Goal: Information Seeking & Learning: Compare options

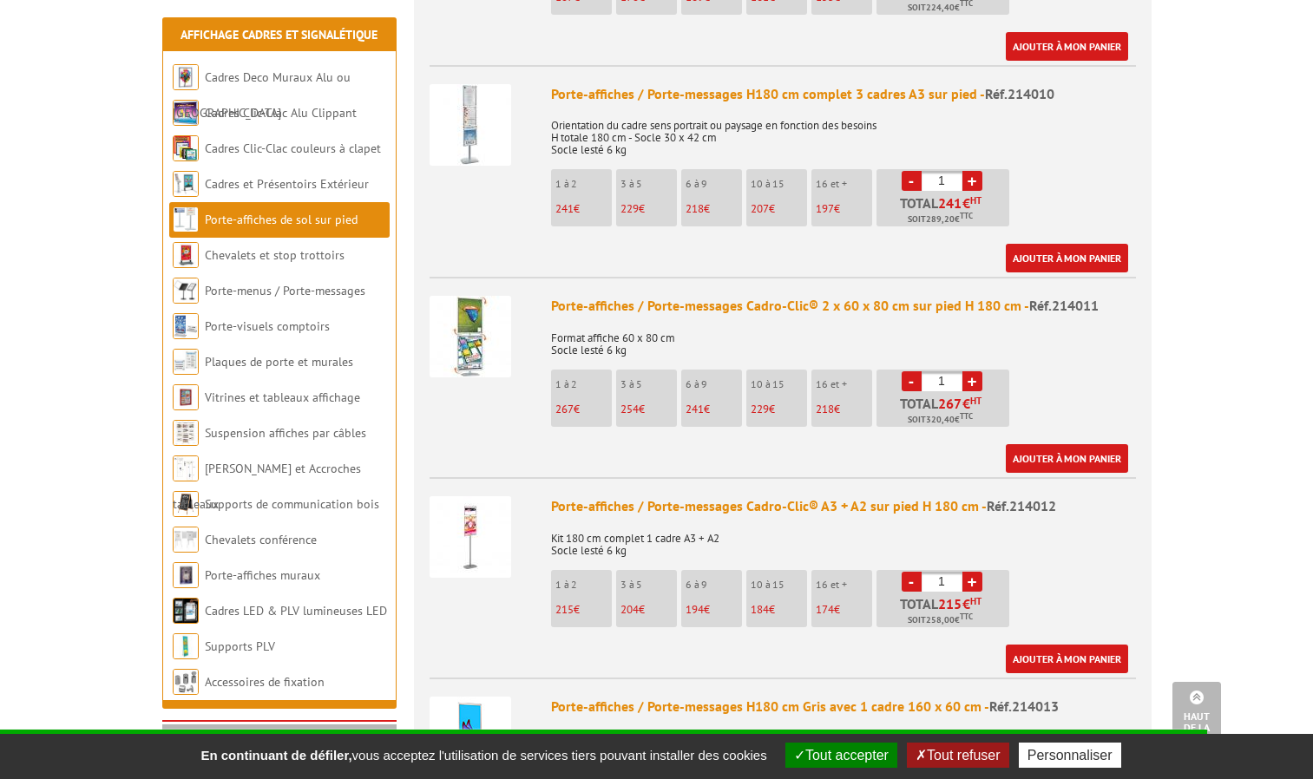
scroll to position [1648, 0]
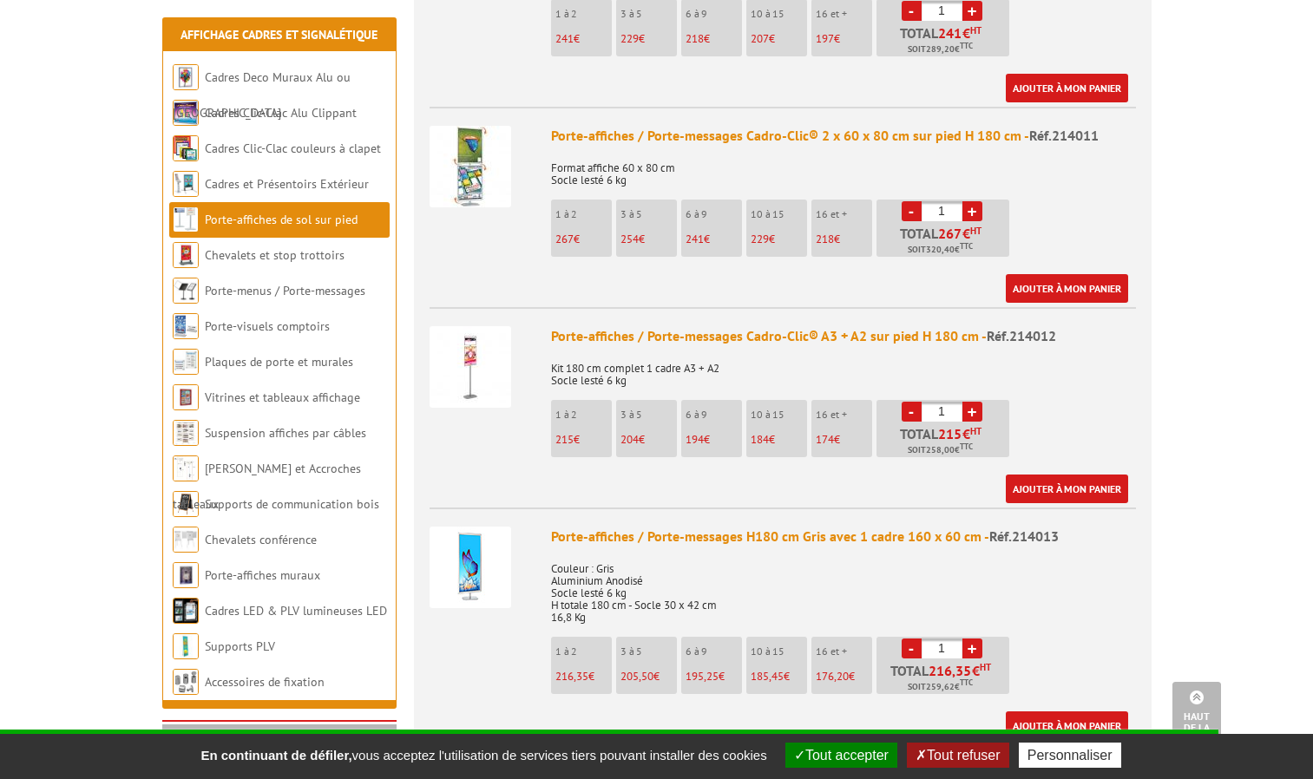
click at [487, 134] on img at bounding box center [470, 167] width 82 height 82
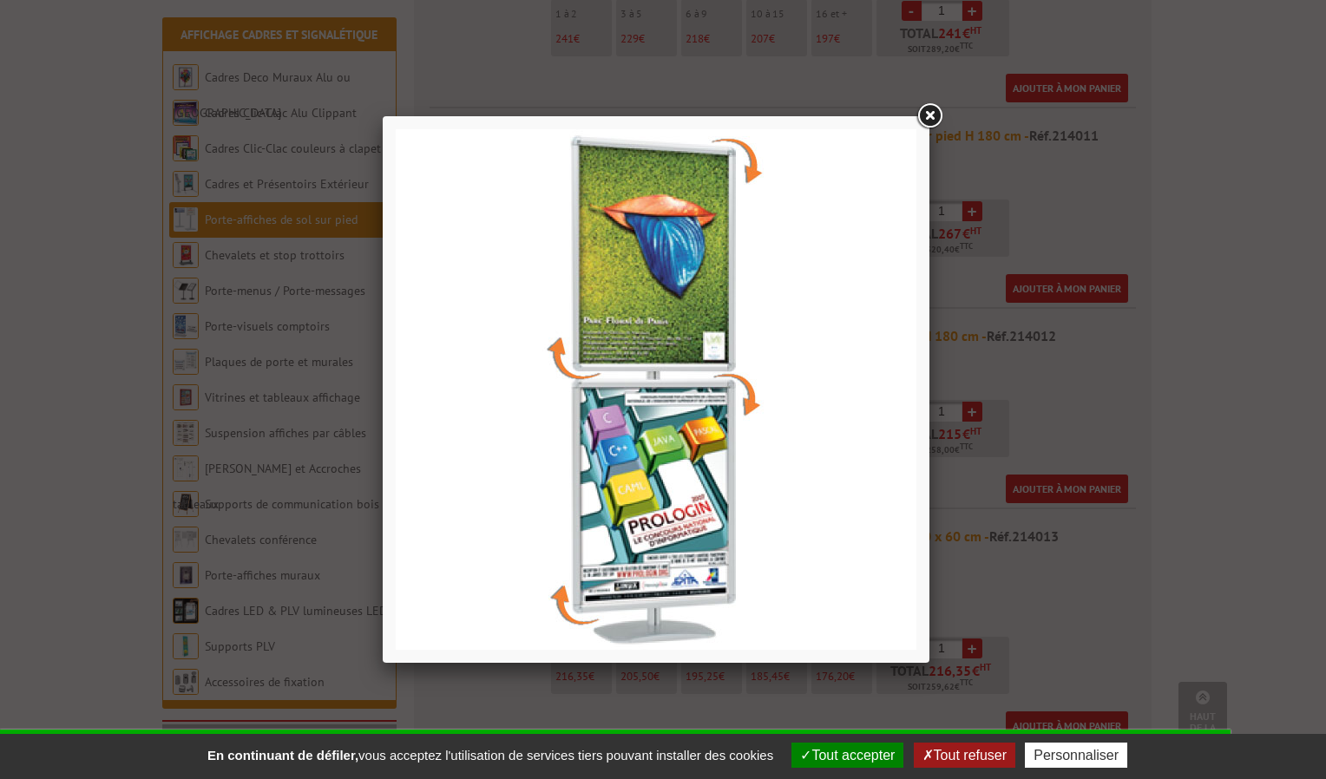
click at [176, 155] on div at bounding box center [663, 389] width 1326 height 779
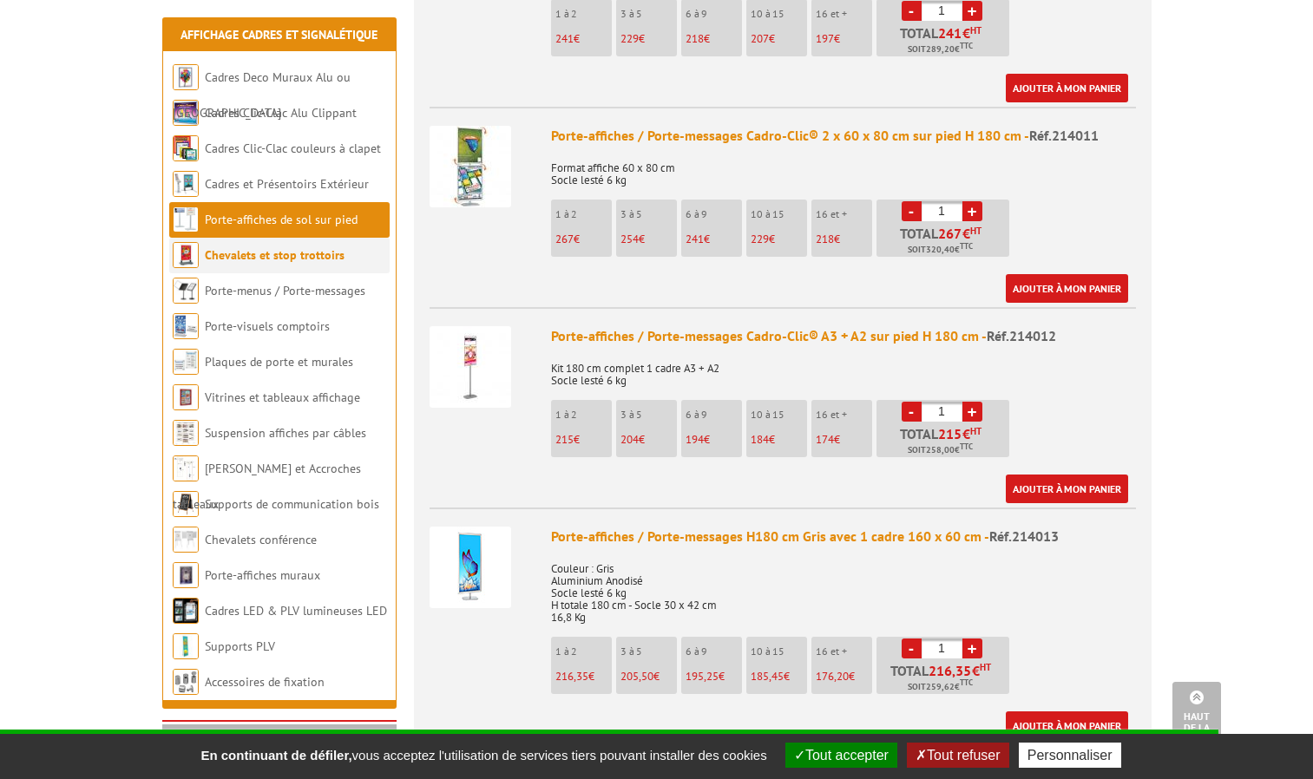
click at [266, 261] on link "Chevalets et stop trottoirs" at bounding box center [275, 255] width 140 height 16
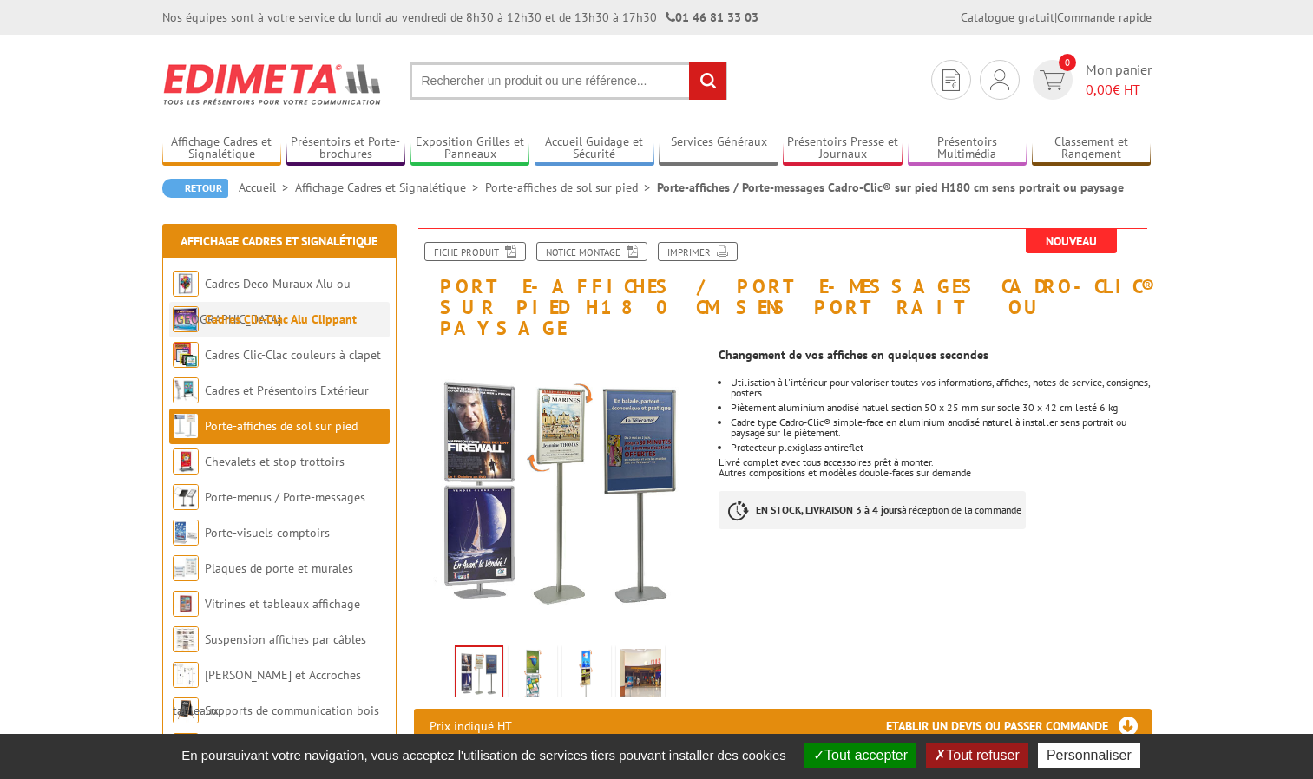
click at [202, 322] on li "Cadres Clic-Clac Alu Clippant" at bounding box center [279, 320] width 220 height 36
click at [215, 354] on link "Cadres Clic-Clac couleurs à clapet" at bounding box center [293, 355] width 177 height 16
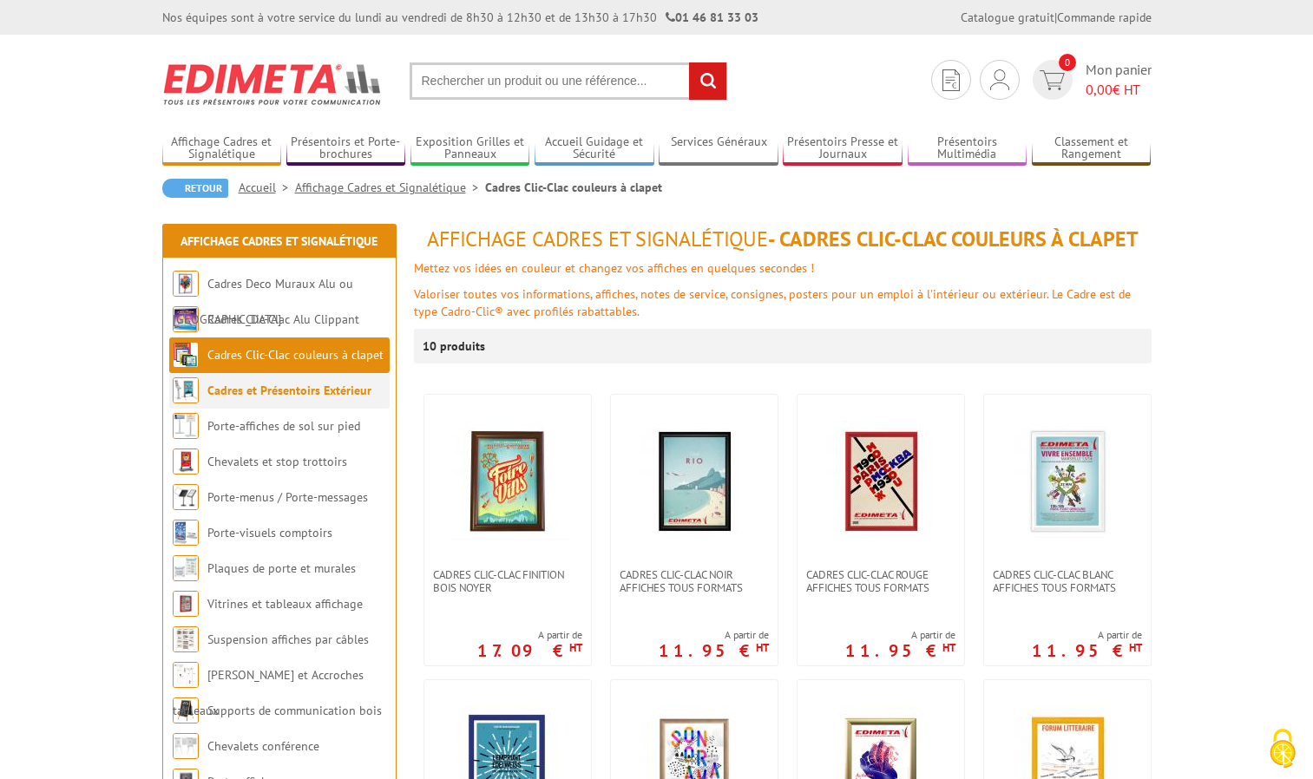
click at [242, 403] on li "Cadres et Présentoirs Extérieur" at bounding box center [279, 391] width 220 height 36
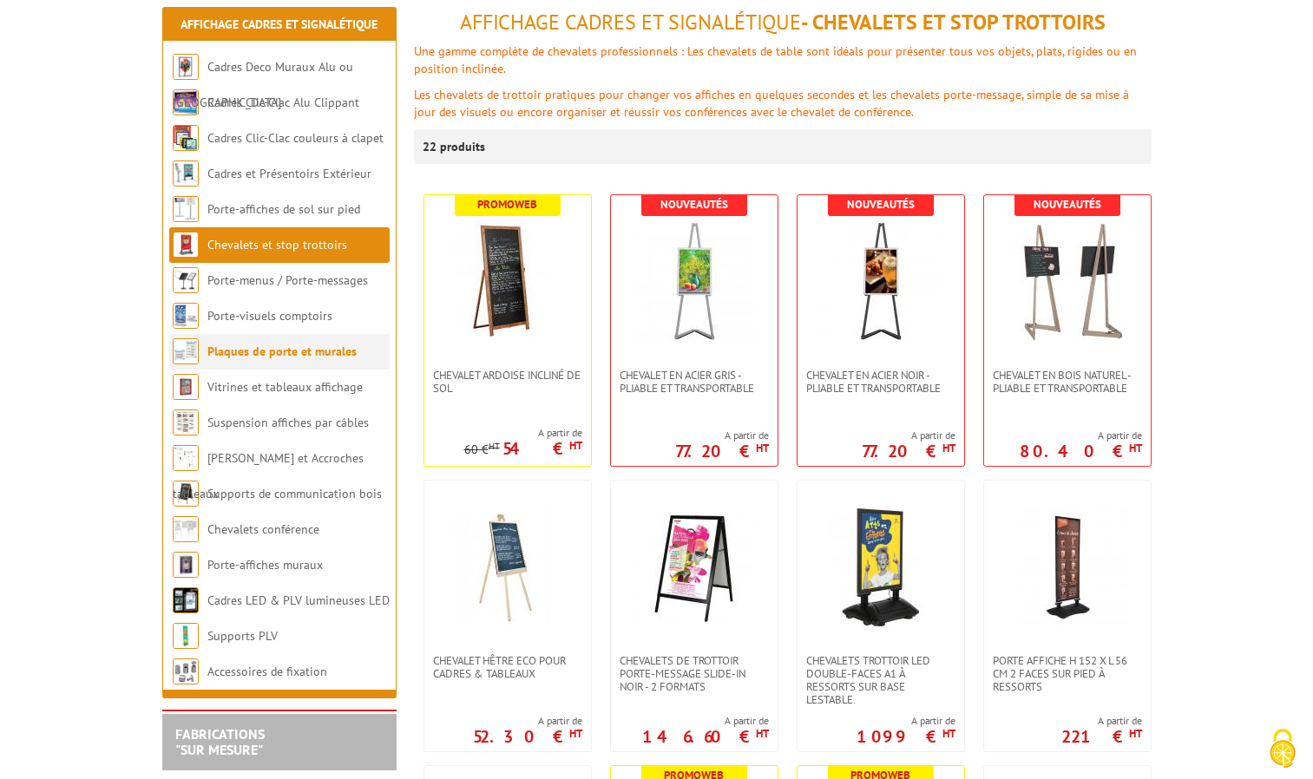
scroll to position [260, 0]
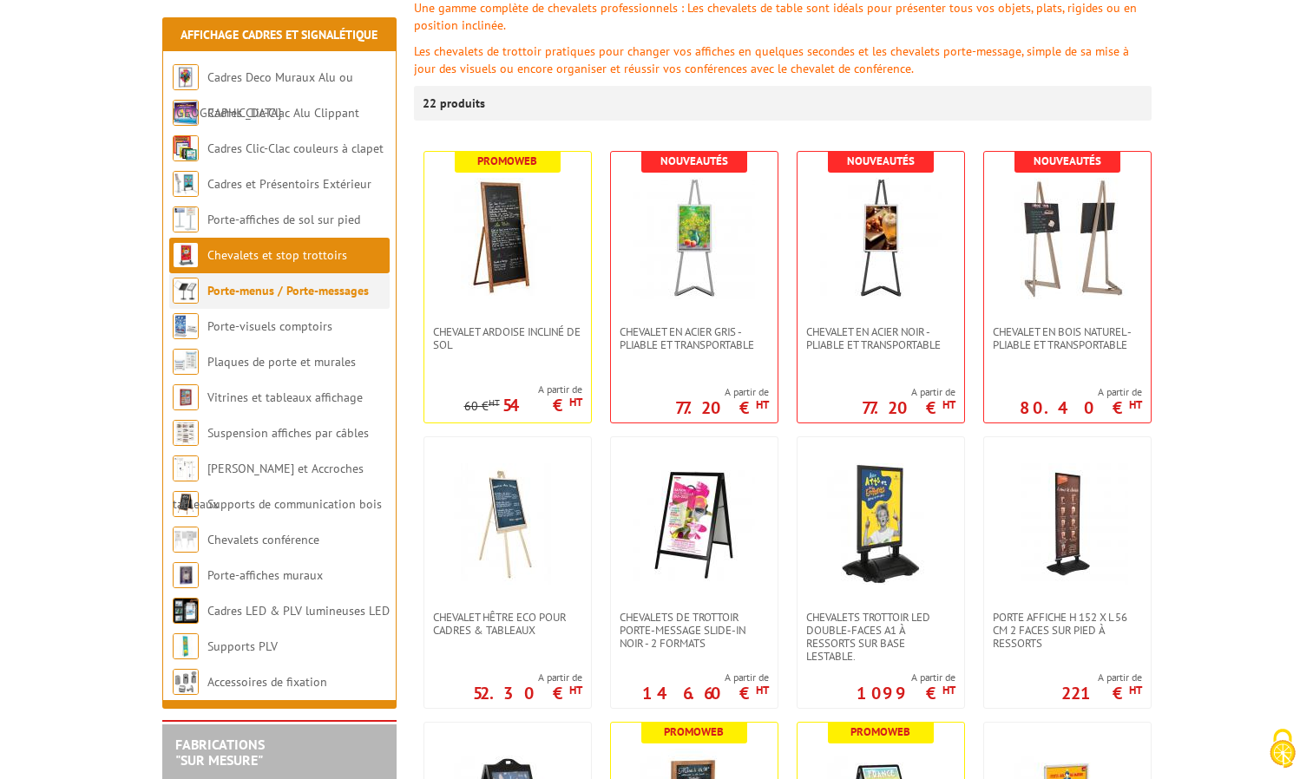
click at [297, 296] on link "Porte-menus / Porte-messages" at bounding box center [287, 291] width 161 height 16
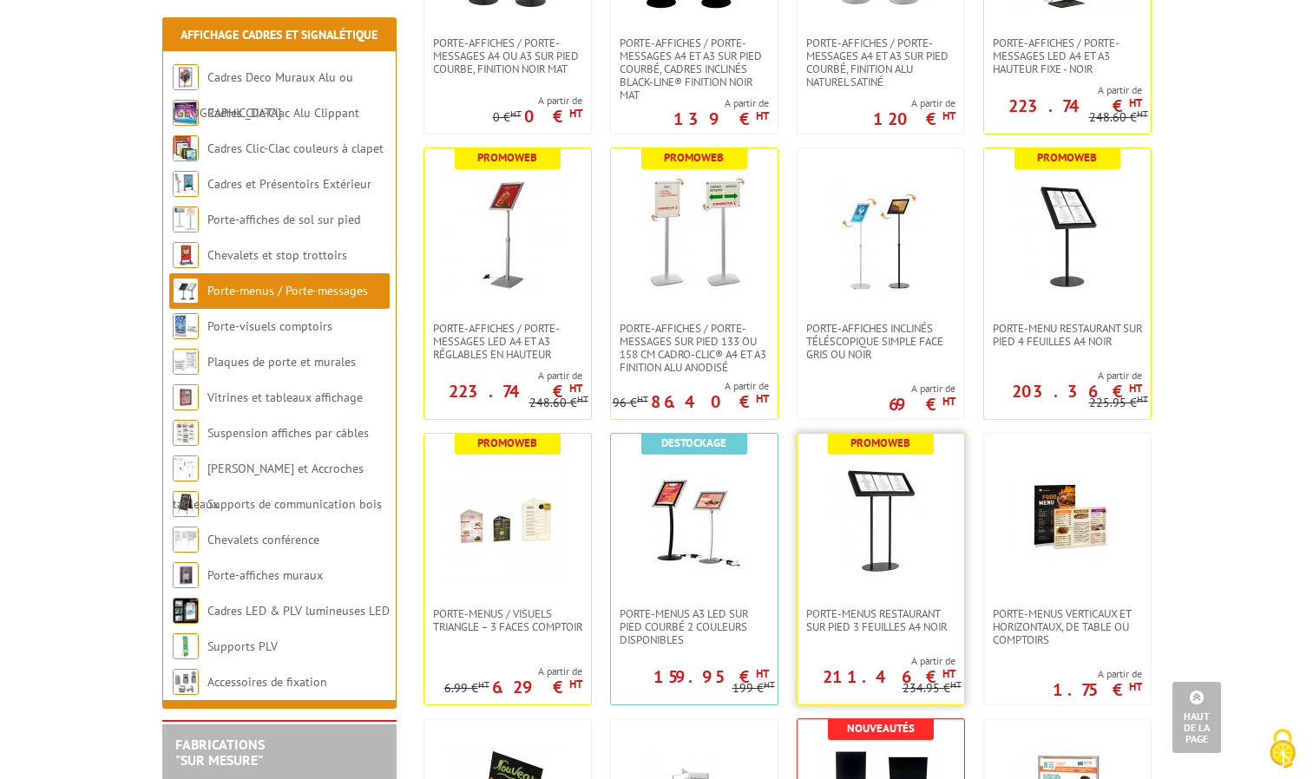
scroll to position [1475, 0]
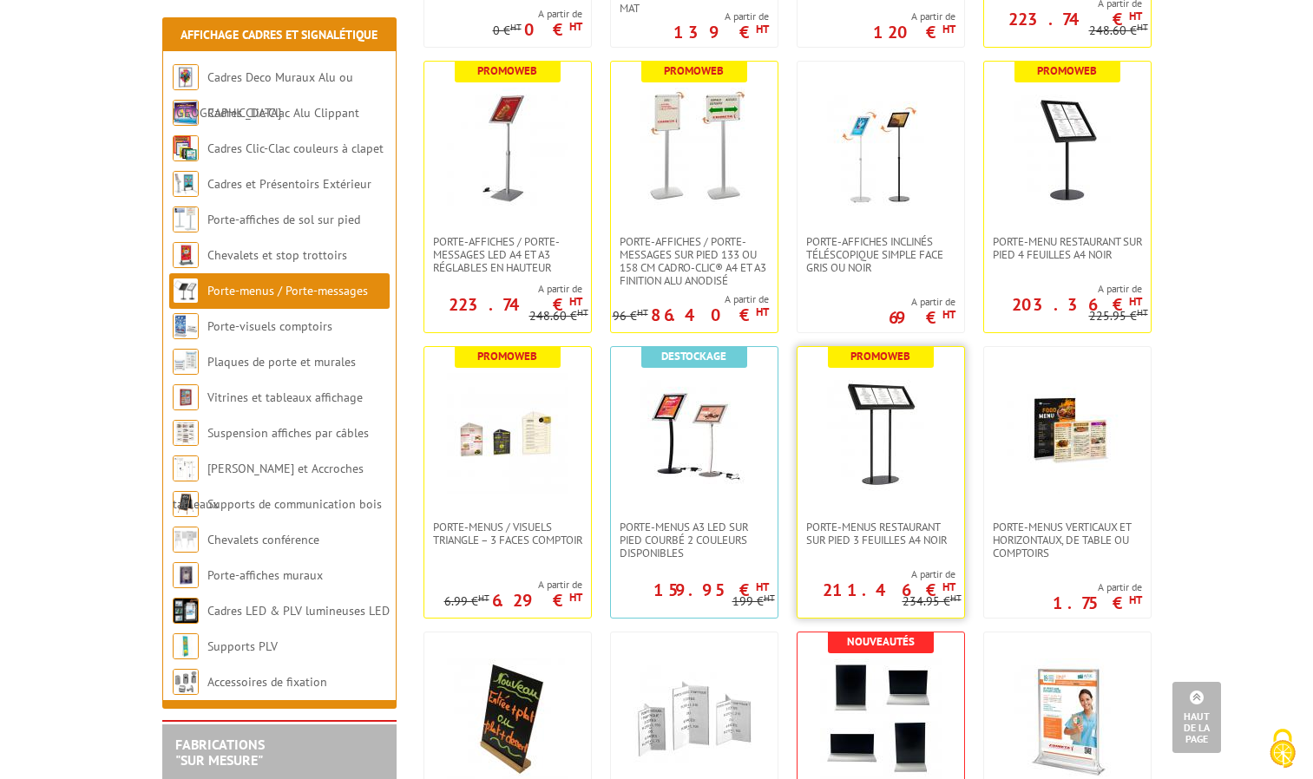
click at [901, 508] on link at bounding box center [880, 434] width 167 height 174
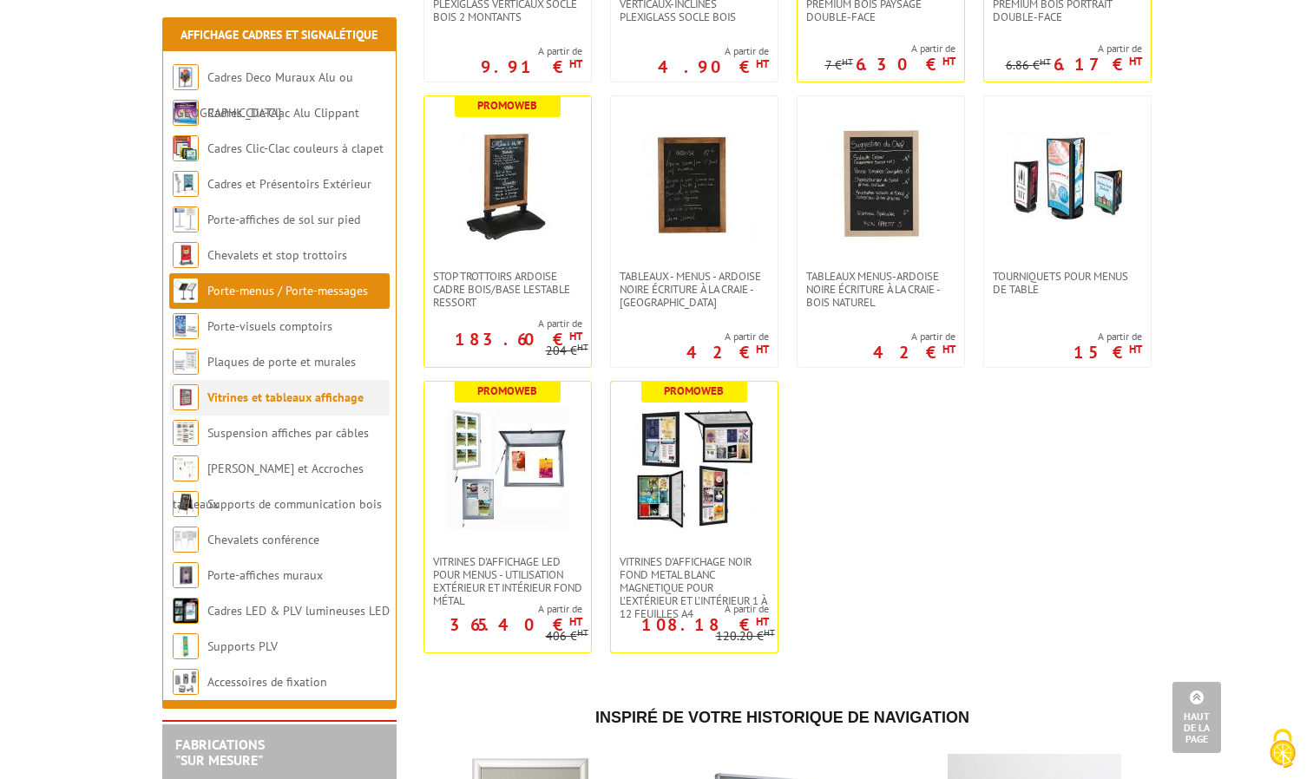
scroll to position [2604, 0]
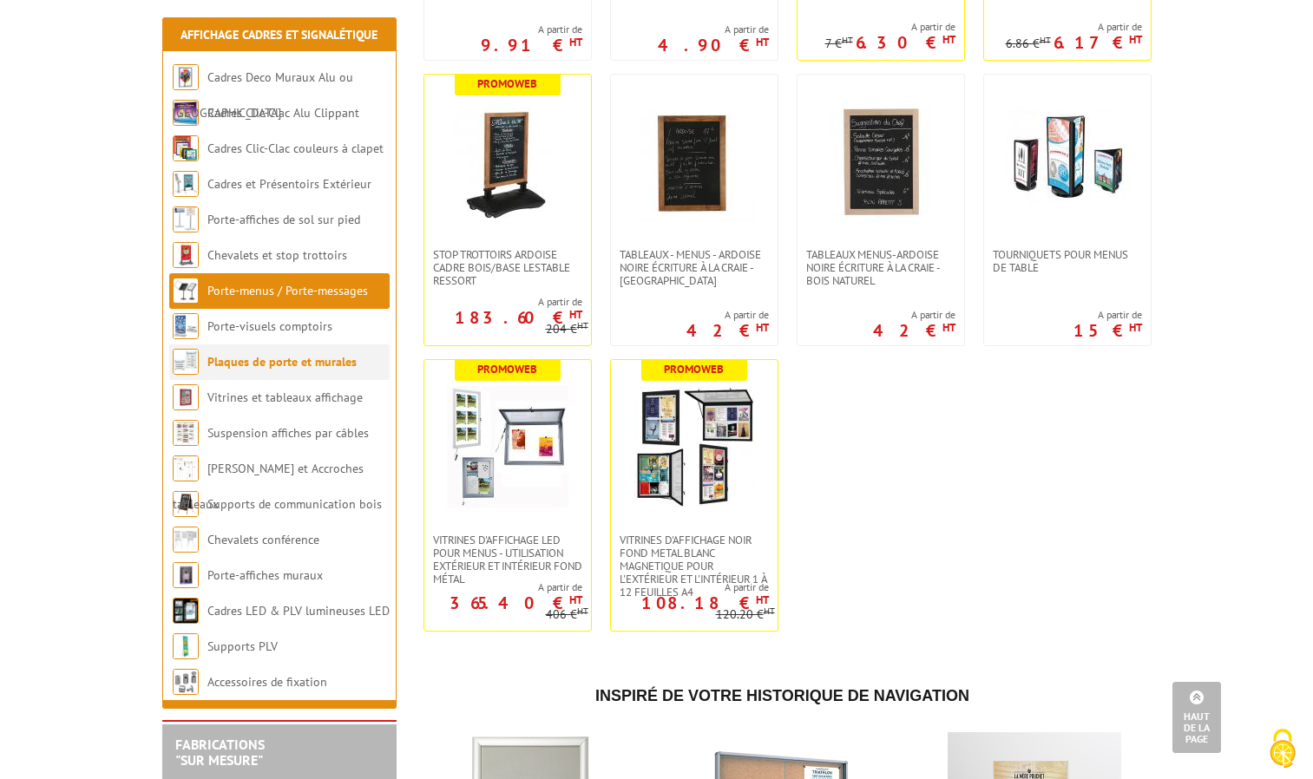
click at [266, 370] on li "Plaques de porte et murales" at bounding box center [279, 362] width 220 height 36
click at [287, 446] on li "Suspension affiches par câbles" at bounding box center [279, 434] width 220 height 36
click at [288, 473] on link "[PERSON_NAME] et Accroches tableaux" at bounding box center [267, 486] width 189 height 51
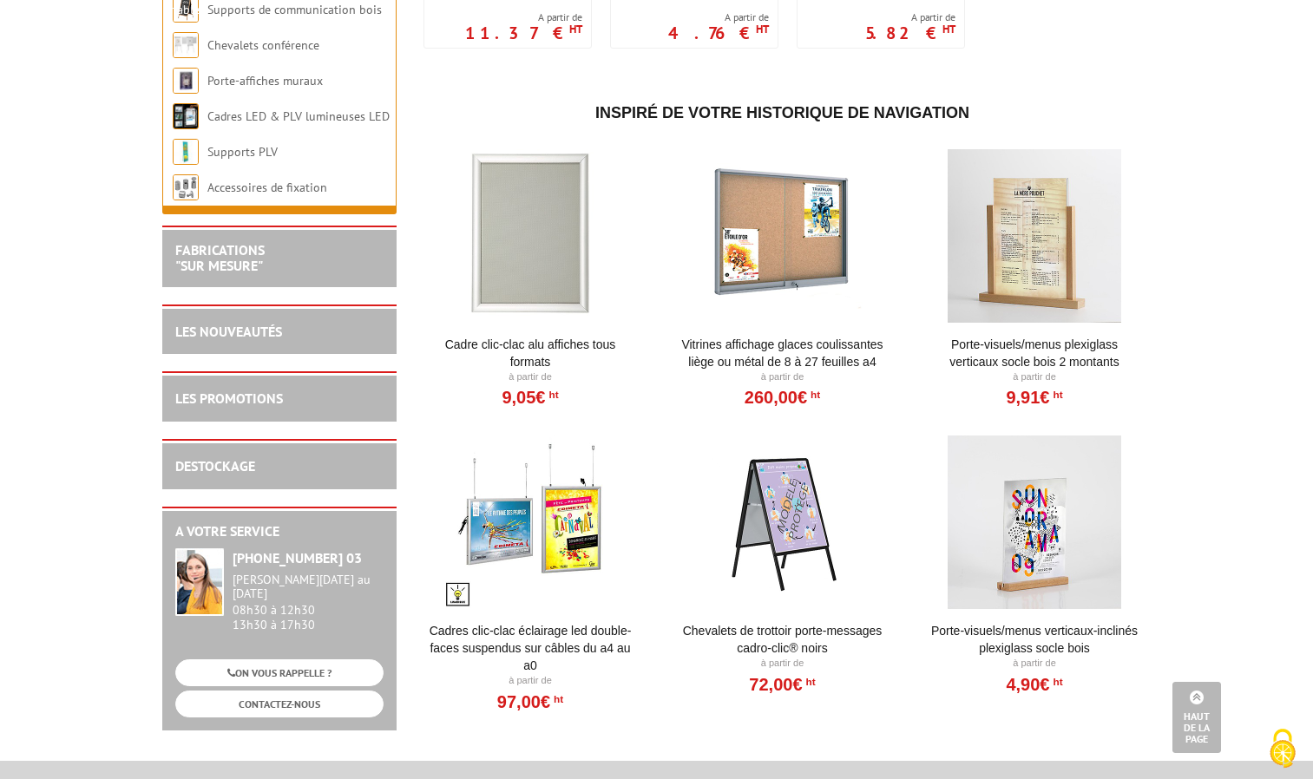
scroll to position [580, 0]
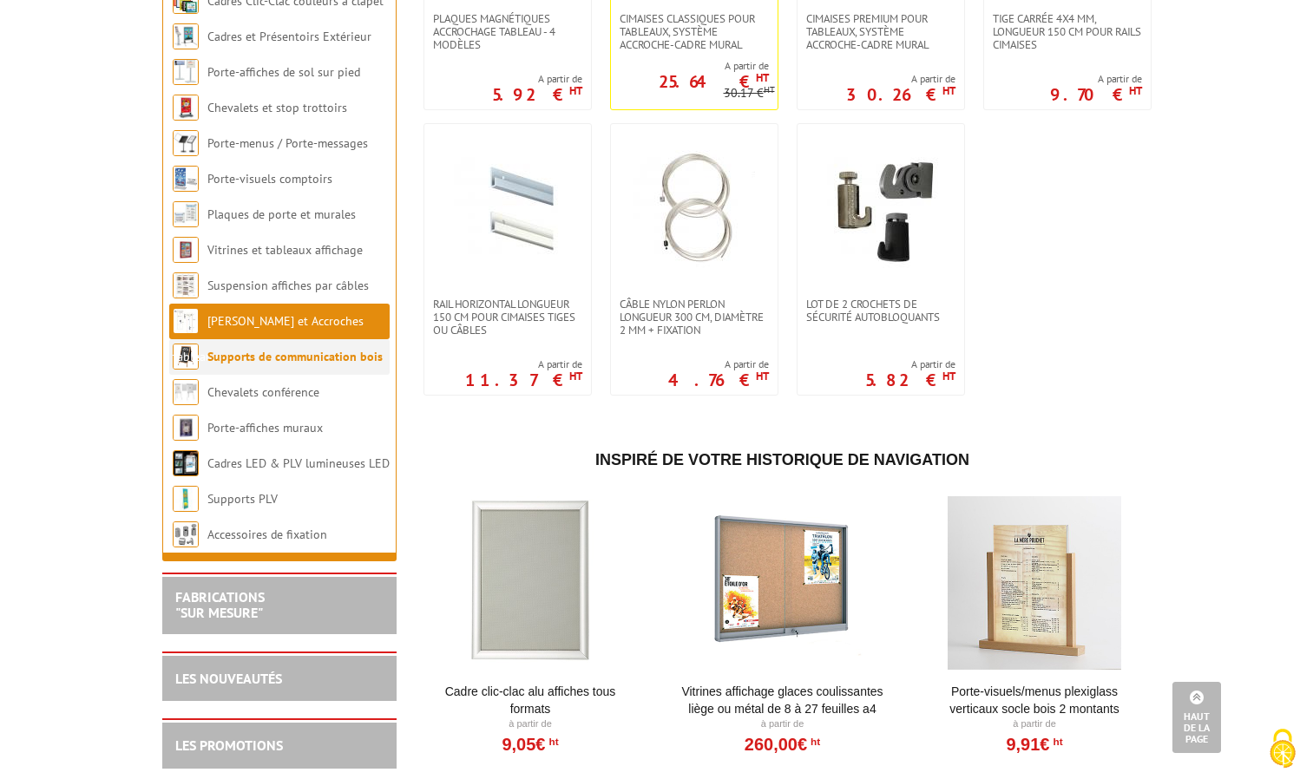
click at [276, 349] on link "Supports de communication bois" at bounding box center [294, 357] width 175 height 16
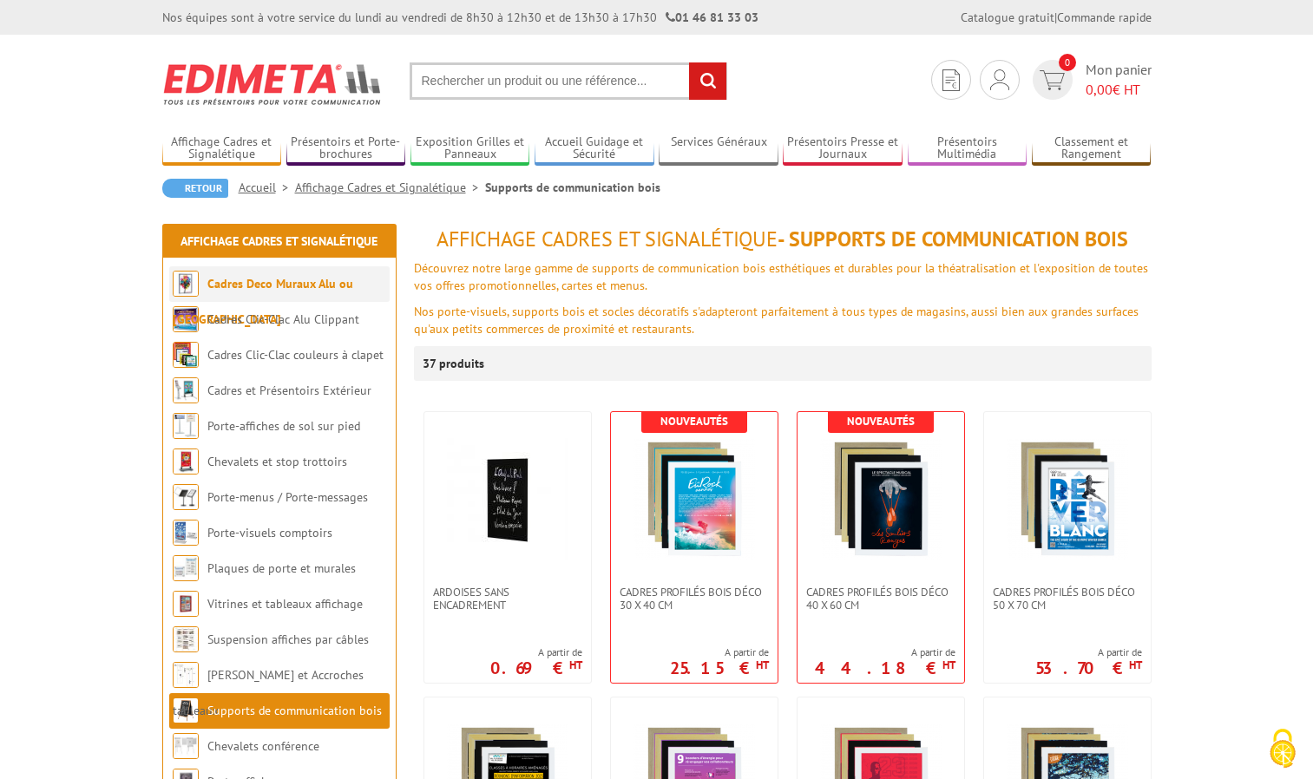
click at [290, 286] on link "Cadres Deco Muraux Alu ou [GEOGRAPHIC_DATA]" at bounding box center [263, 301] width 180 height 51
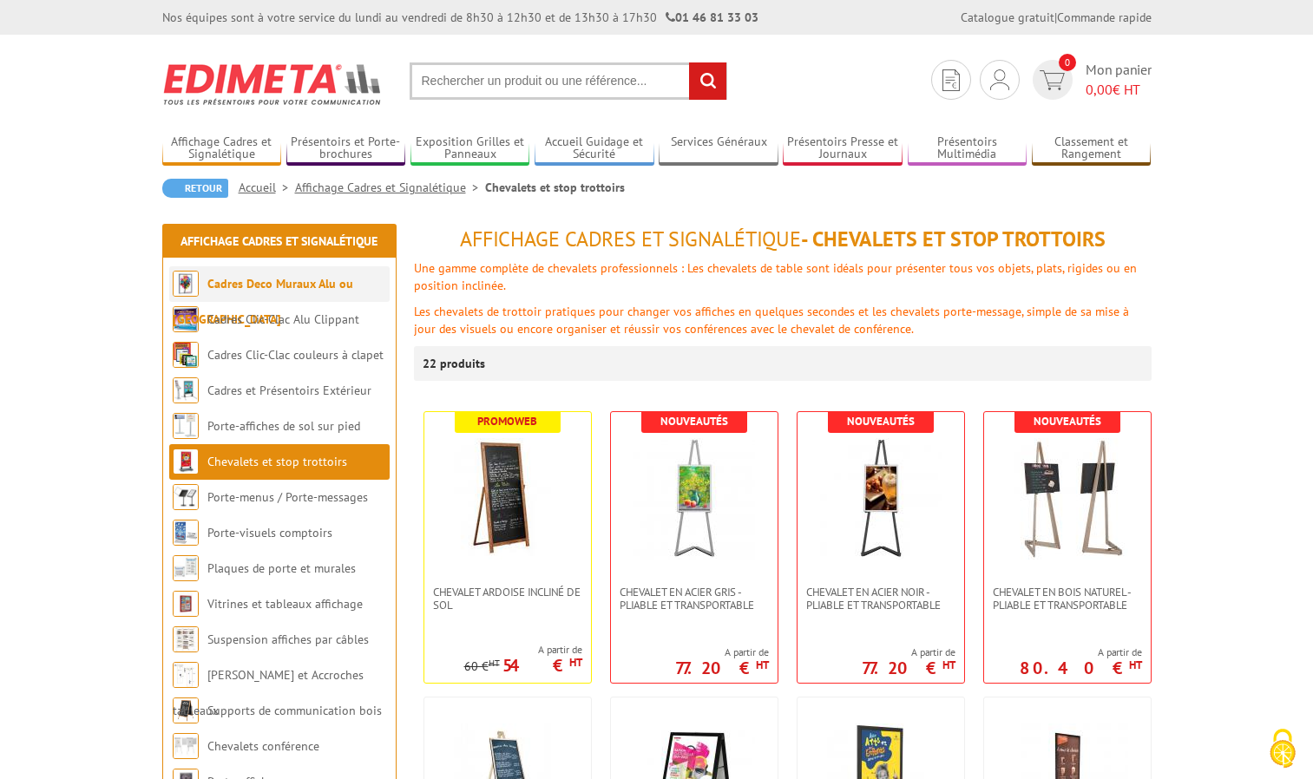
click at [249, 278] on link "Cadres Deco Muraux Alu ou [GEOGRAPHIC_DATA]" at bounding box center [263, 301] width 180 height 51
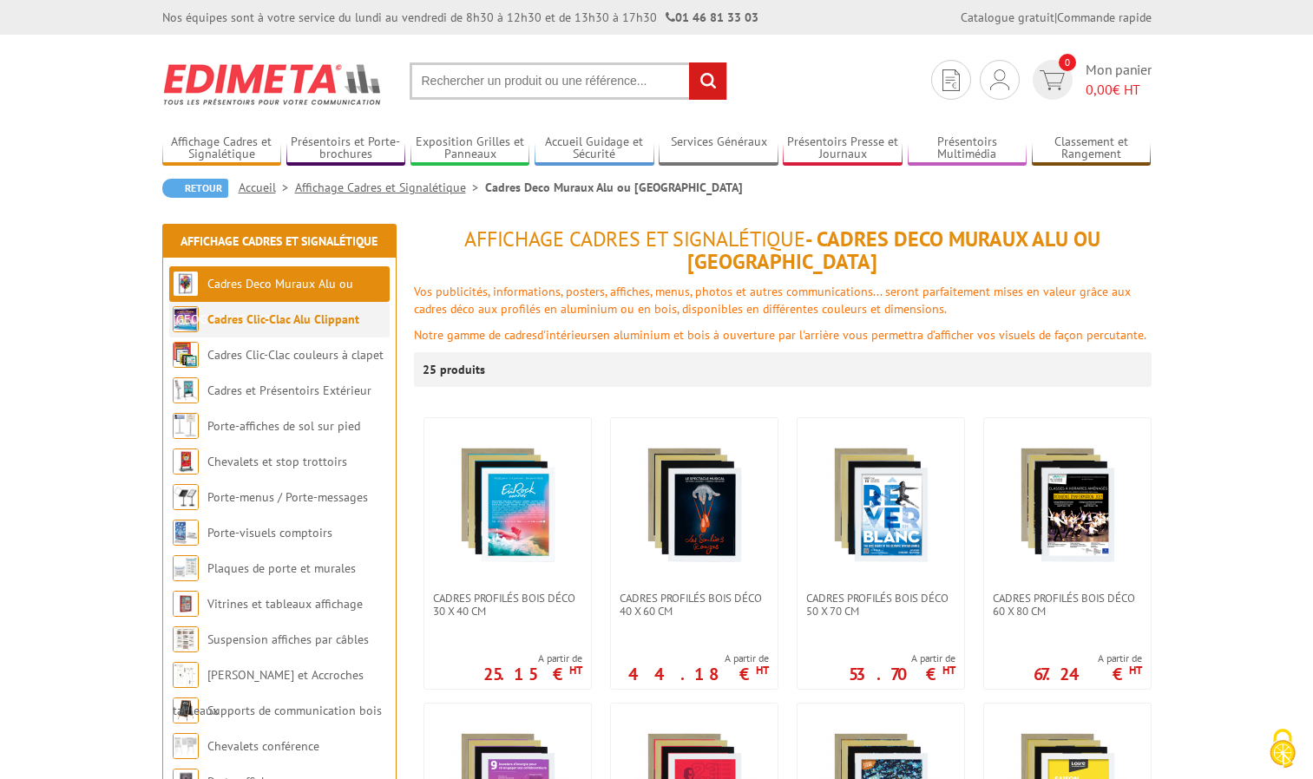
click at [275, 325] on link "Cadres Clic-Clac Alu Clippant" at bounding box center [283, 319] width 152 height 16
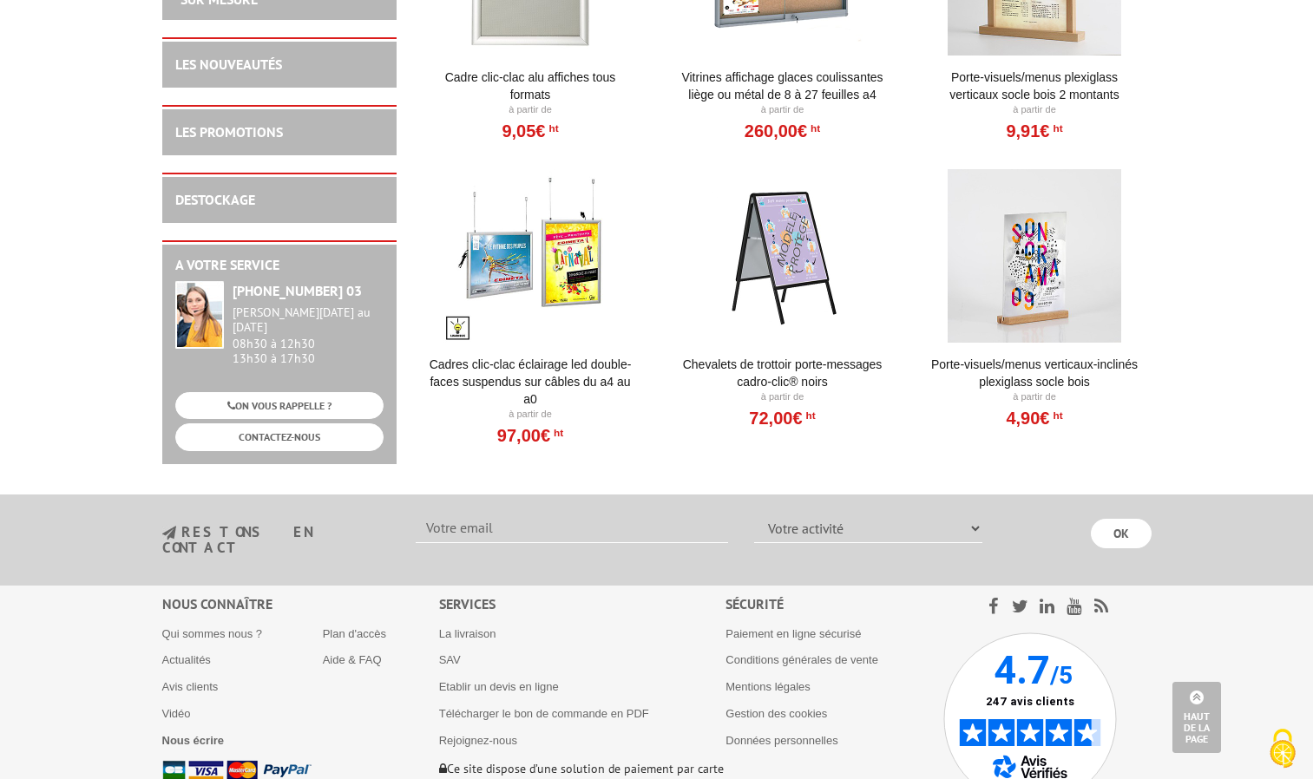
scroll to position [1844, 0]
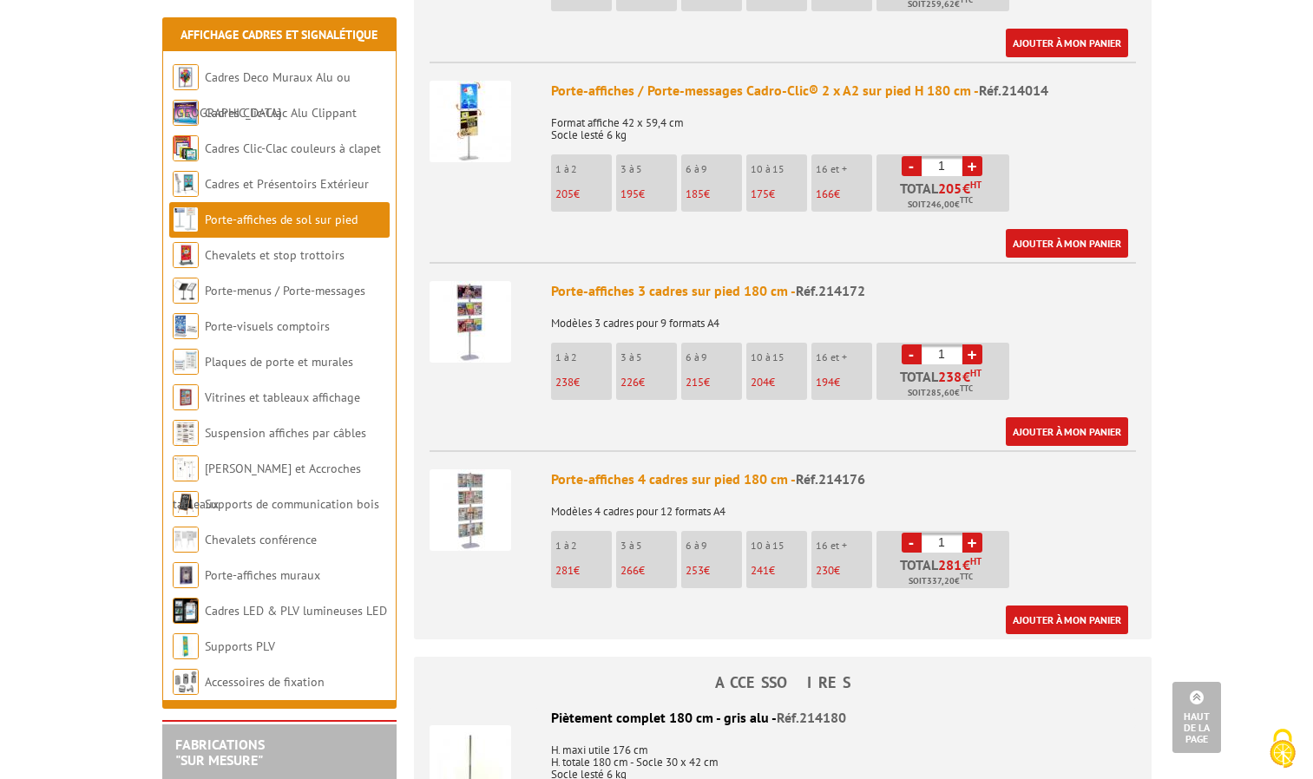
scroll to position [2169, 0]
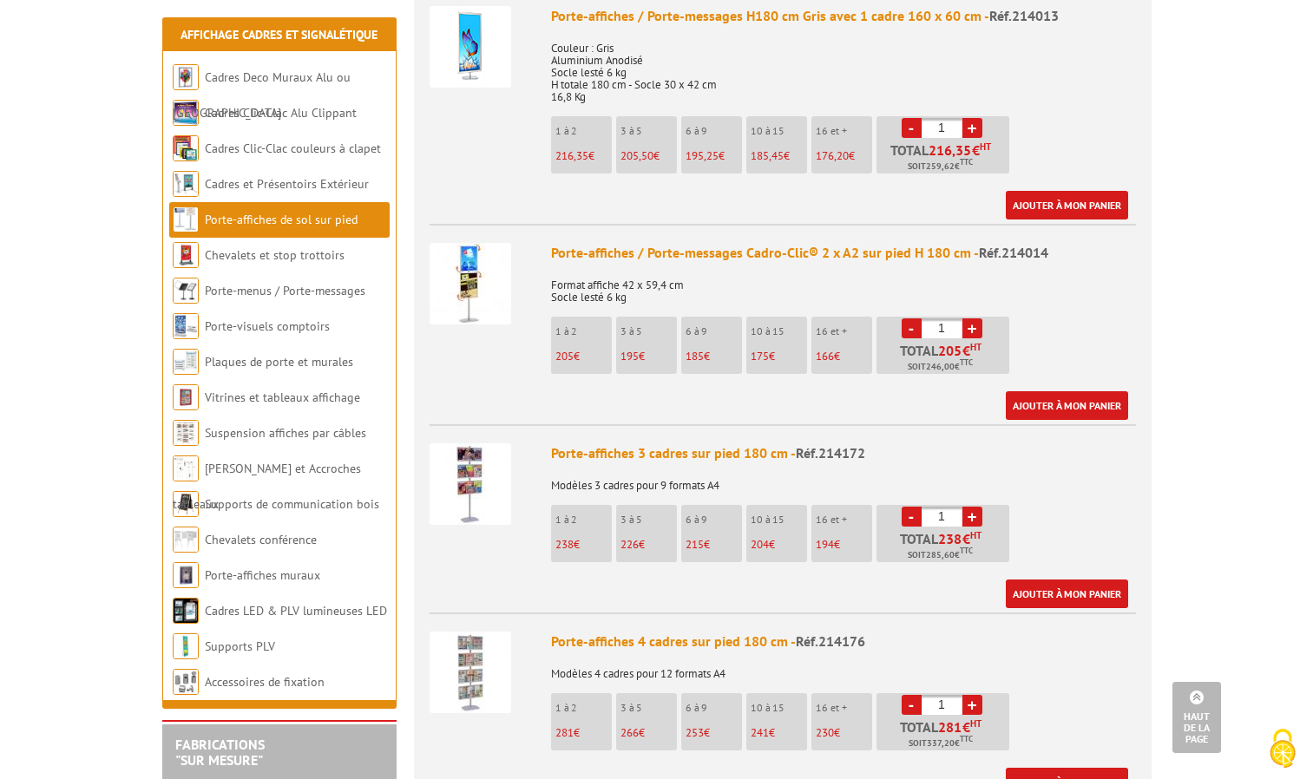
click at [455, 632] on img at bounding box center [470, 673] width 82 height 82
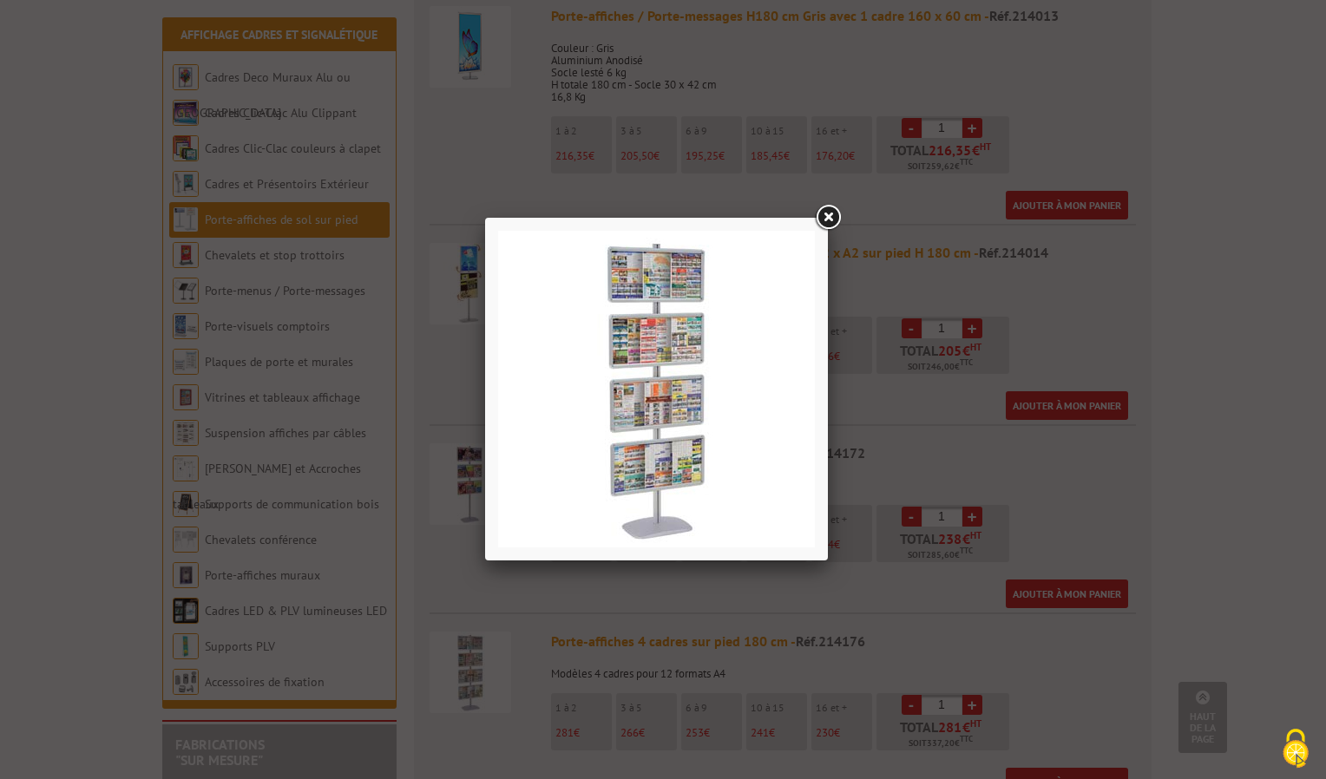
click at [837, 214] on link at bounding box center [827, 217] width 31 height 31
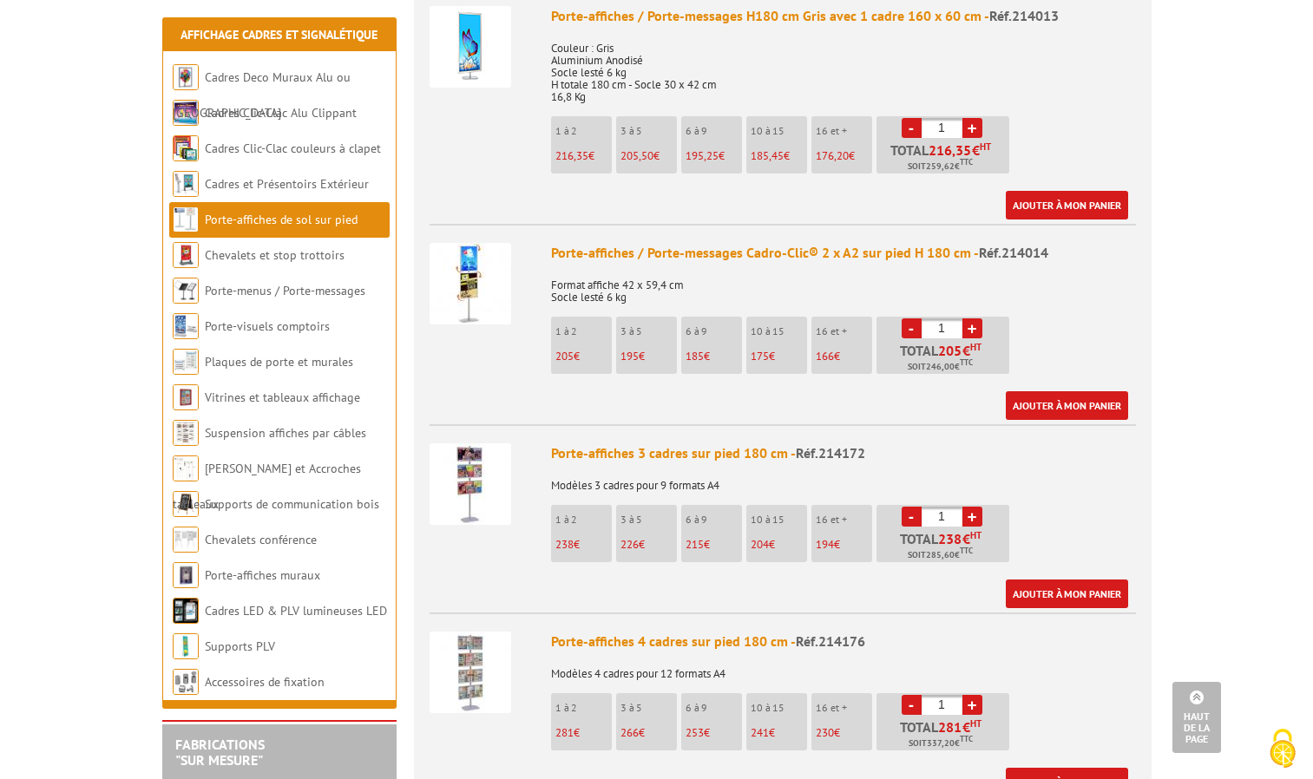
click at [475, 460] on img at bounding box center [470, 484] width 82 height 82
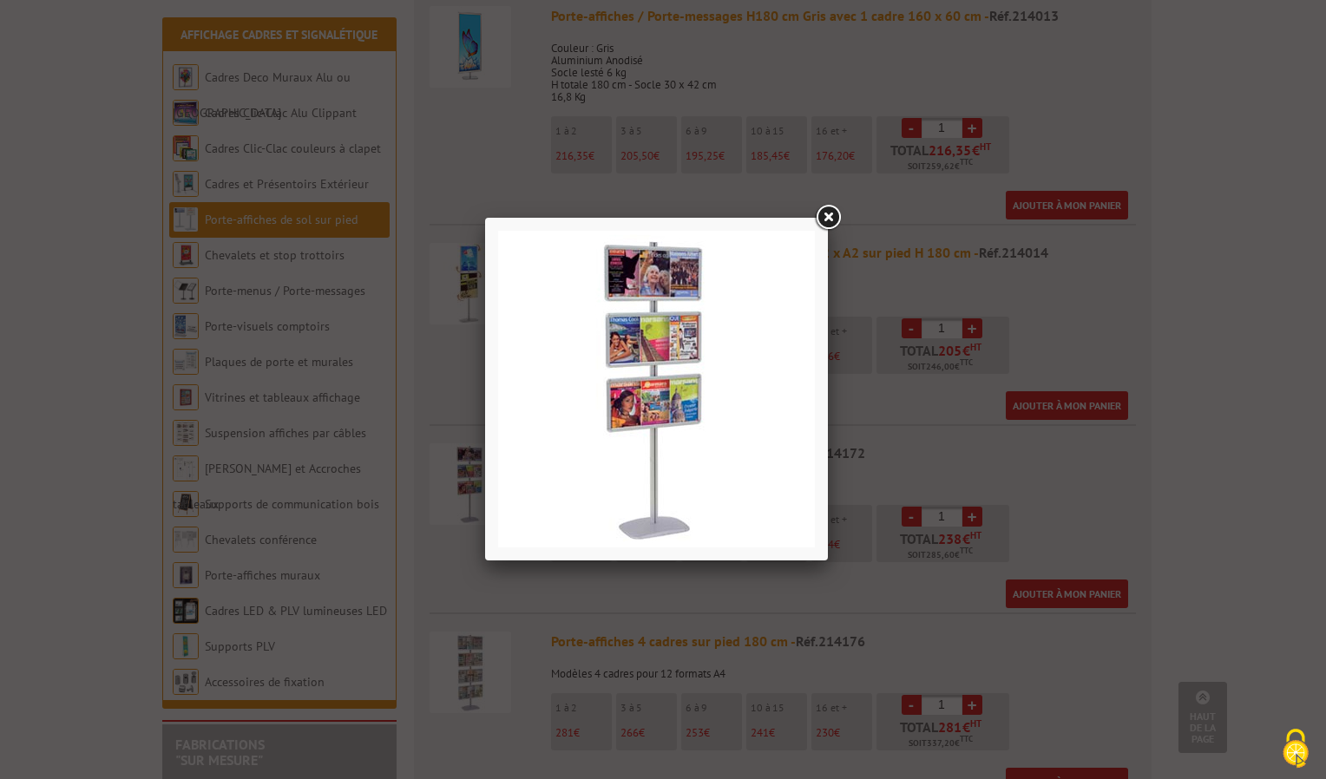
click at [827, 207] on link at bounding box center [827, 217] width 31 height 31
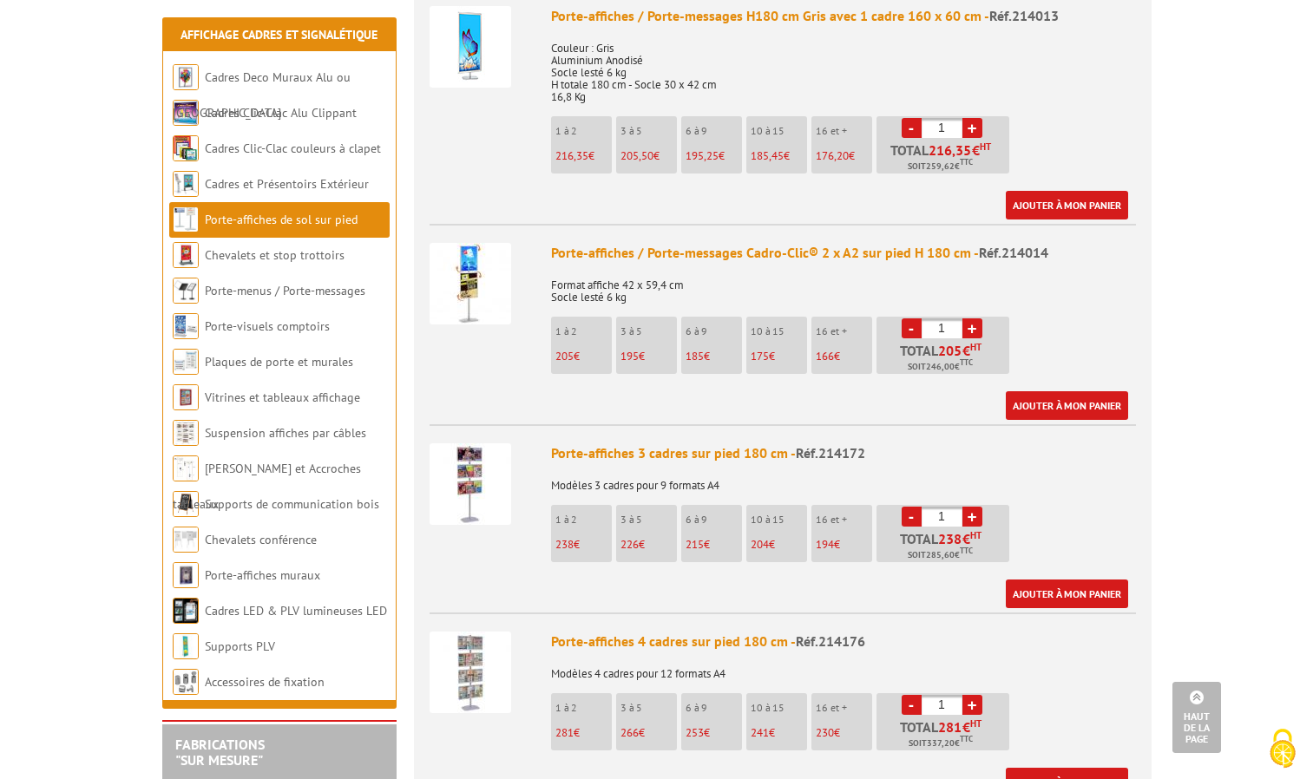
click at [480, 274] on img at bounding box center [470, 284] width 82 height 82
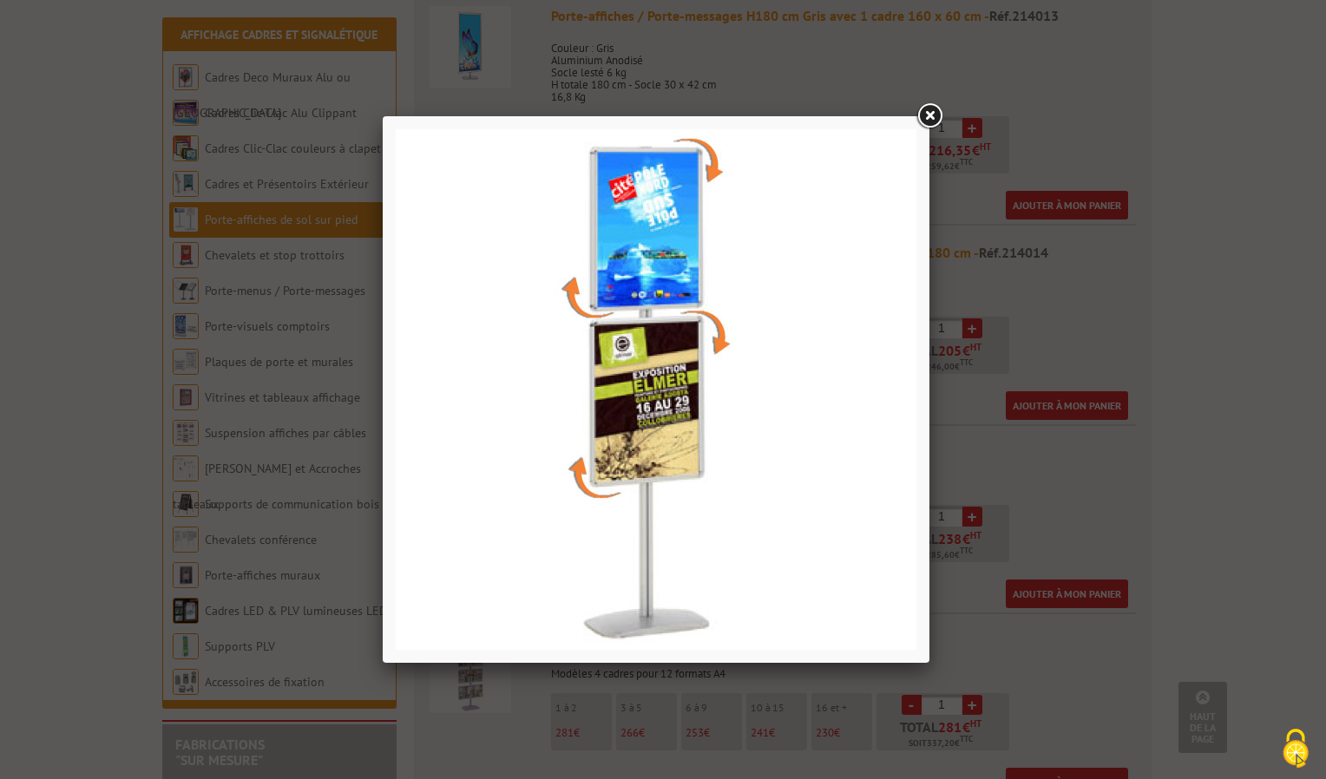
click at [555, 66] on div at bounding box center [663, 389] width 1326 height 779
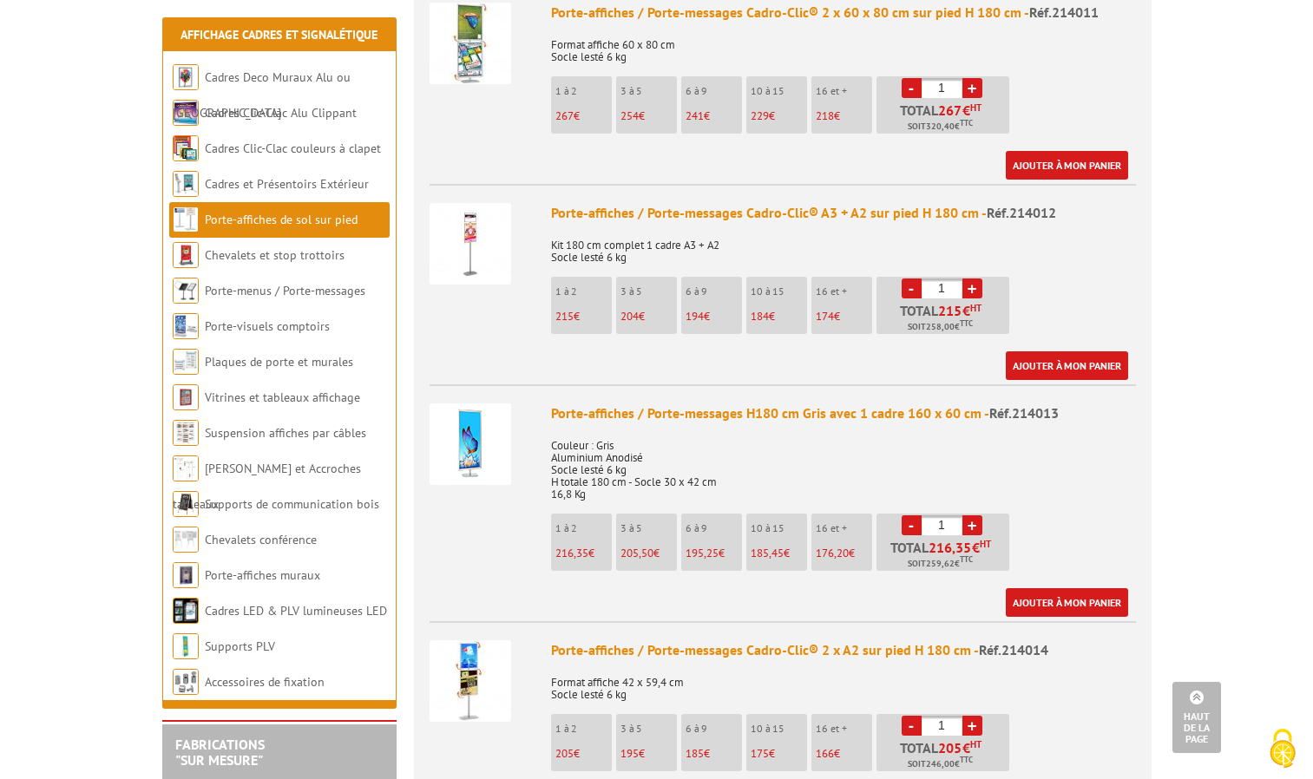
scroll to position [1735, 0]
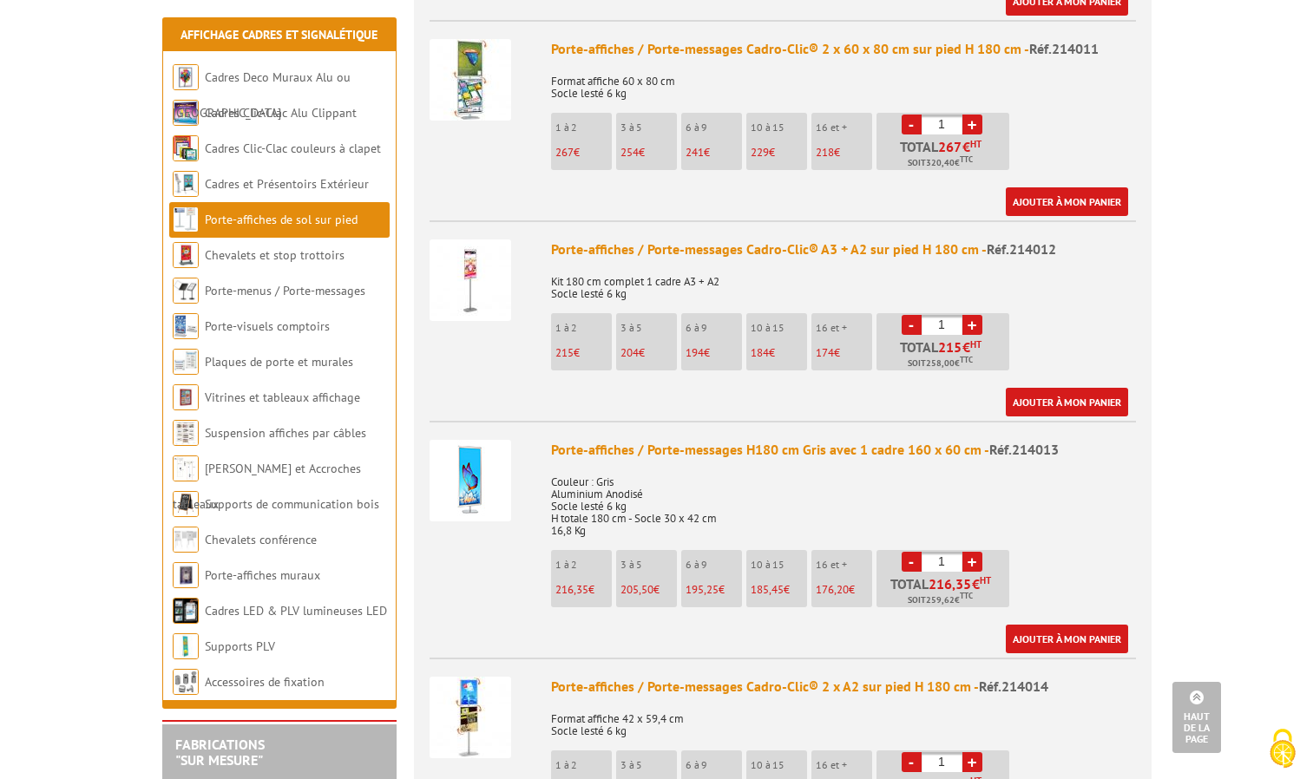
click at [476, 440] on img at bounding box center [470, 481] width 82 height 82
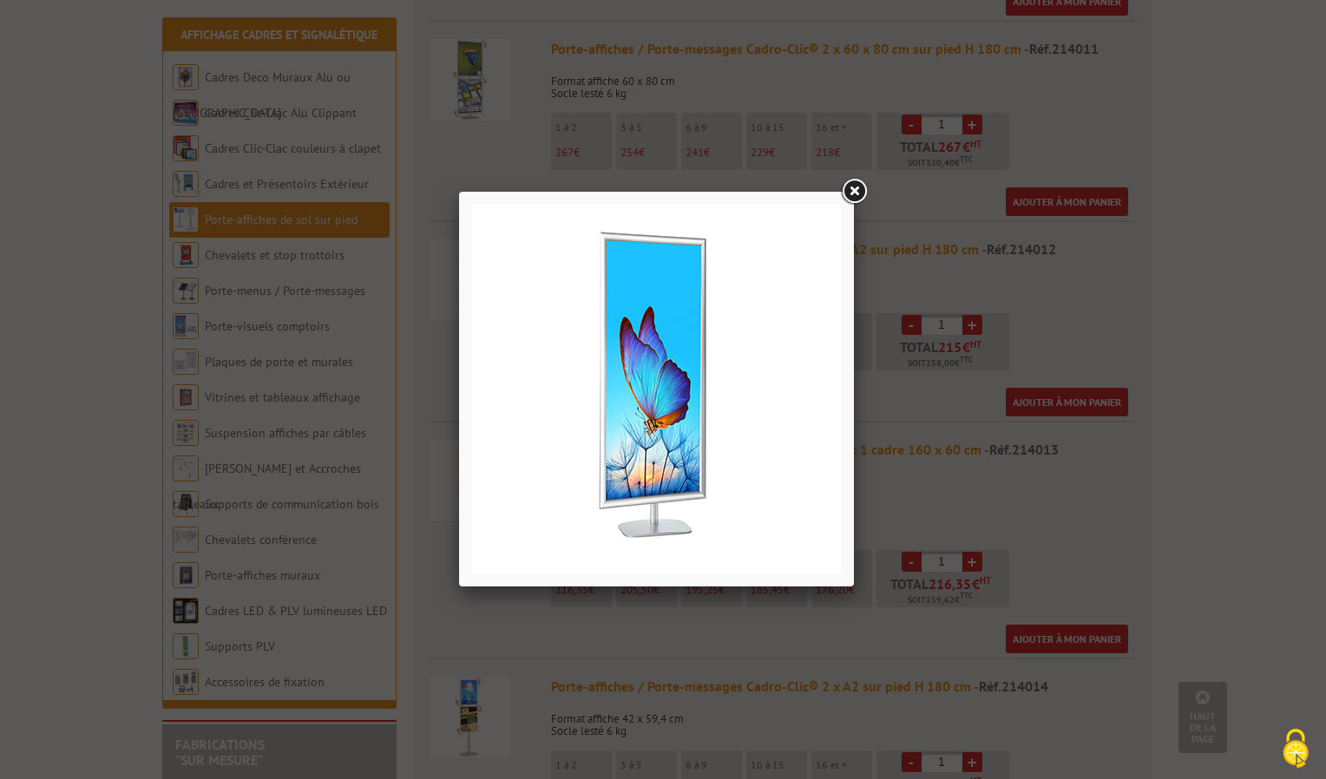
click at [463, 105] on div at bounding box center [663, 389] width 1326 height 779
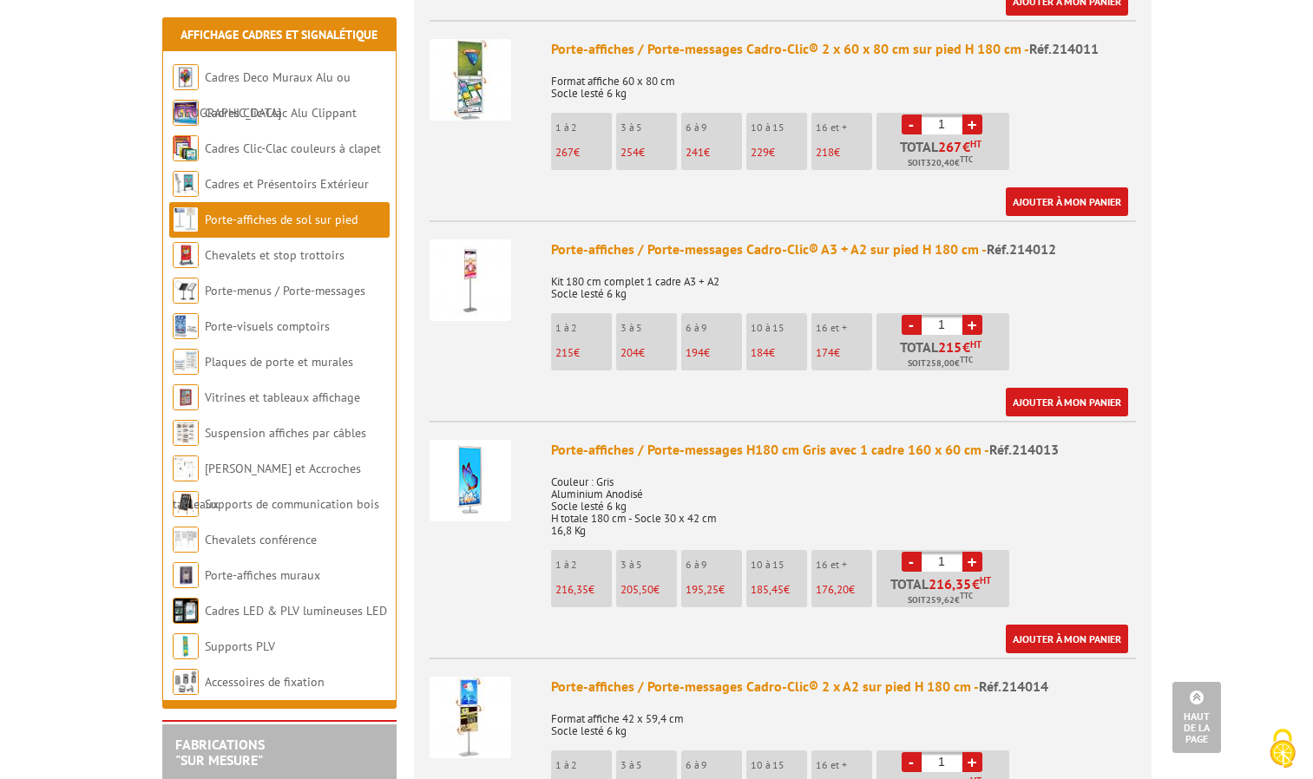
click at [472, 239] on img at bounding box center [470, 280] width 82 height 82
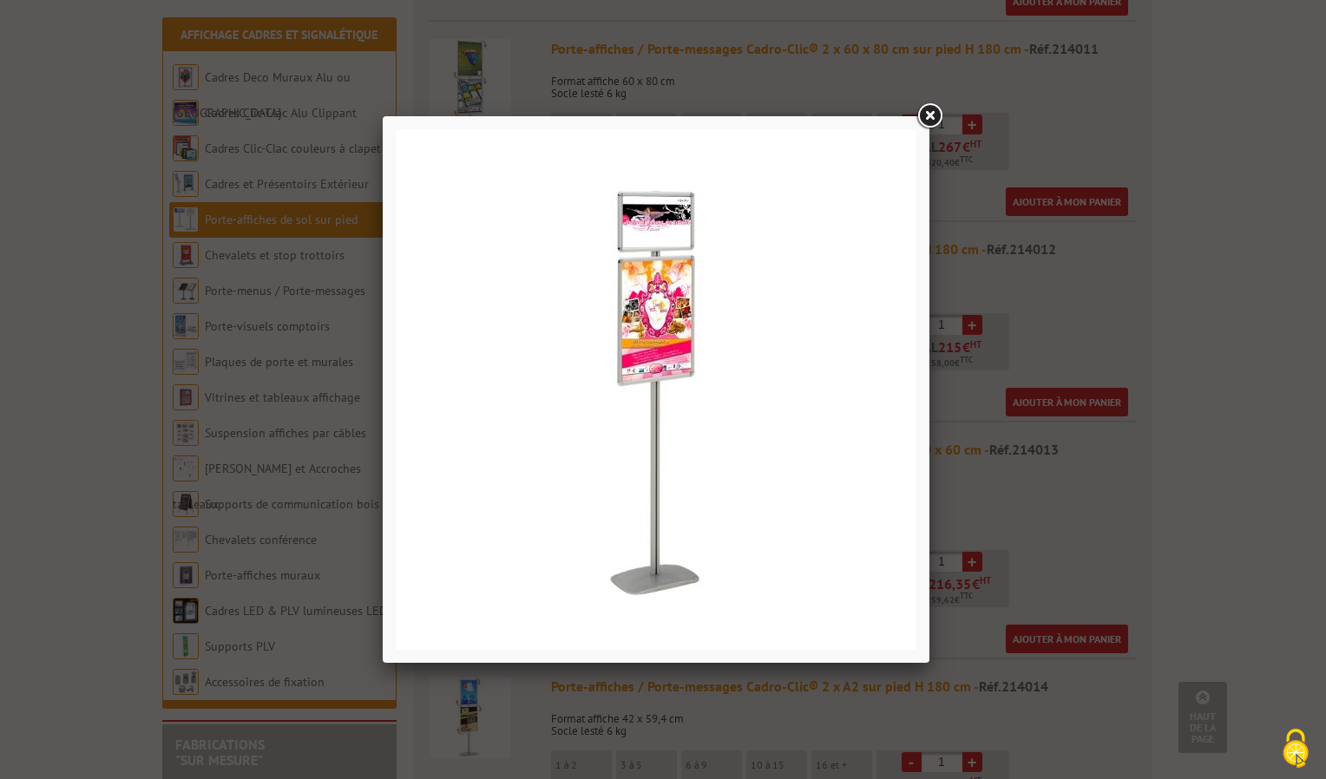
click at [554, 81] on div at bounding box center [663, 389] width 1326 height 779
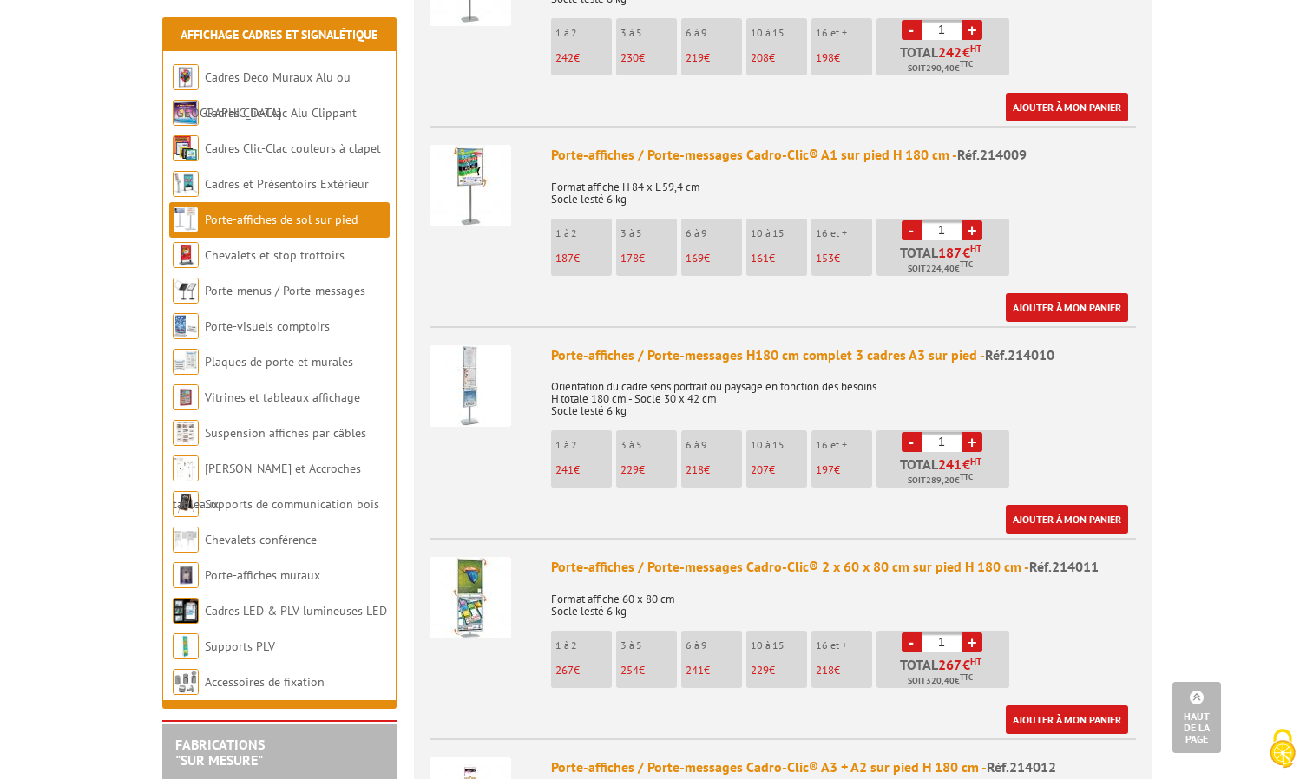
scroll to position [1128, 0]
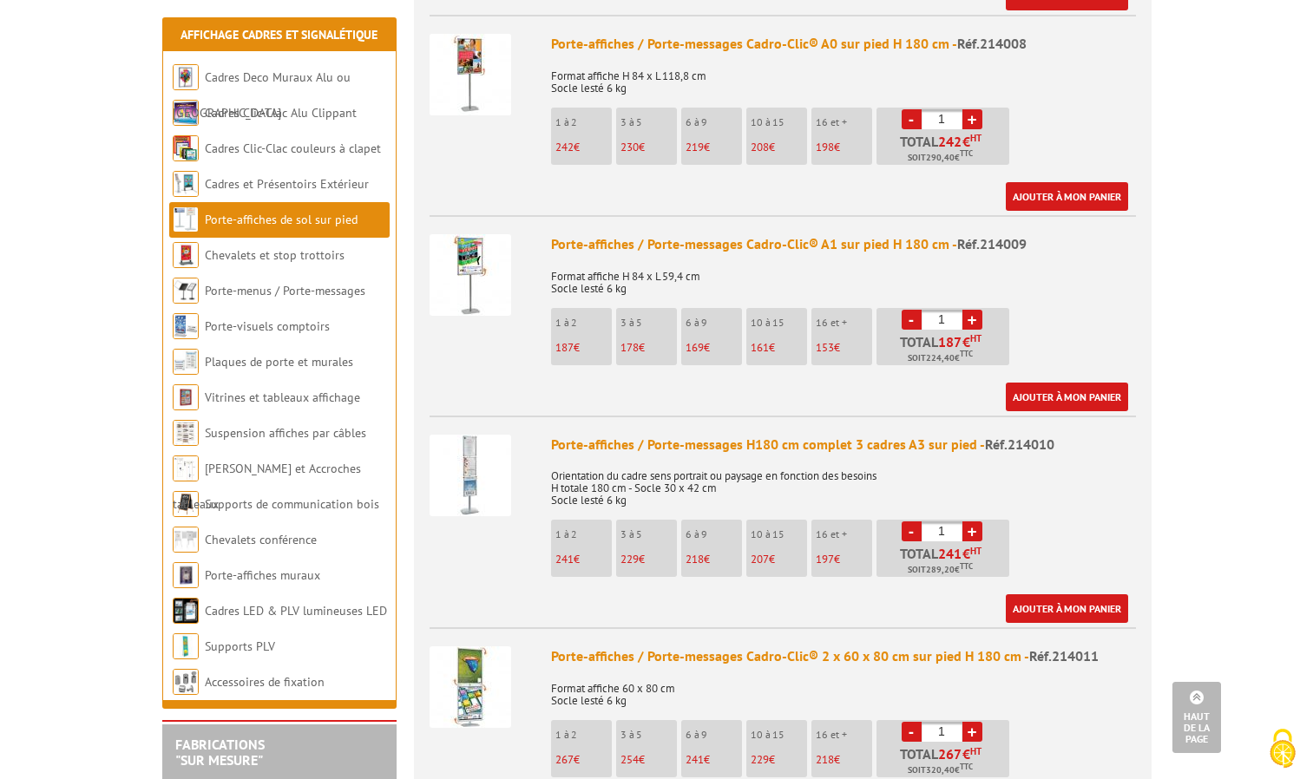
click at [476, 443] on img at bounding box center [470, 476] width 82 height 82
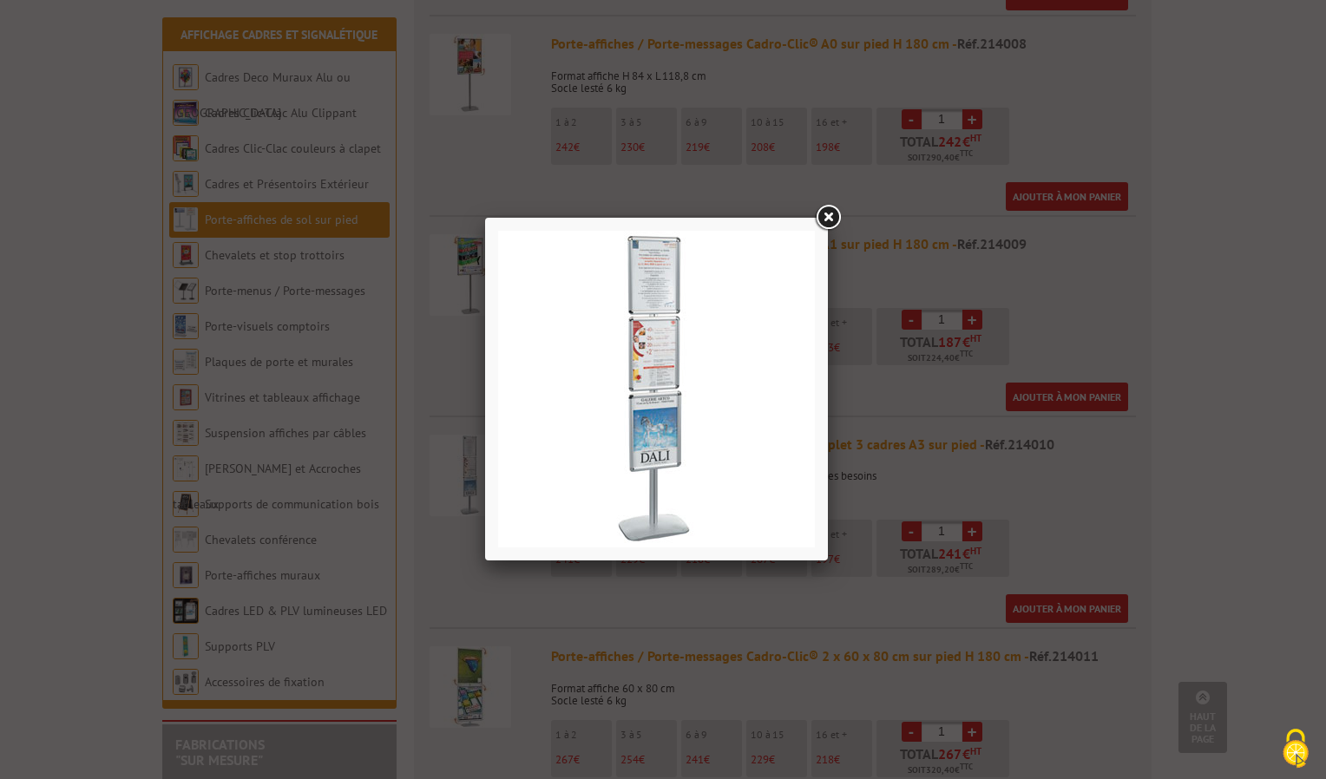
click at [496, 164] on div at bounding box center [663, 389] width 1326 height 779
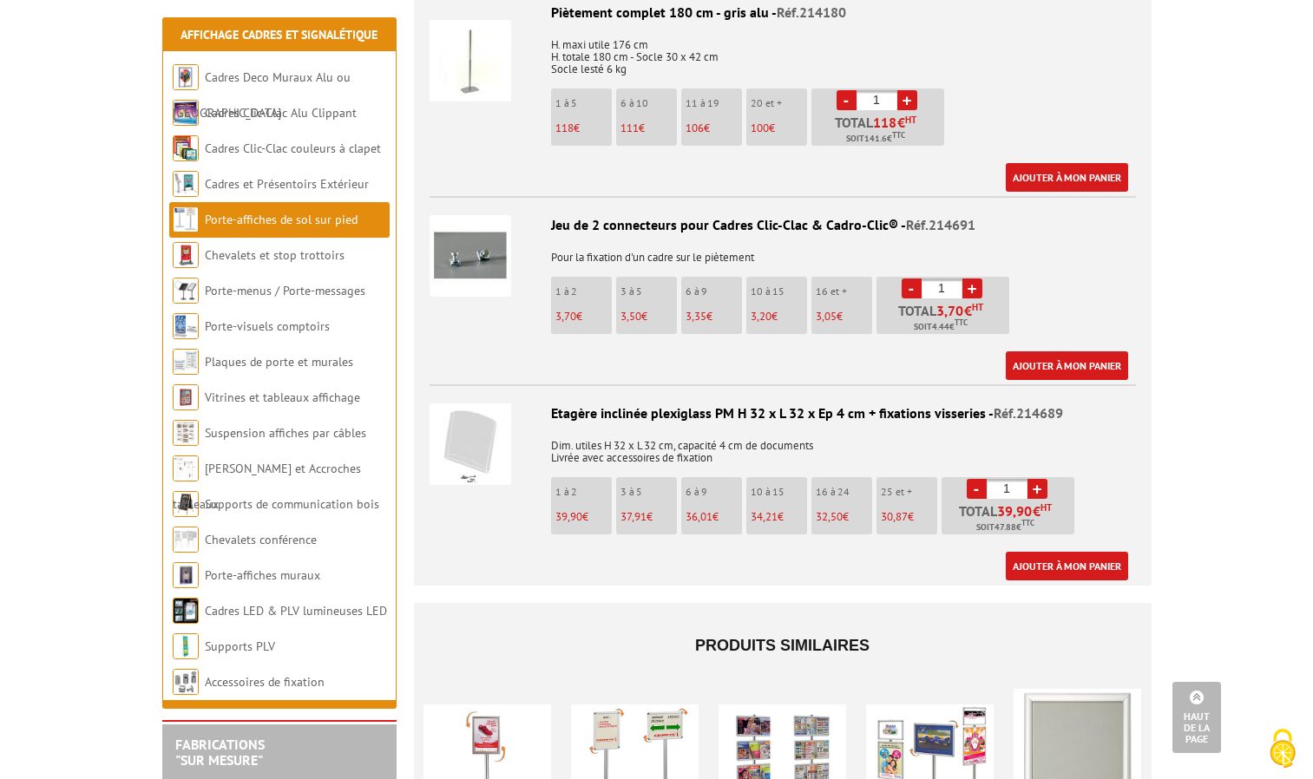
scroll to position [3297, 0]
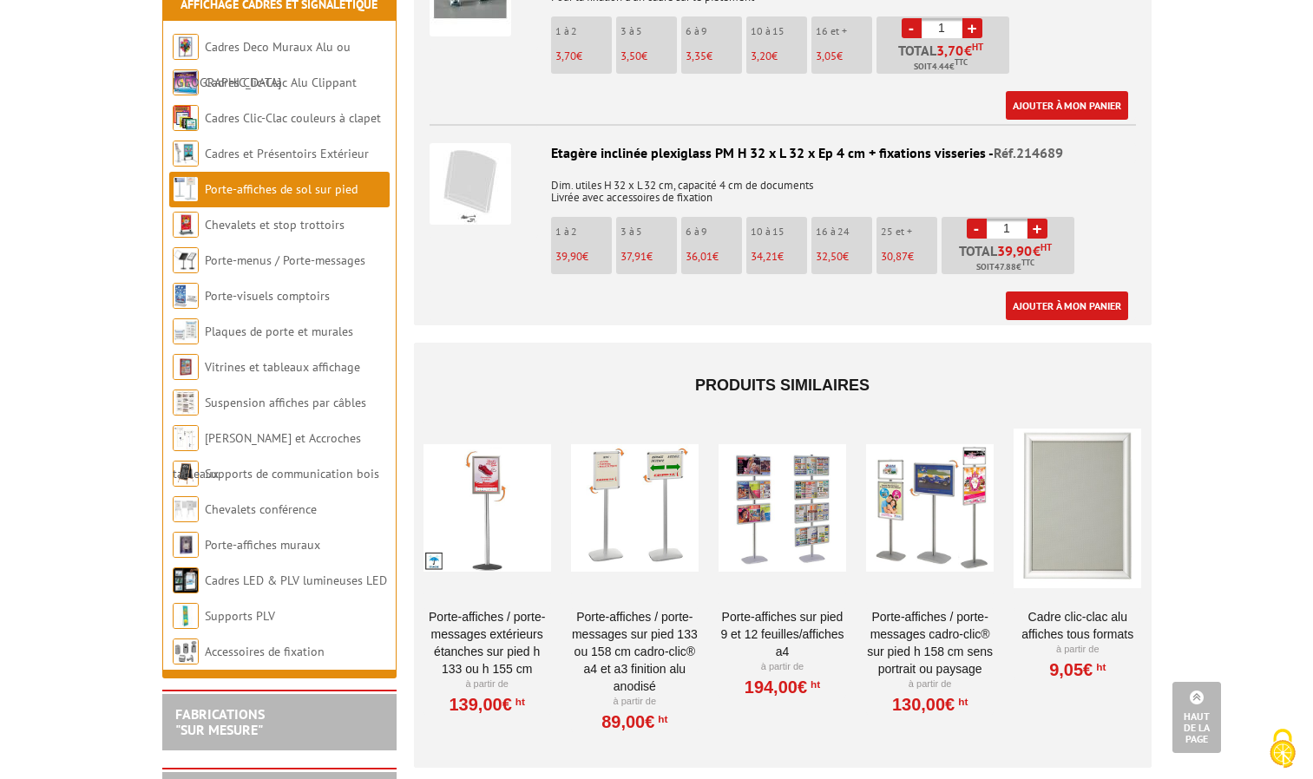
click at [632, 465] on div at bounding box center [635, 509] width 128 height 174
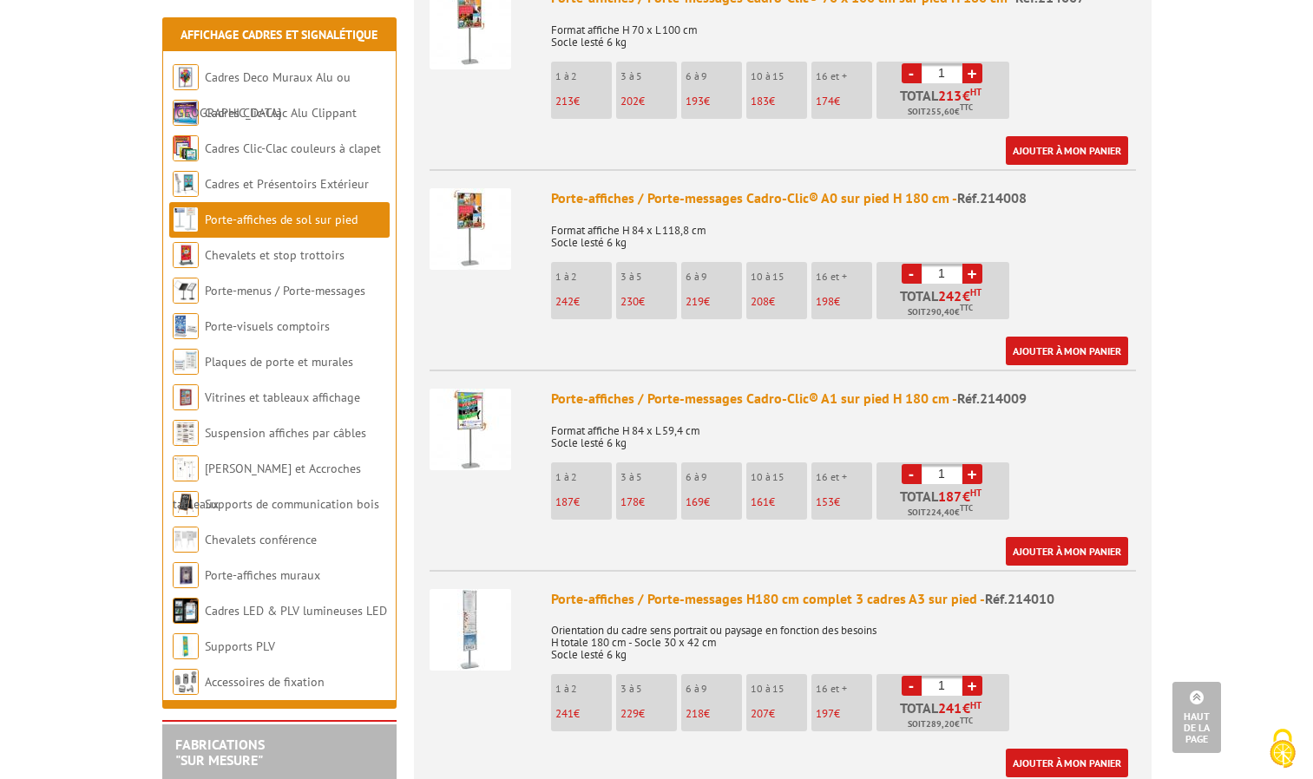
scroll to position [1128, 0]
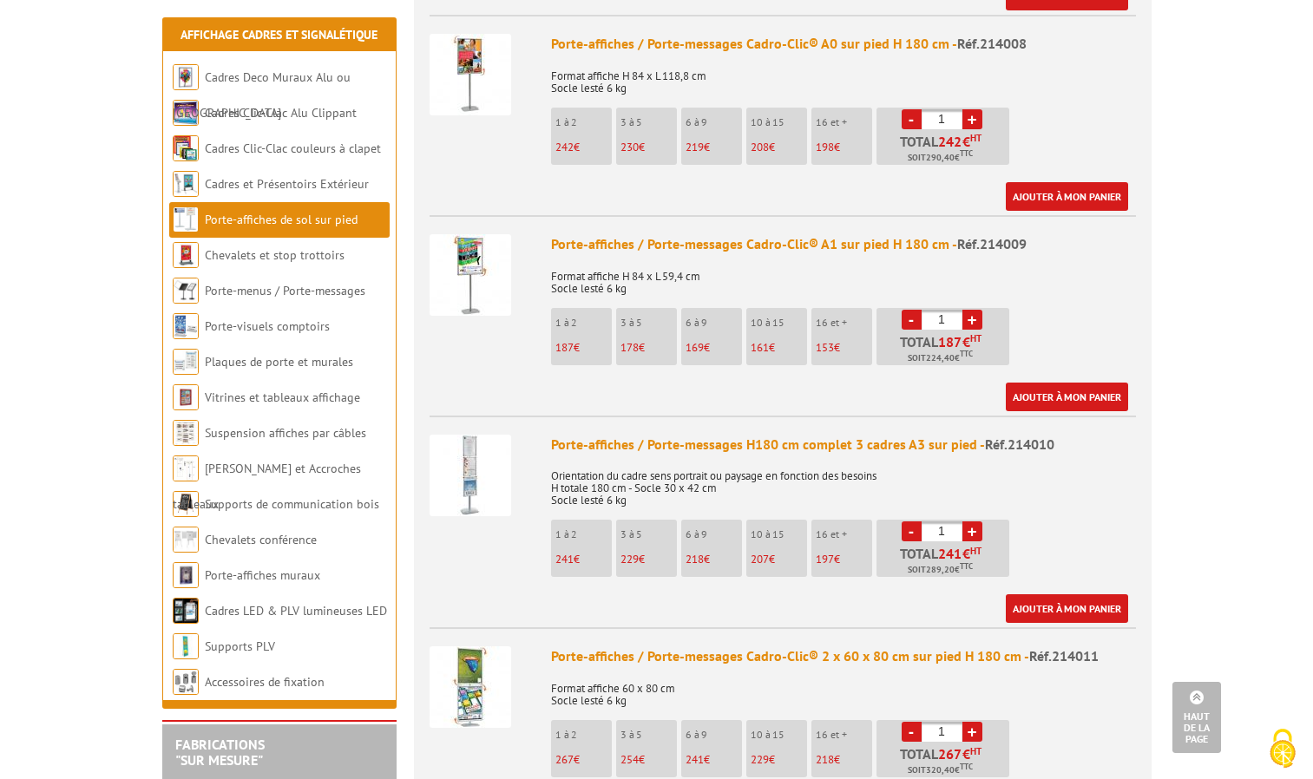
click at [816, 435] on div "Porte-affiches / Porte-messages H180 cm complet 3 cadres A3 sur pied - Réf.2140…" at bounding box center [843, 445] width 585 height 20
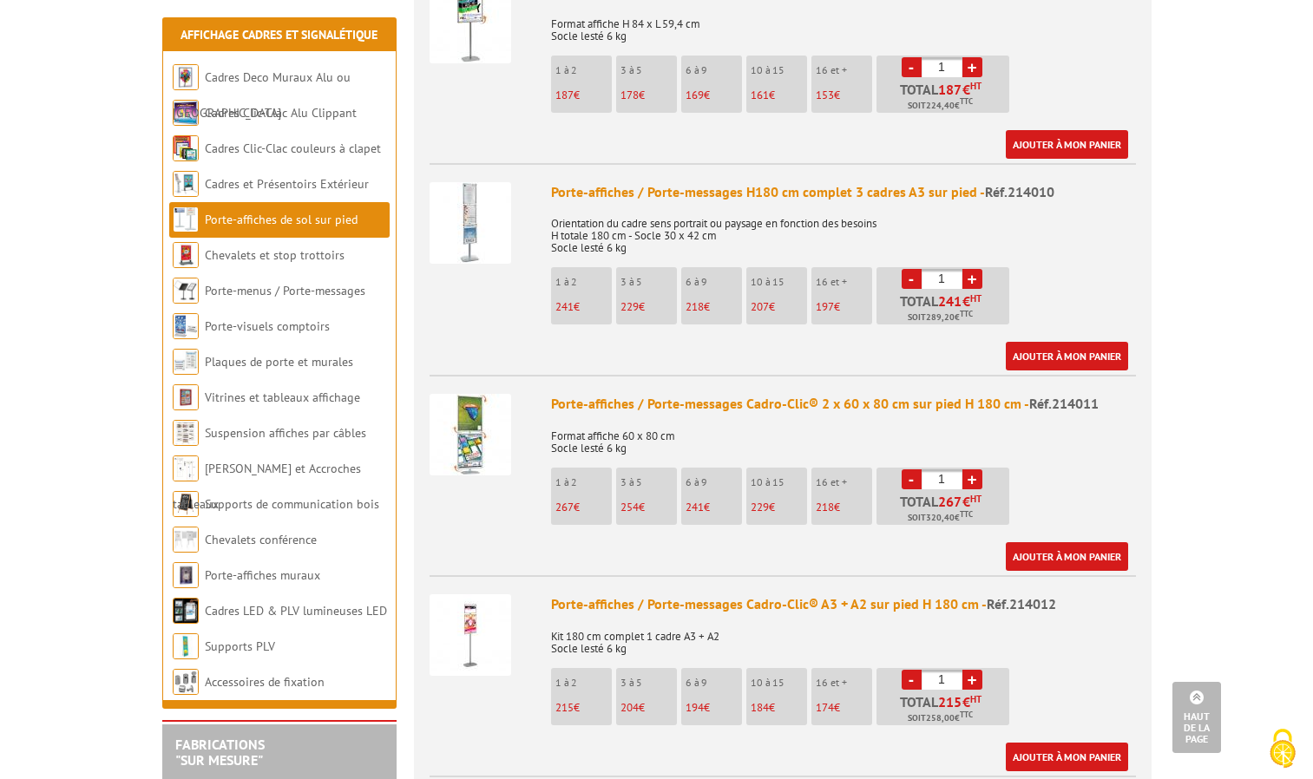
scroll to position [1388, 0]
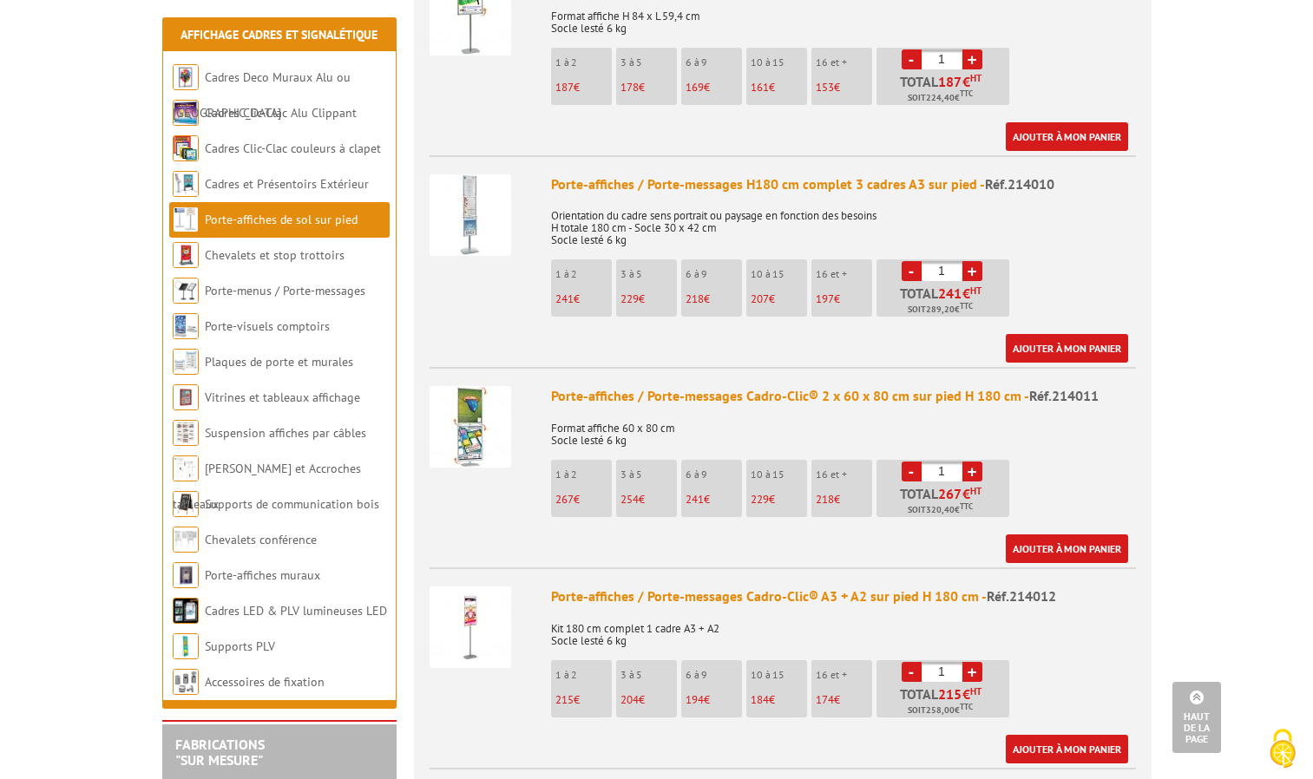
click at [475, 594] on img at bounding box center [470, 627] width 82 height 82
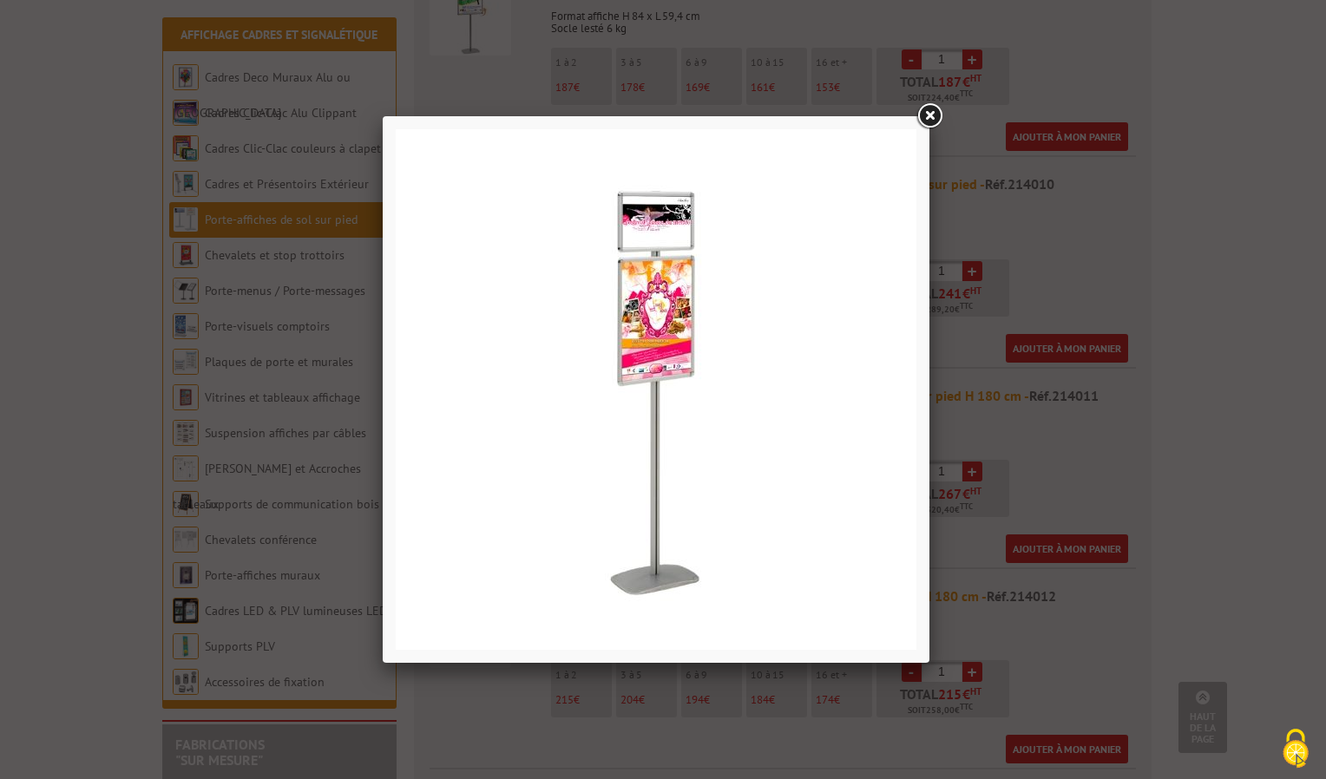
click at [936, 109] on link at bounding box center [929, 116] width 31 height 31
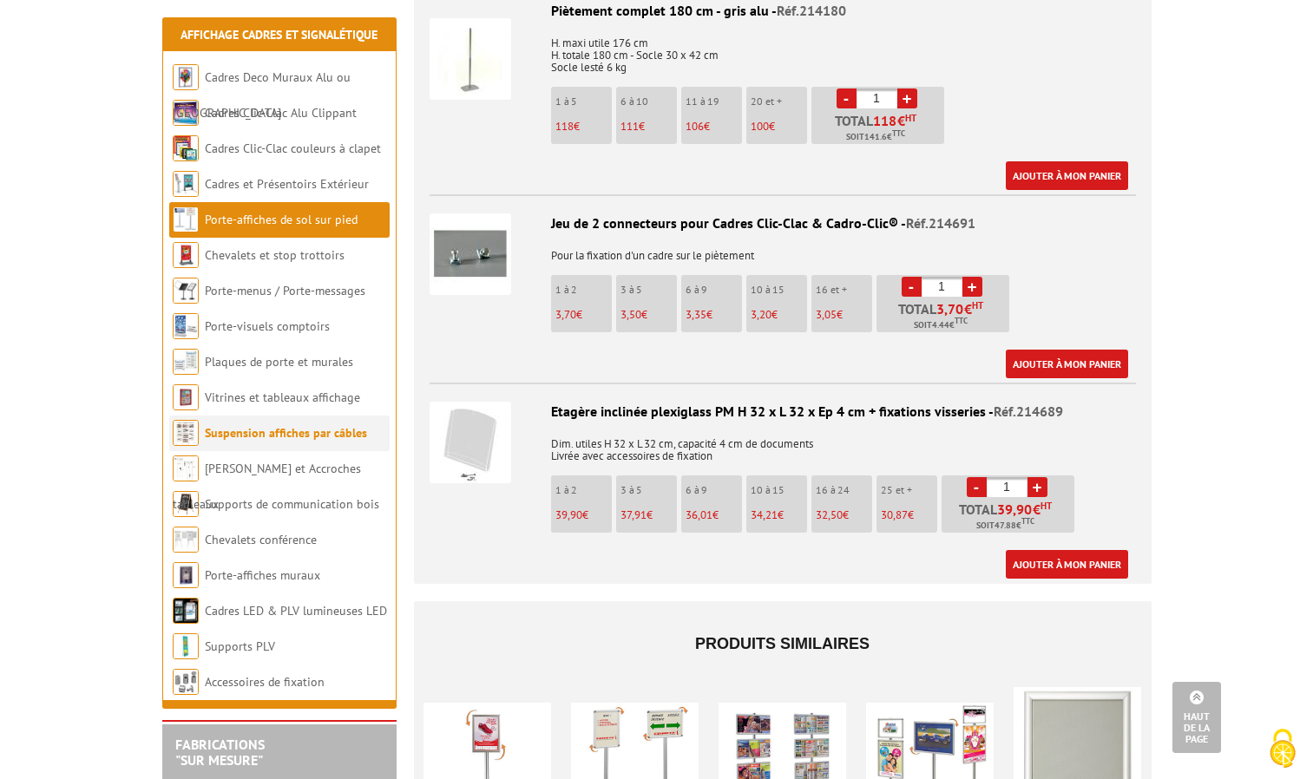
scroll to position [3036, 0]
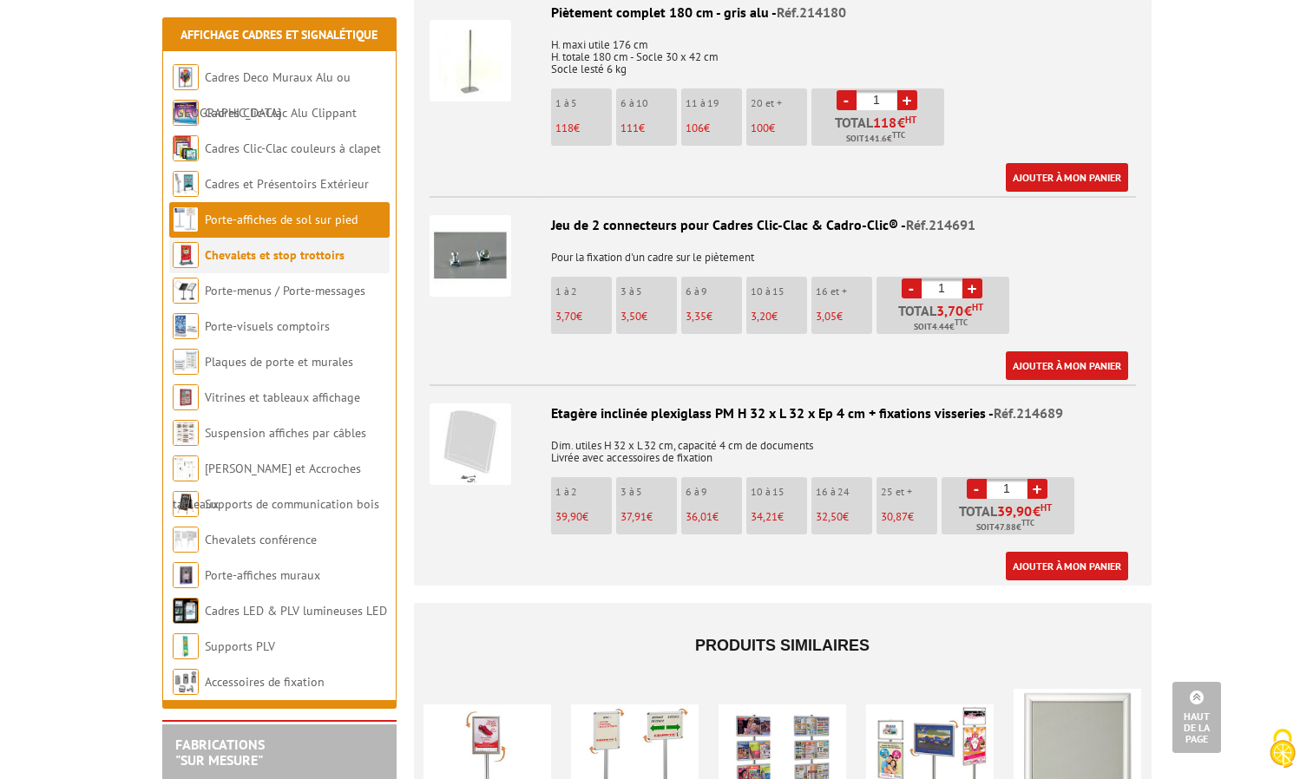
click at [213, 268] on li "Chevalets et stop trottoirs" at bounding box center [279, 256] width 220 height 36
click at [219, 217] on link "Porte-affiches de sol sur pied" at bounding box center [281, 220] width 153 height 16
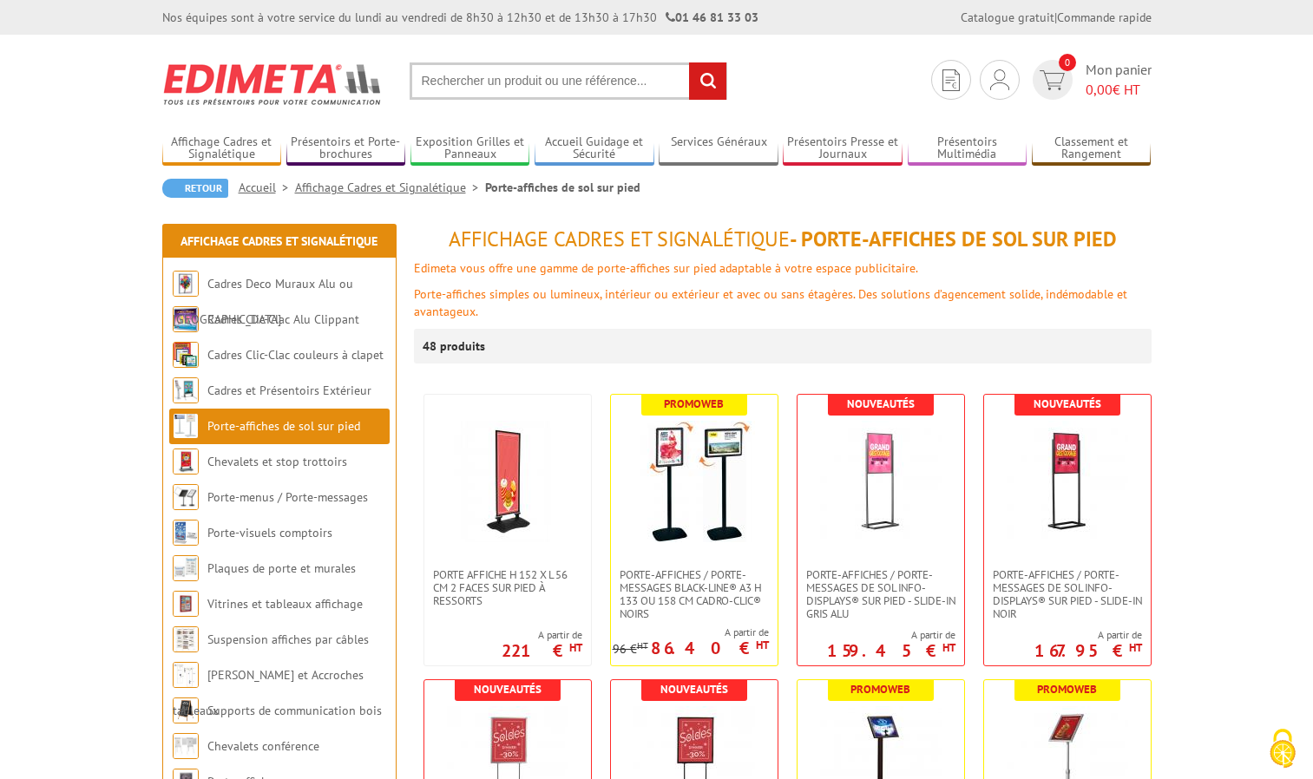
drag, startPoint x: 955, startPoint y: 233, endPoint x: 804, endPoint y: 231, distance: 151.0
click at [804, 231] on h1 "Affichage Cadres et Signalétique - Porte-affiches de sol sur pied" at bounding box center [782, 239] width 737 height 23
copy h1 "Porte-affiches"
click at [543, 77] on input "text" at bounding box center [568, 80] width 318 height 37
paste input "Porte-affiches"
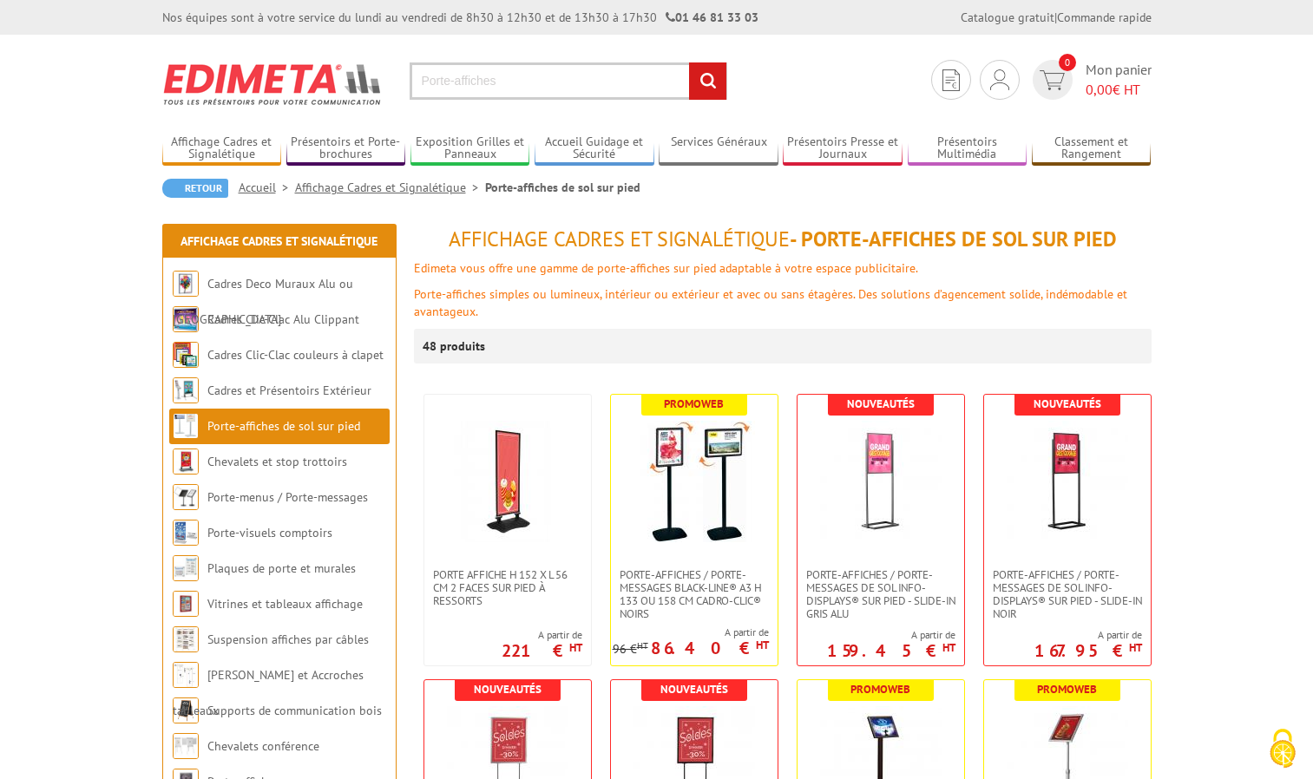
click at [520, 74] on input "Porte-affiches" at bounding box center [568, 80] width 318 height 37
type input "Porte-affiches A4"
click at [689, 62] on input "rechercher" at bounding box center [707, 80] width 37 height 37
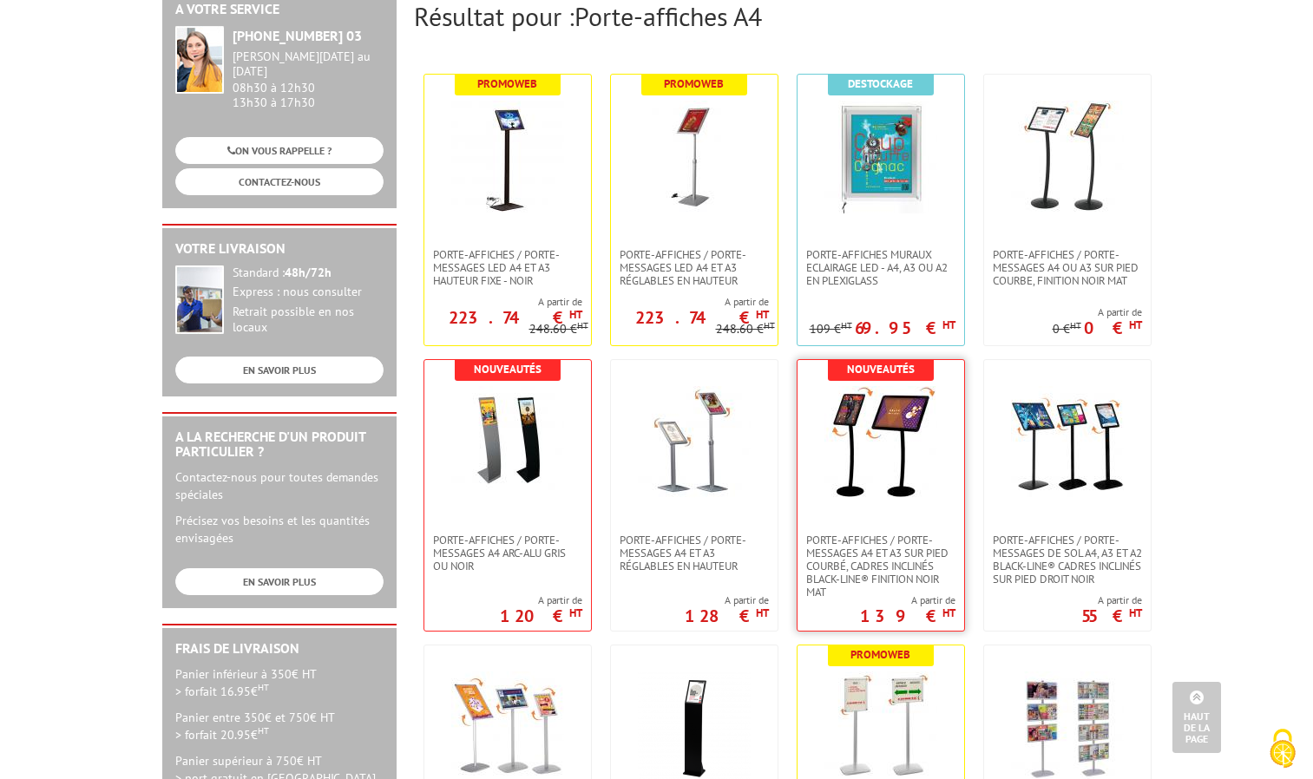
scroll to position [174, 0]
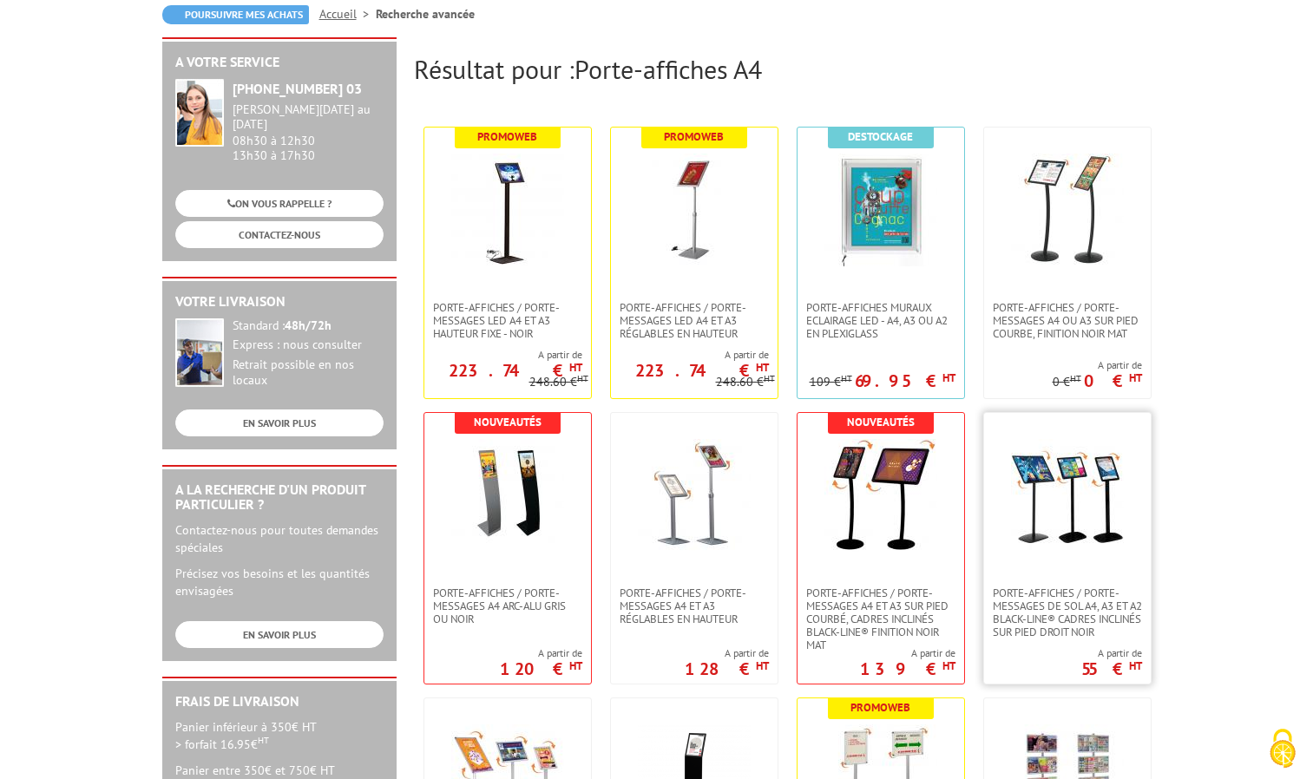
click at [1051, 579] on link at bounding box center [1067, 500] width 167 height 174
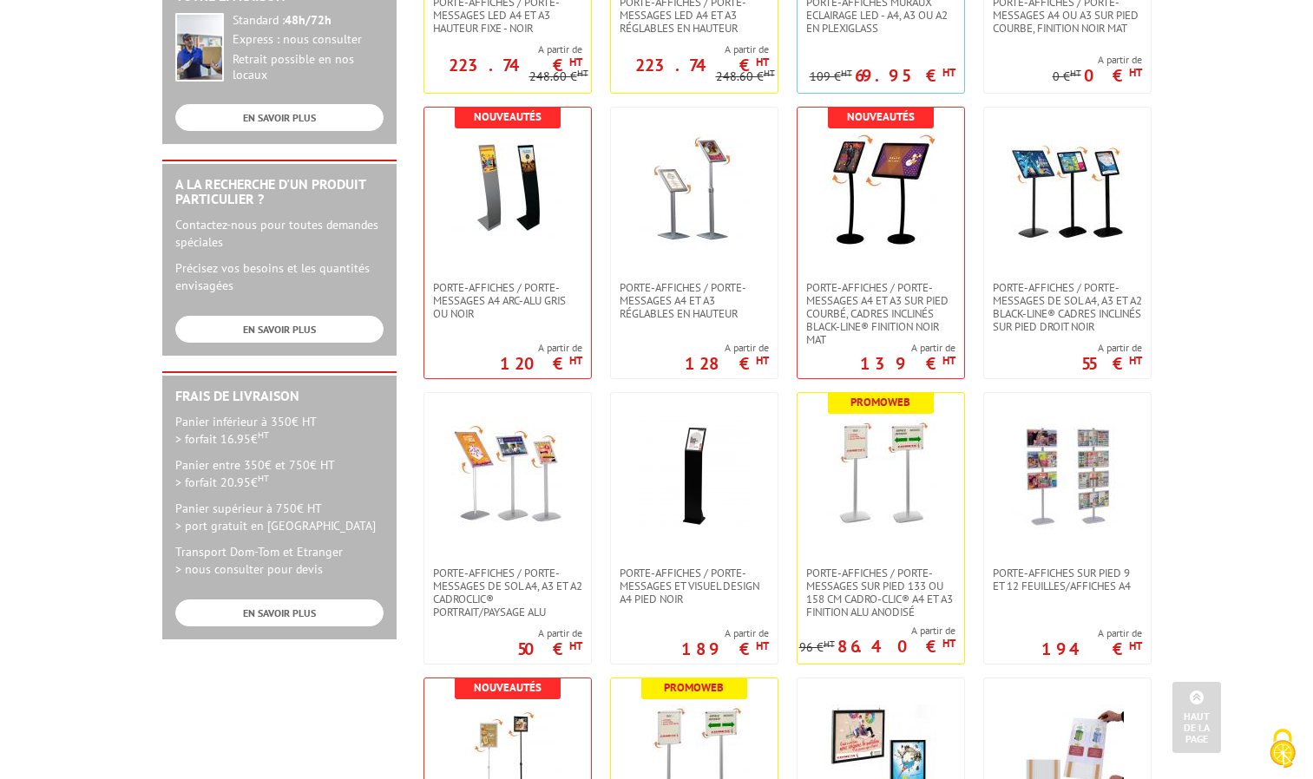
scroll to position [521, 0]
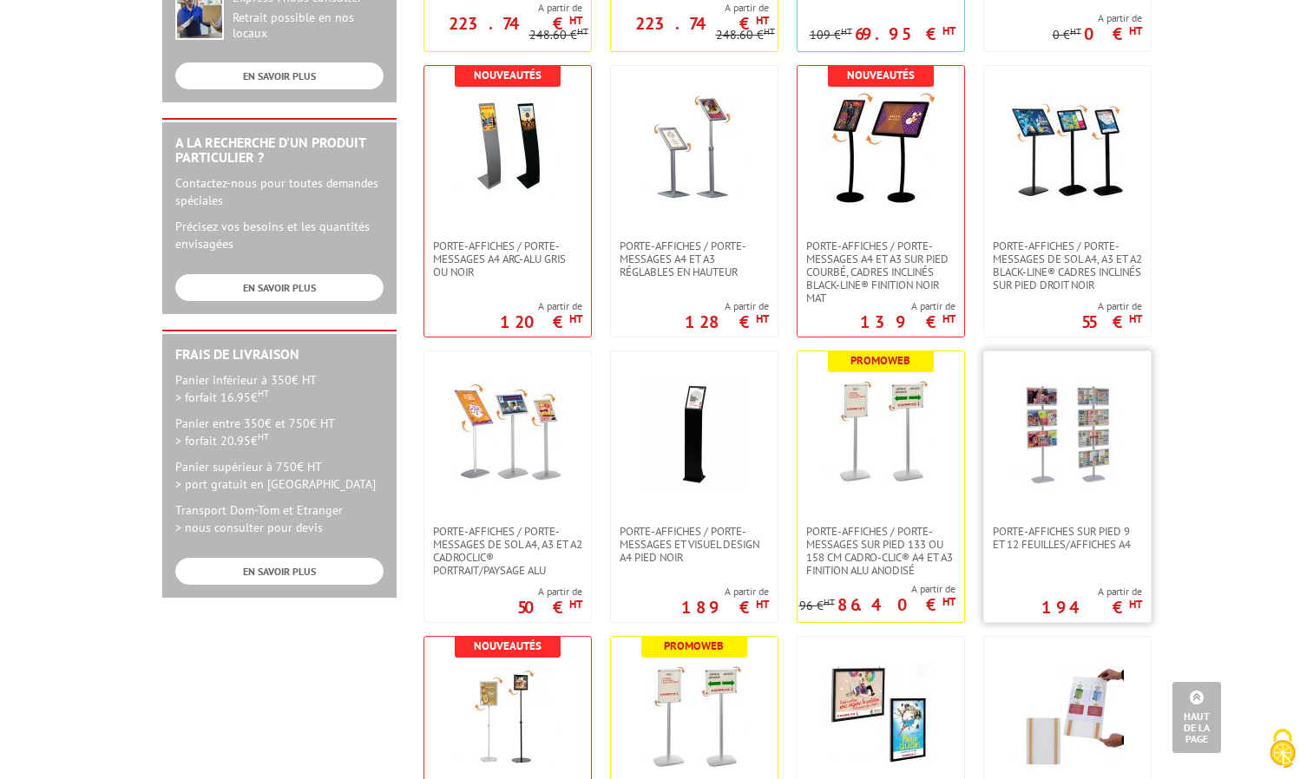
click at [1007, 464] on link at bounding box center [1067, 438] width 167 height 174
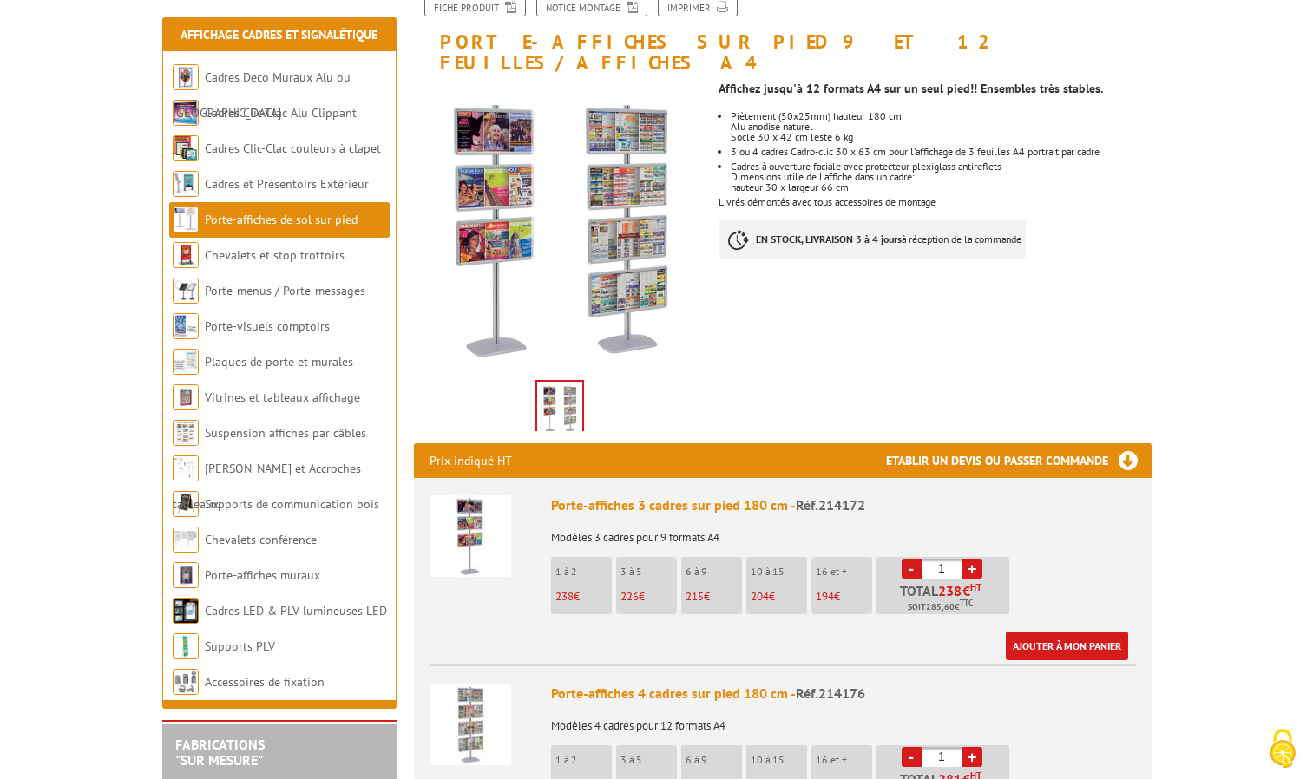
scroll to position [260, 0]
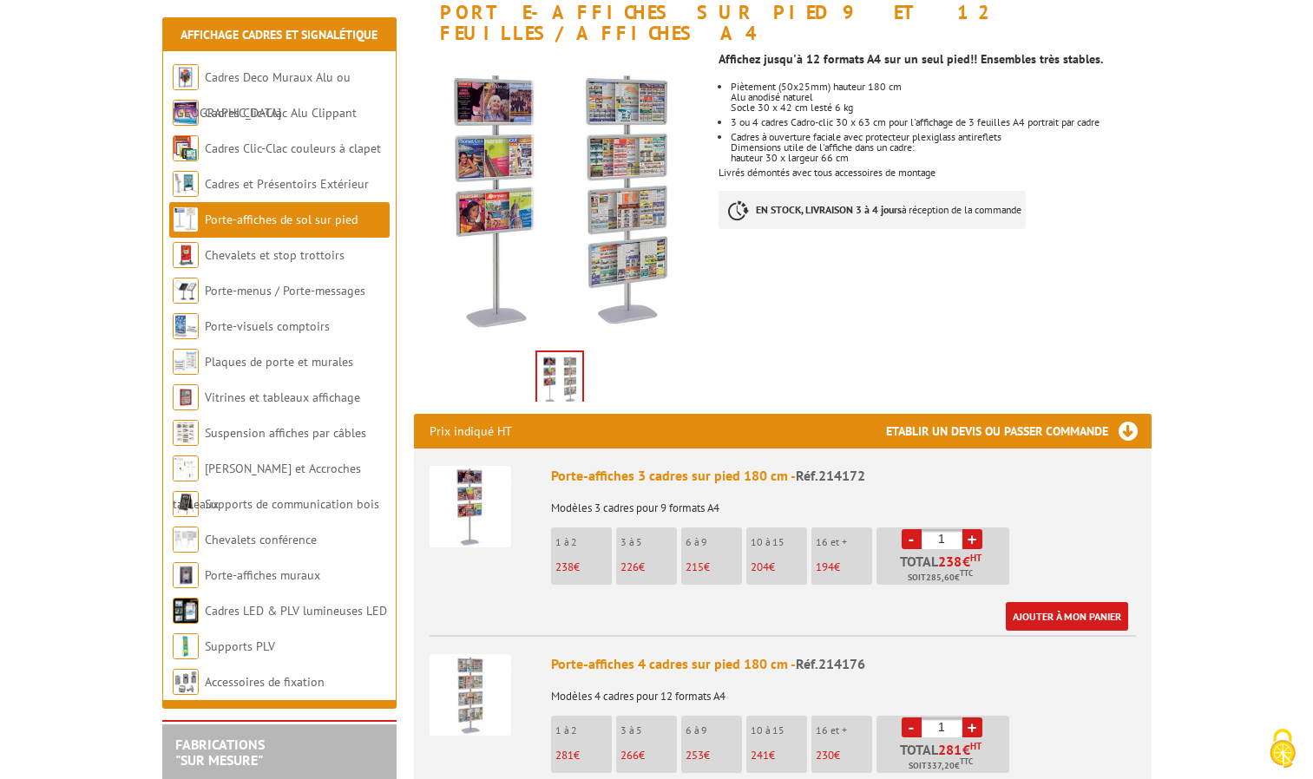
click at [492, 466] on img at bounding box center [470, 507] width 82 height 82
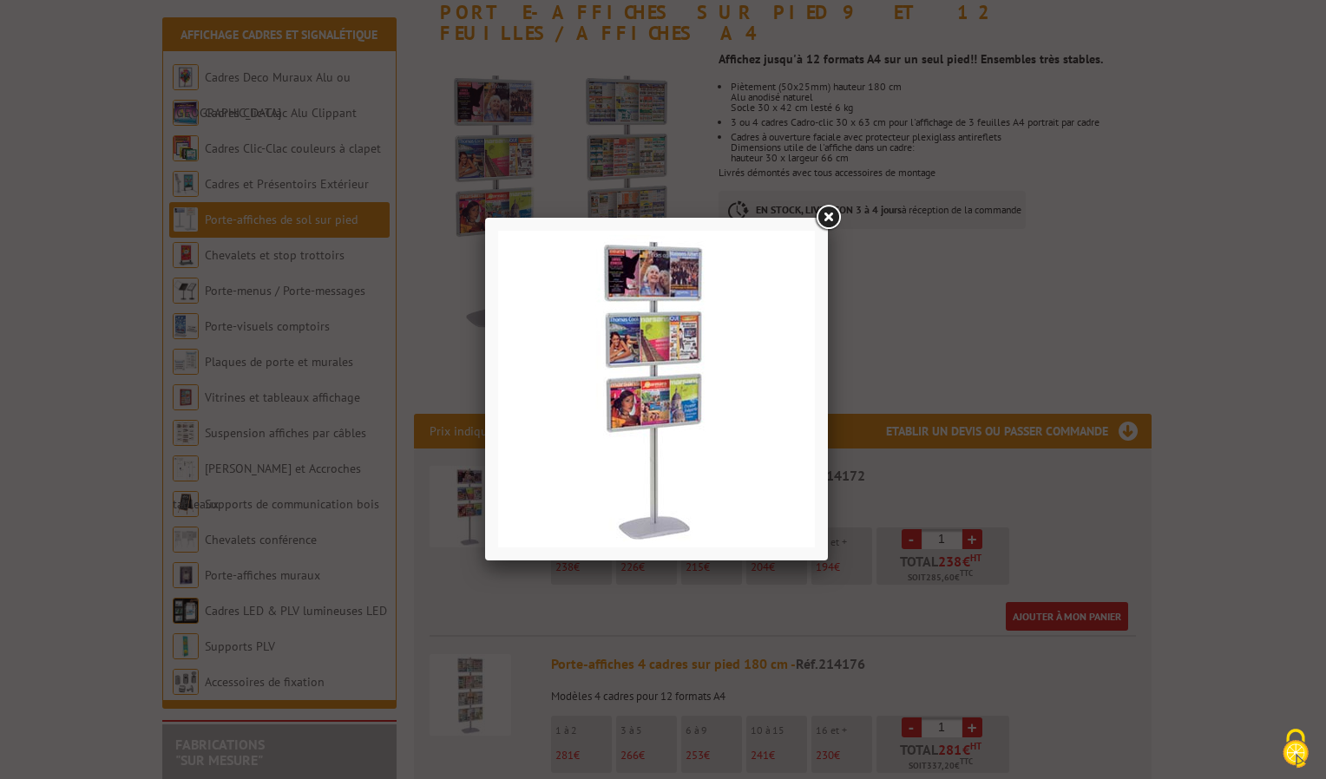
click at [402, 243] on div at bounding box center [663, 389] width 1326 height 779
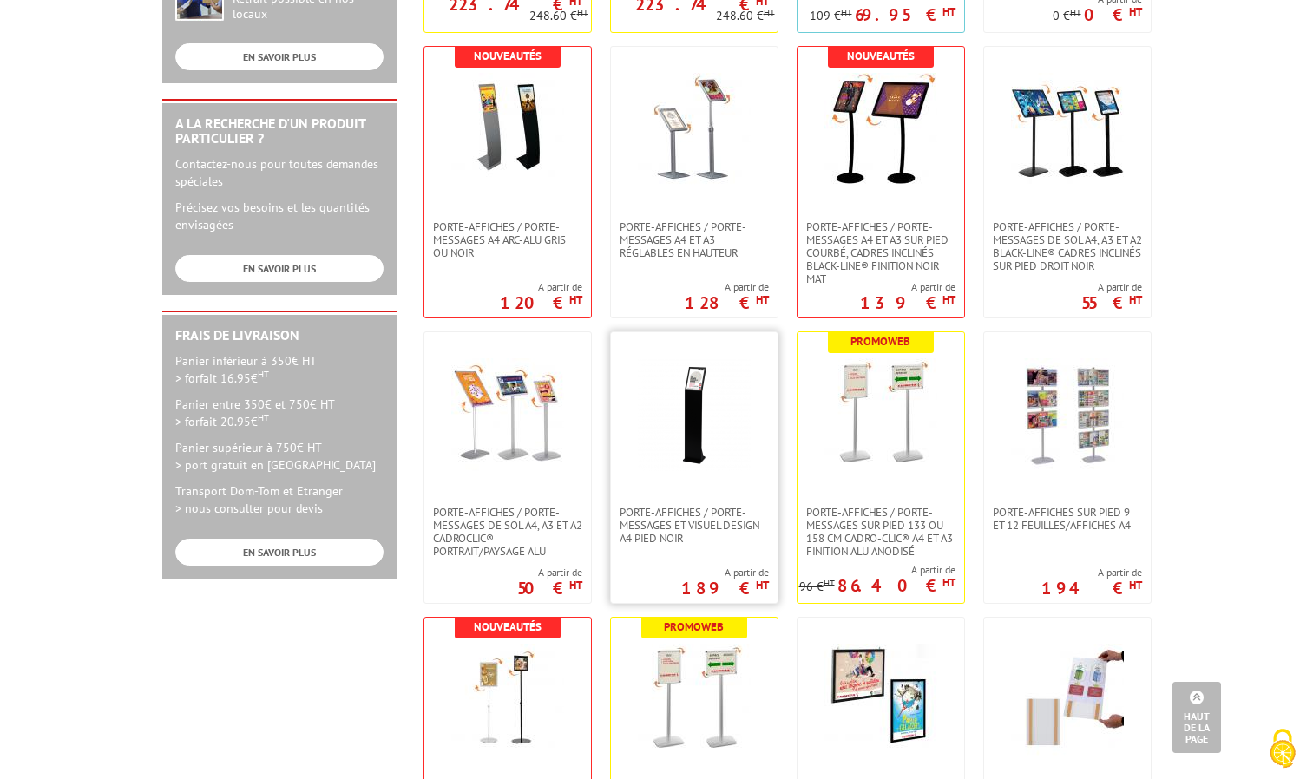
scroll to position [174, 0]
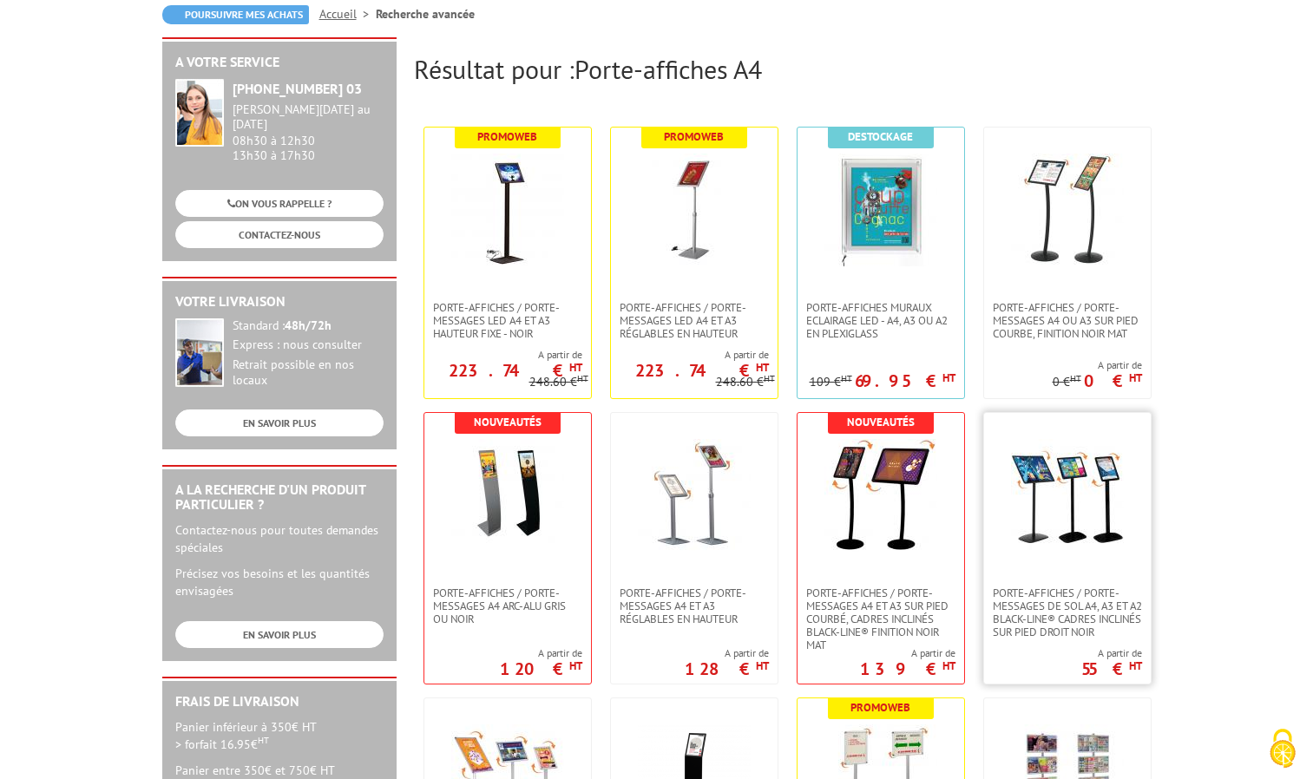
click at [1048, 471] on img at bounding box center [1067, 495] width 113 height 113
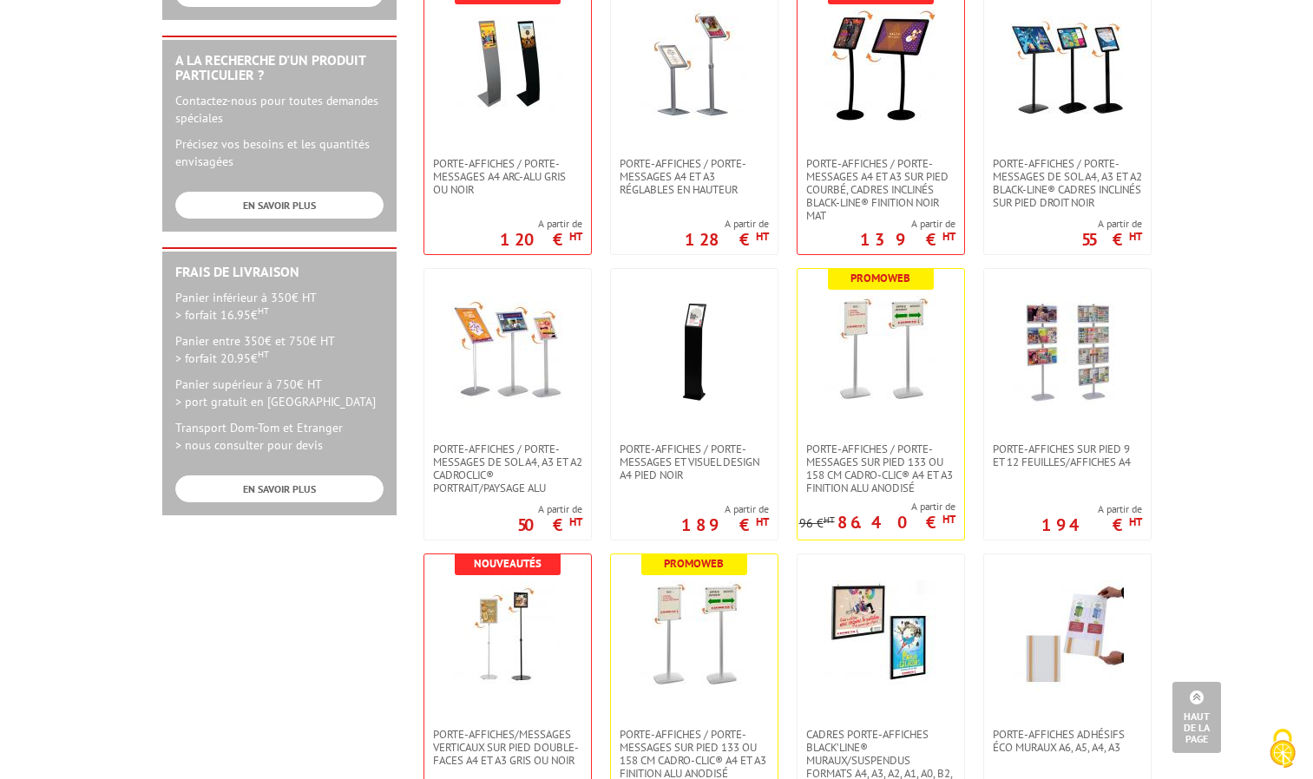
scroll to position [607, 0]
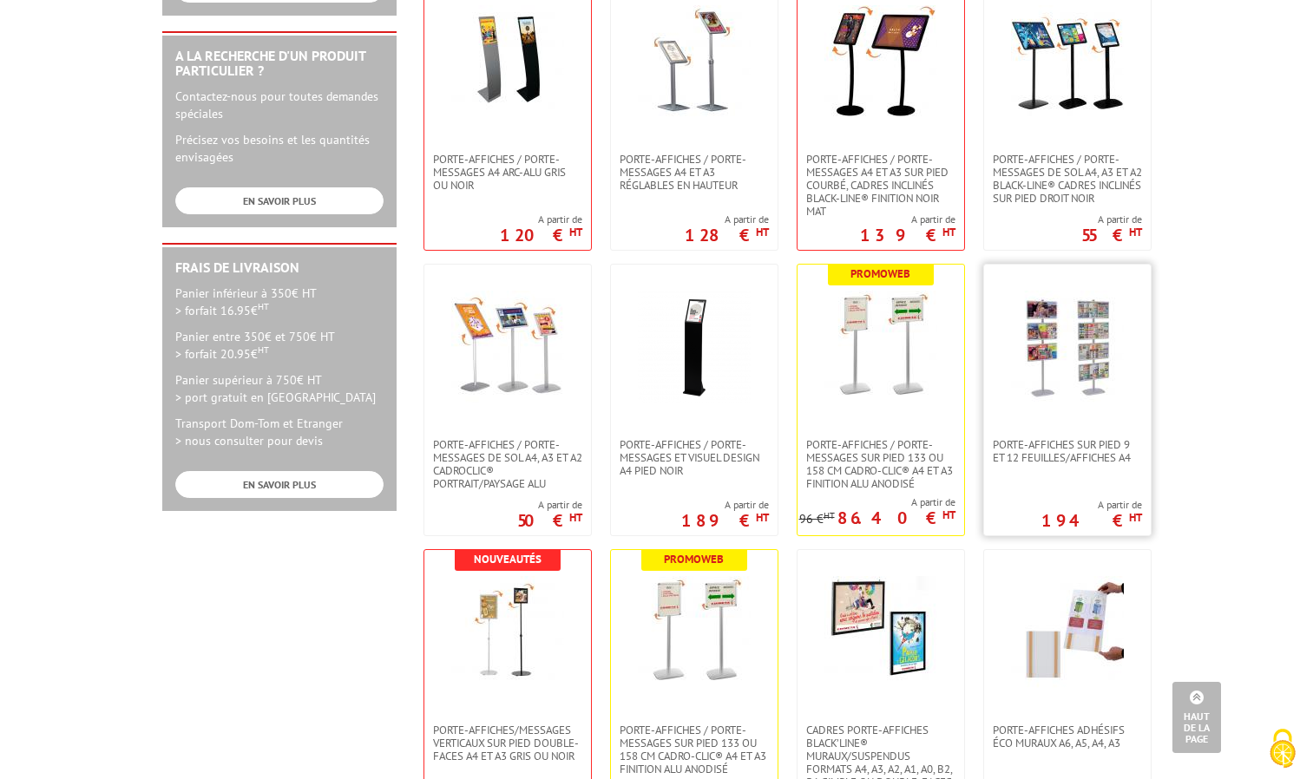
click at [1031, 403] on img at bounding box center [1067, 347] width 113 height 113
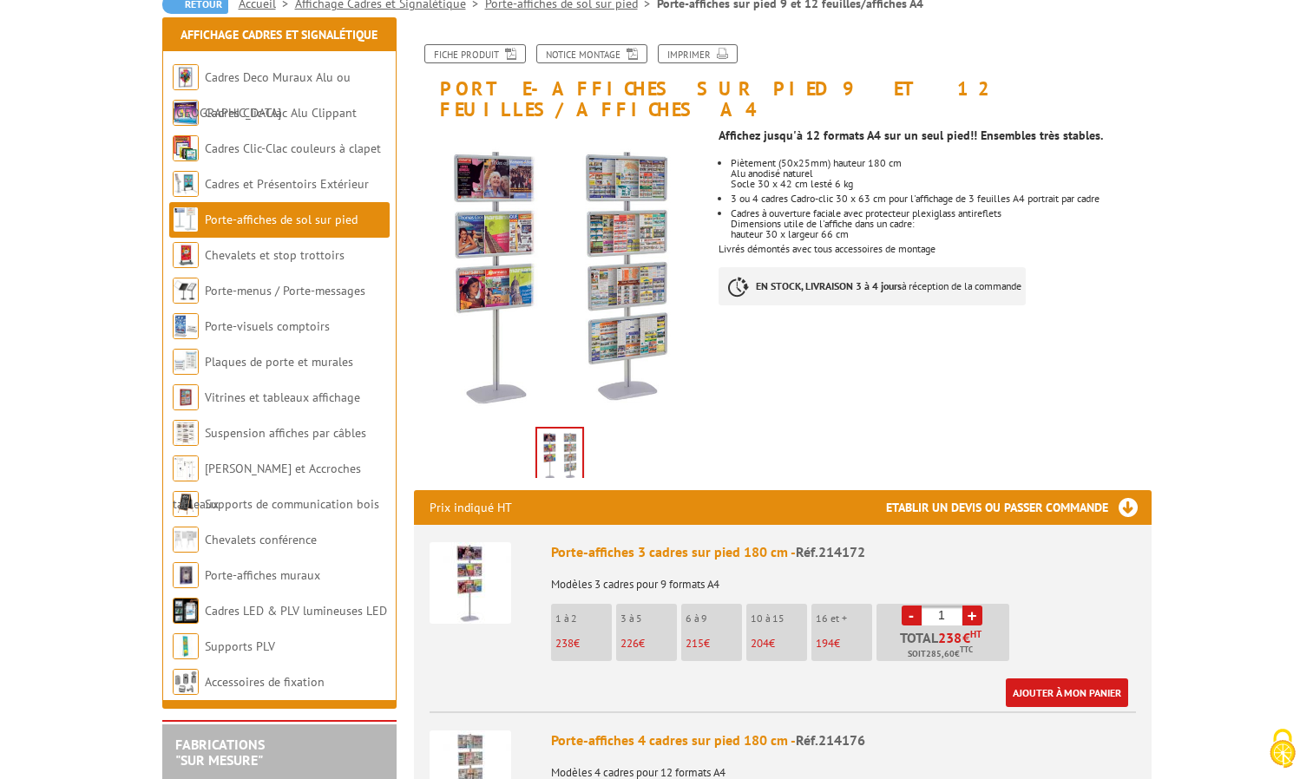
scroll to position [347, 0]
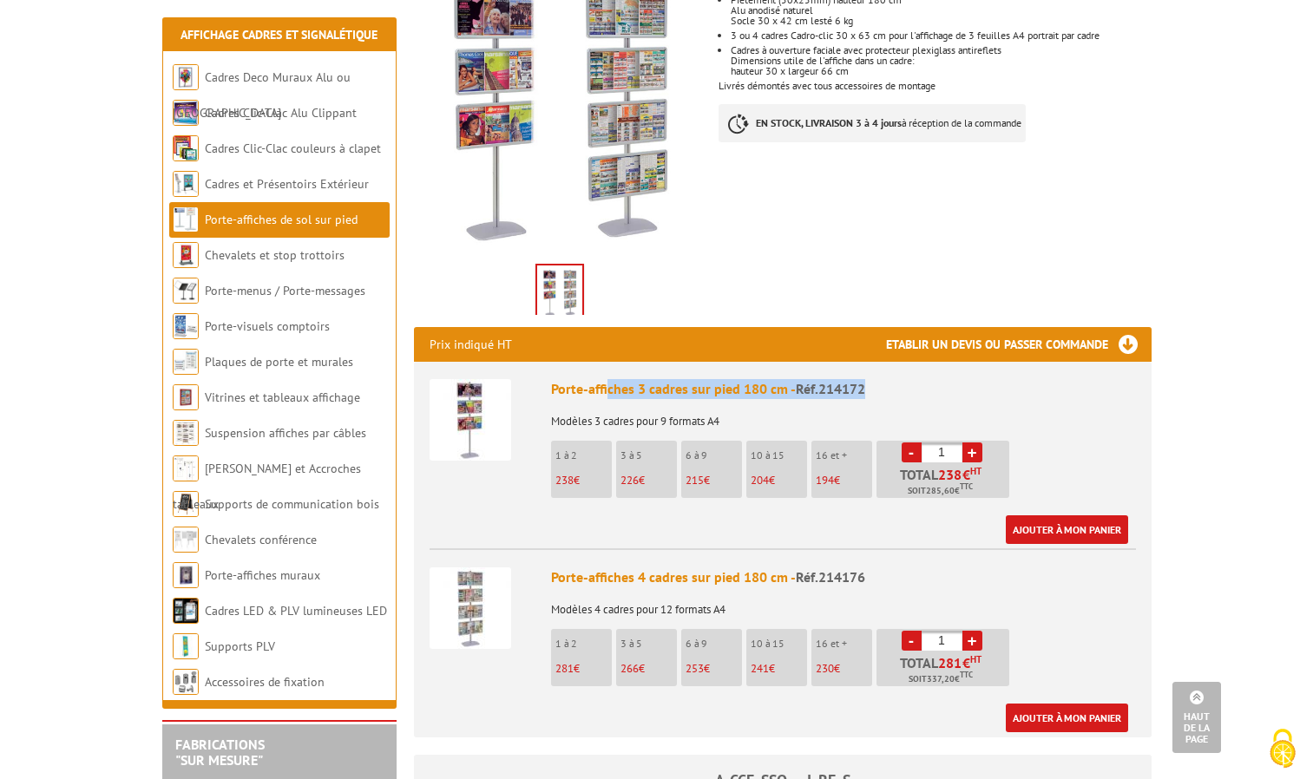
drag, startPoint x: 893, startPoint y: 357, endPoint x: 601, endPoint y: 345, distance: 291.7
click at [601, 362] on li "Porte-affiches 3 cadres sur pied 180 cm - Réf.214172 Modèles 3 cadres pour 9 fo…" at bounding box center [782, 453] width 706 height 182
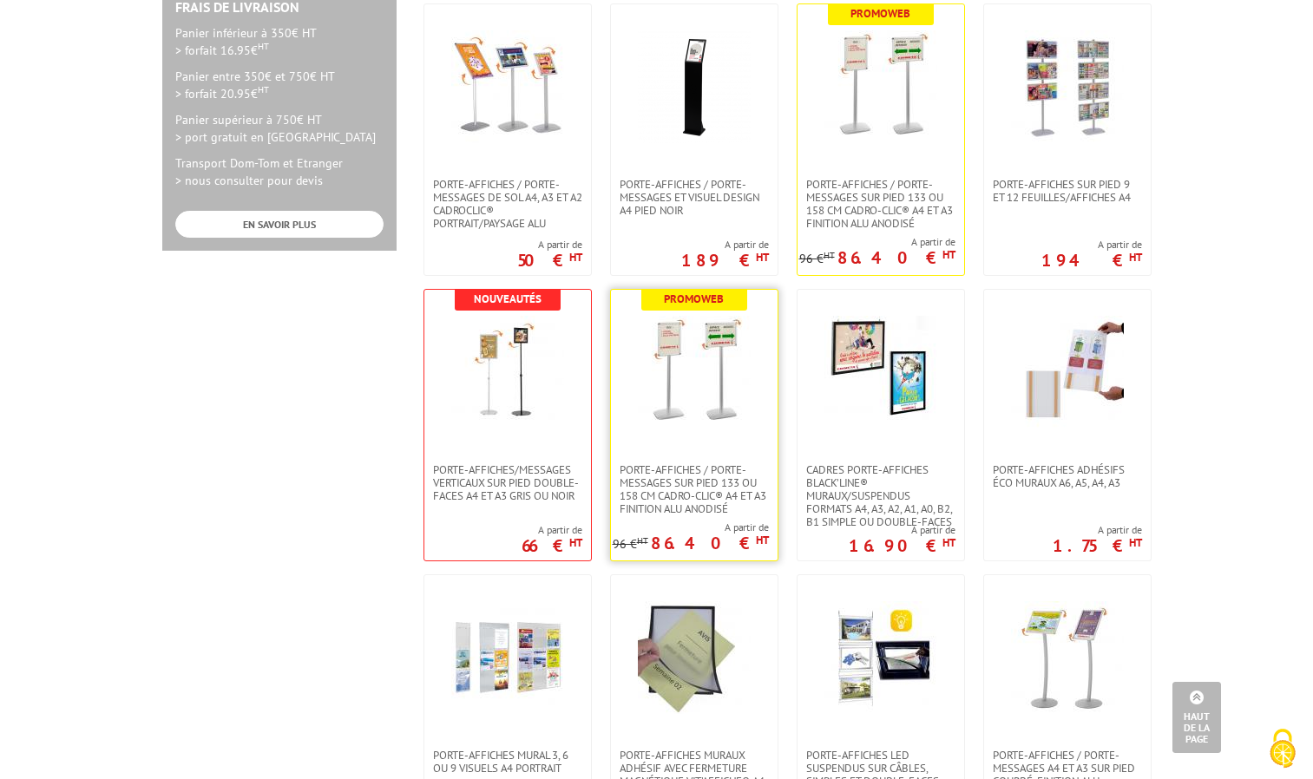
click at [728, 357] on img at bounding box center [694, 372] width 113 height 113
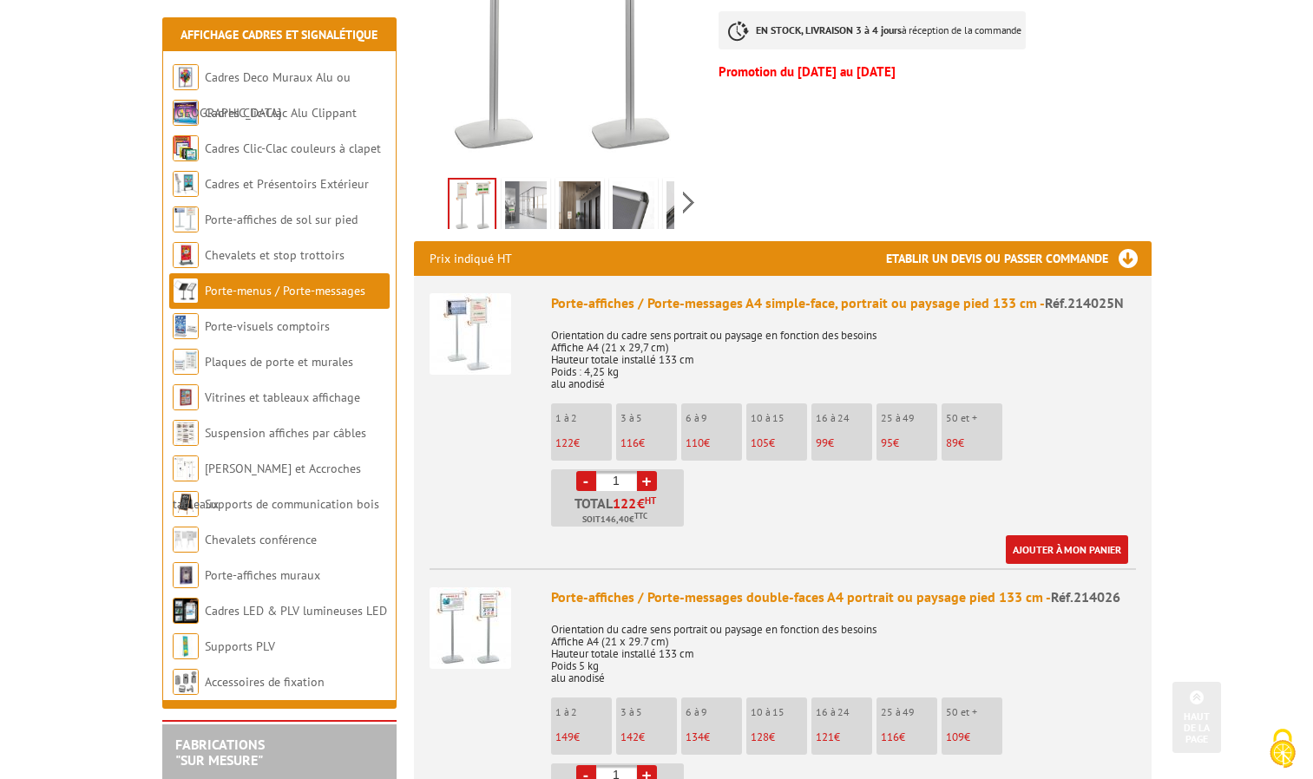
scroll to position [521, 0]
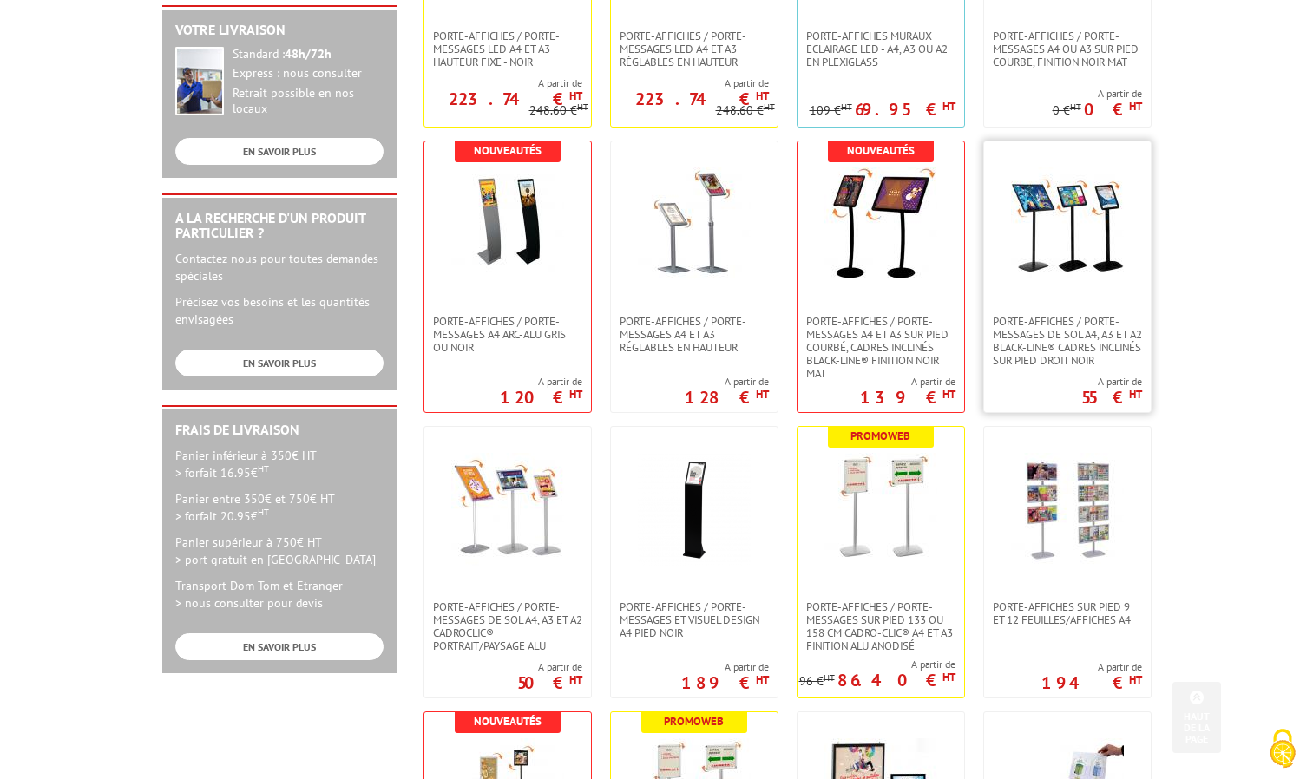
scroll to position [521, 0]
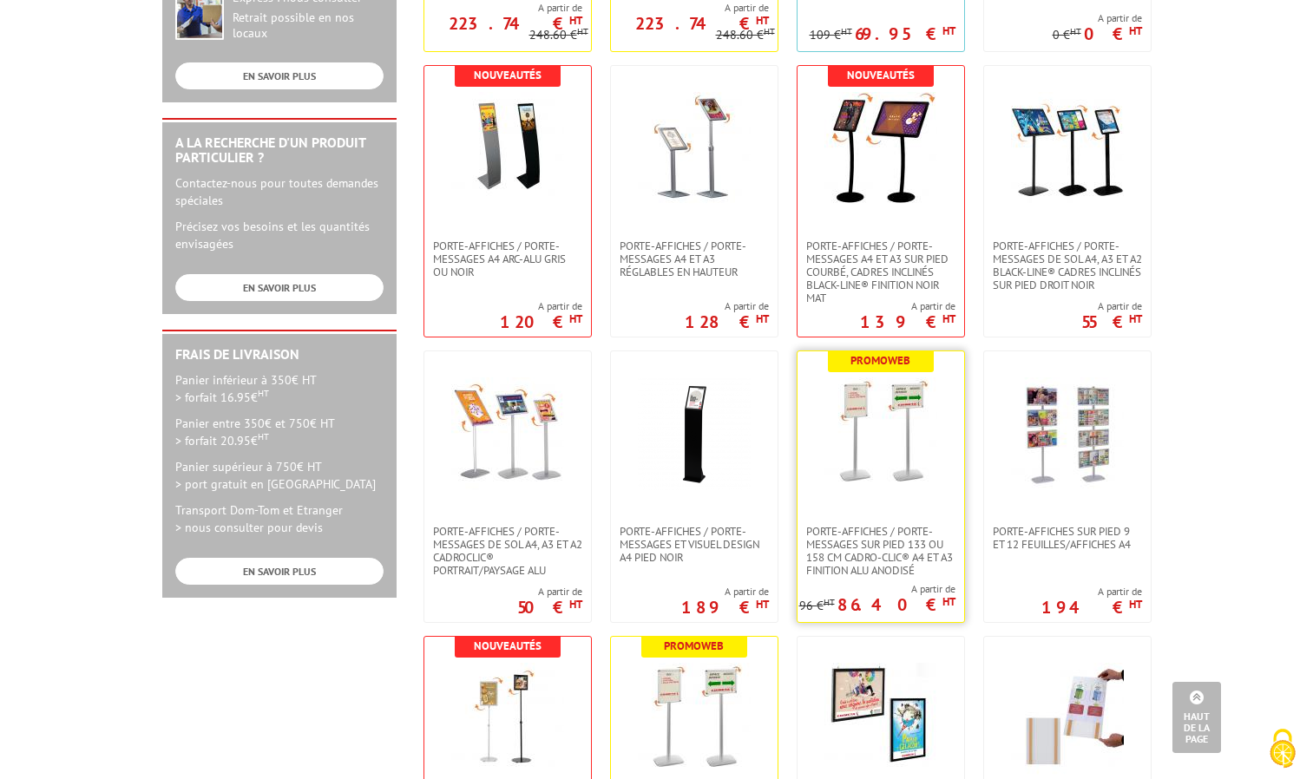
click at [883, 455] on img at bounding box center [880, 433] width 113 height 113
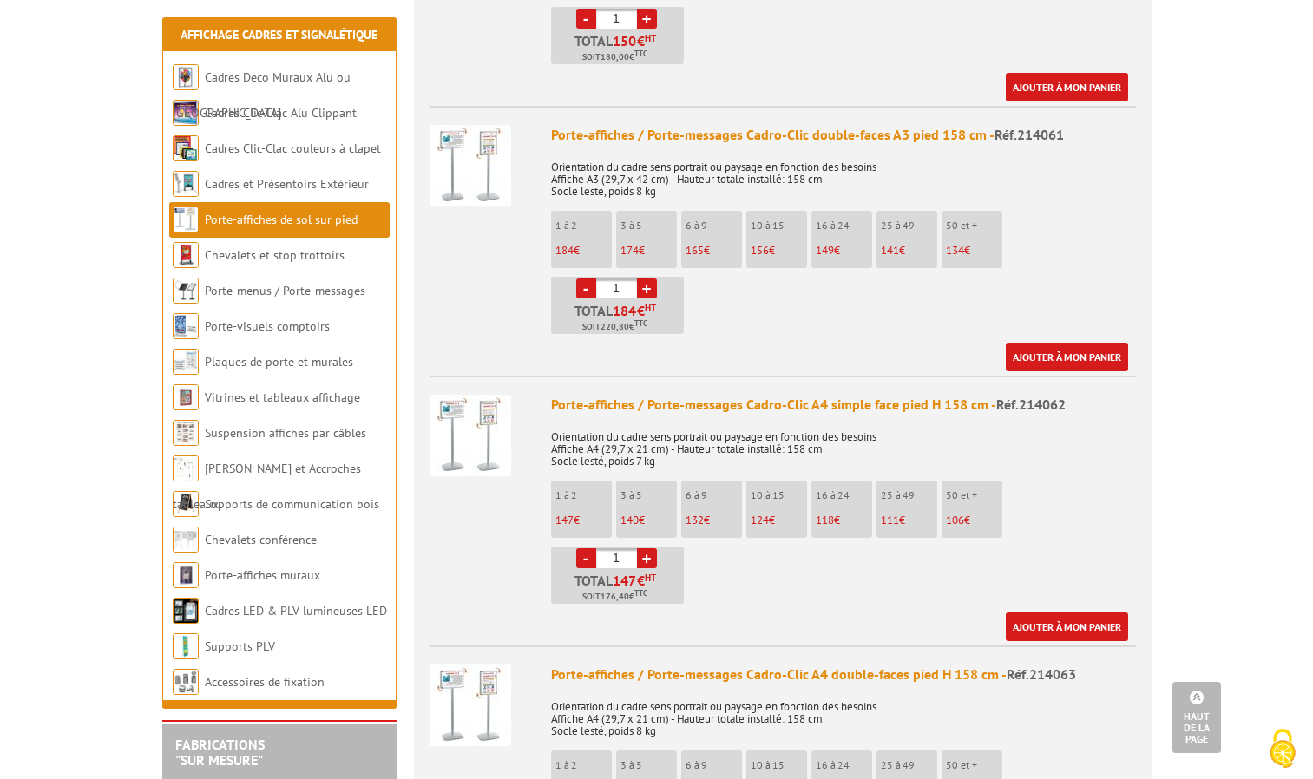
scroll to position [2256, 0]
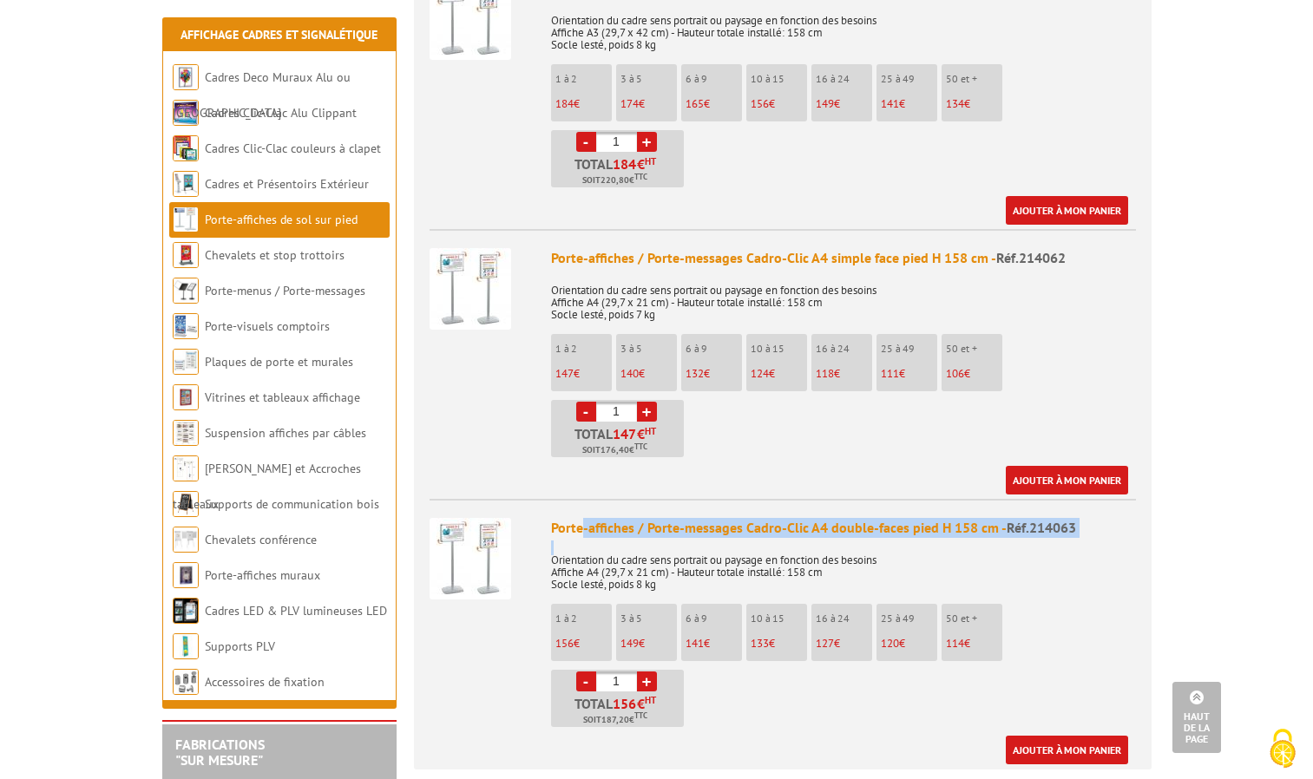
drag, startPoint x: 580, startPoint y: 505, endPoint x: 682, endPoint y: 525, distance: 103.4
click at [682, 525] on div "Porte-affiches / Porte-messages Cadro-Clic A4 double-faces pied H 158 cm - Réf.…" at bounding box center [843, 641] width 585 height 246
drag, startPoint x: 682, startPoint y: 525, endPoint x: 667, endPoint y: 513, distance: 19.1
click at [667, 518] on div "Porte-affiches / Porte-messages Cadro-Clic A4 double-faces pied H 158 cm - Réf.…" at bounding box center [843, 528] width 585 height 20
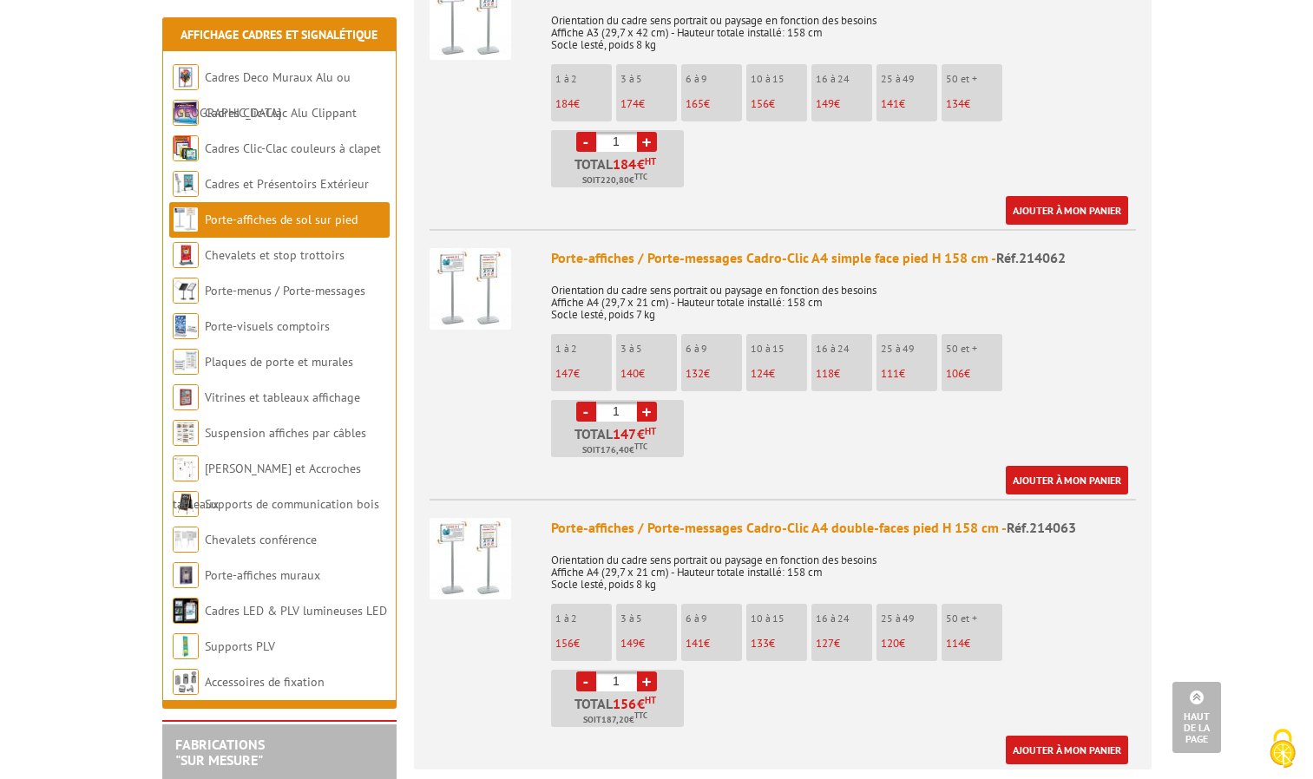
click at [471, 518] on img at bounding box center [470, 559] width 82 height 82
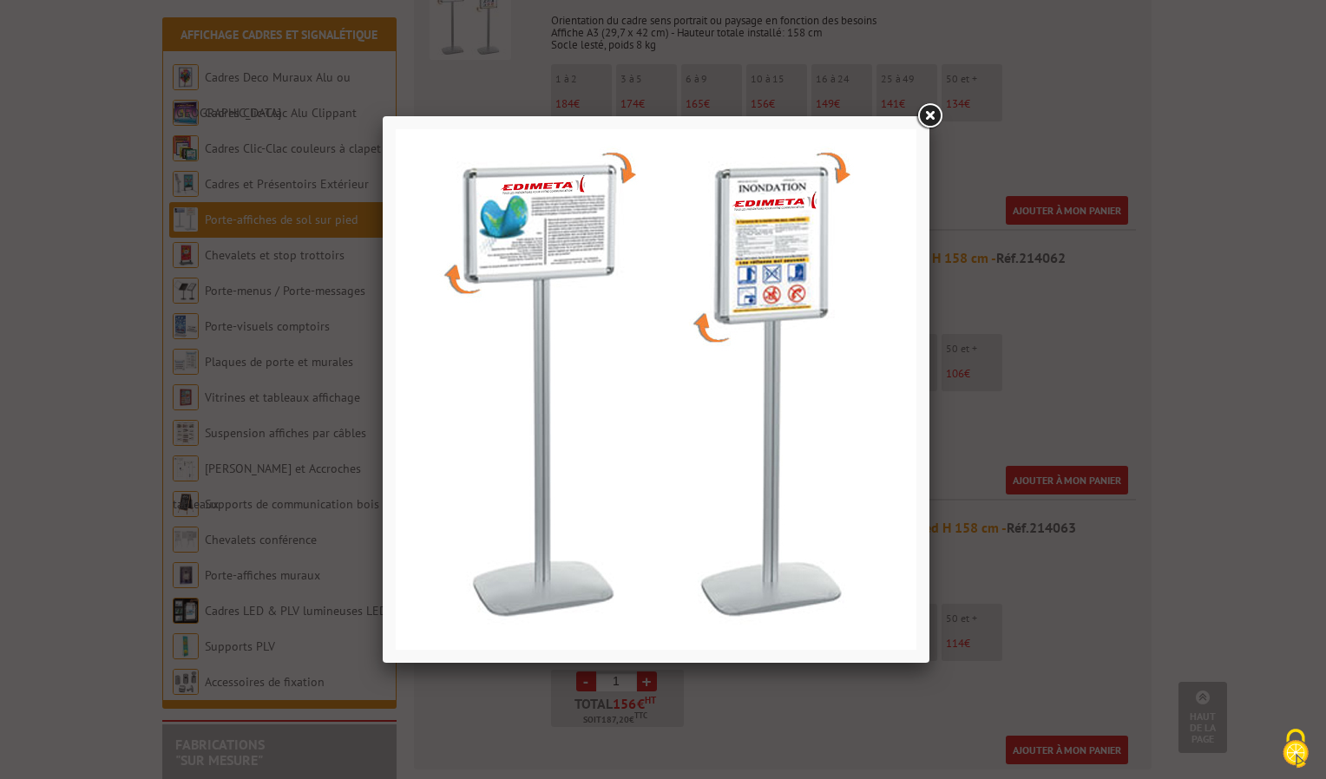
click at [316, 370] on div at bounding box center [663, 389] width 1326 height 779
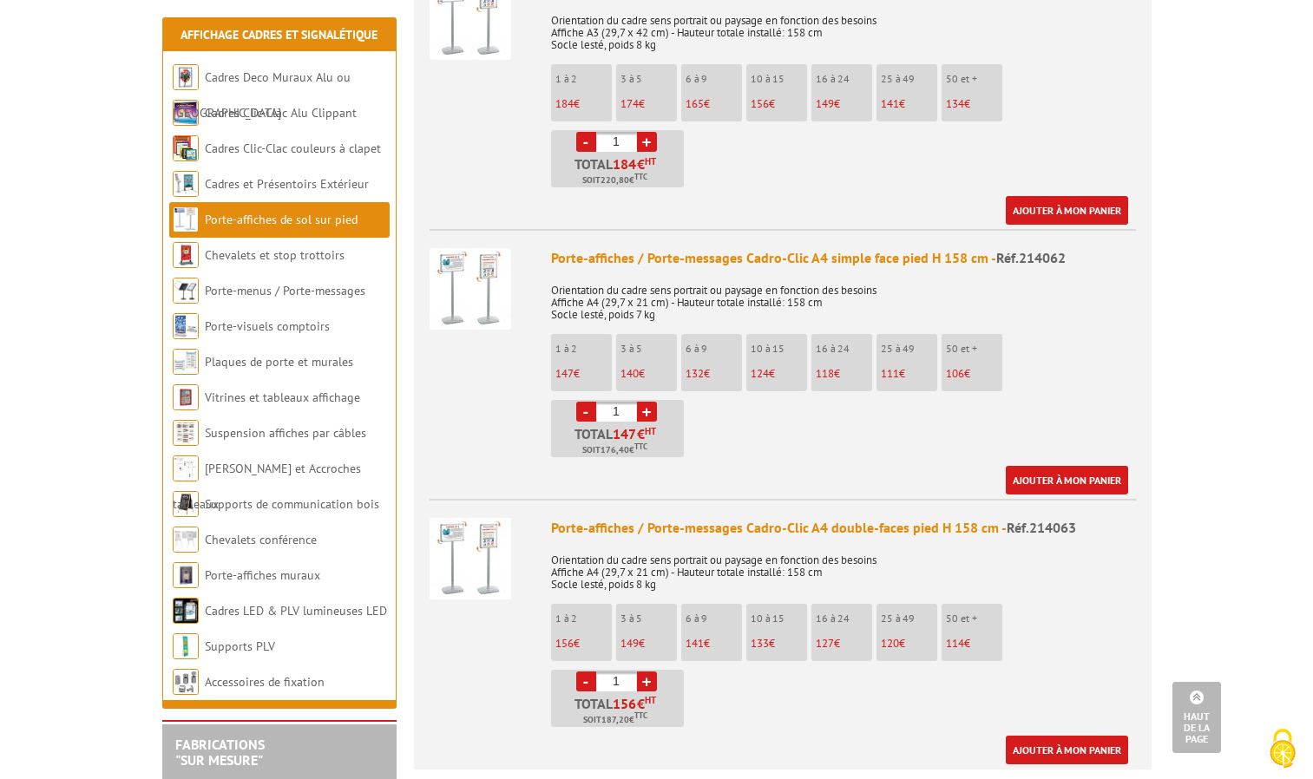
click at [461, 555] on img at bounding box center [470, 559] width 82 height 82
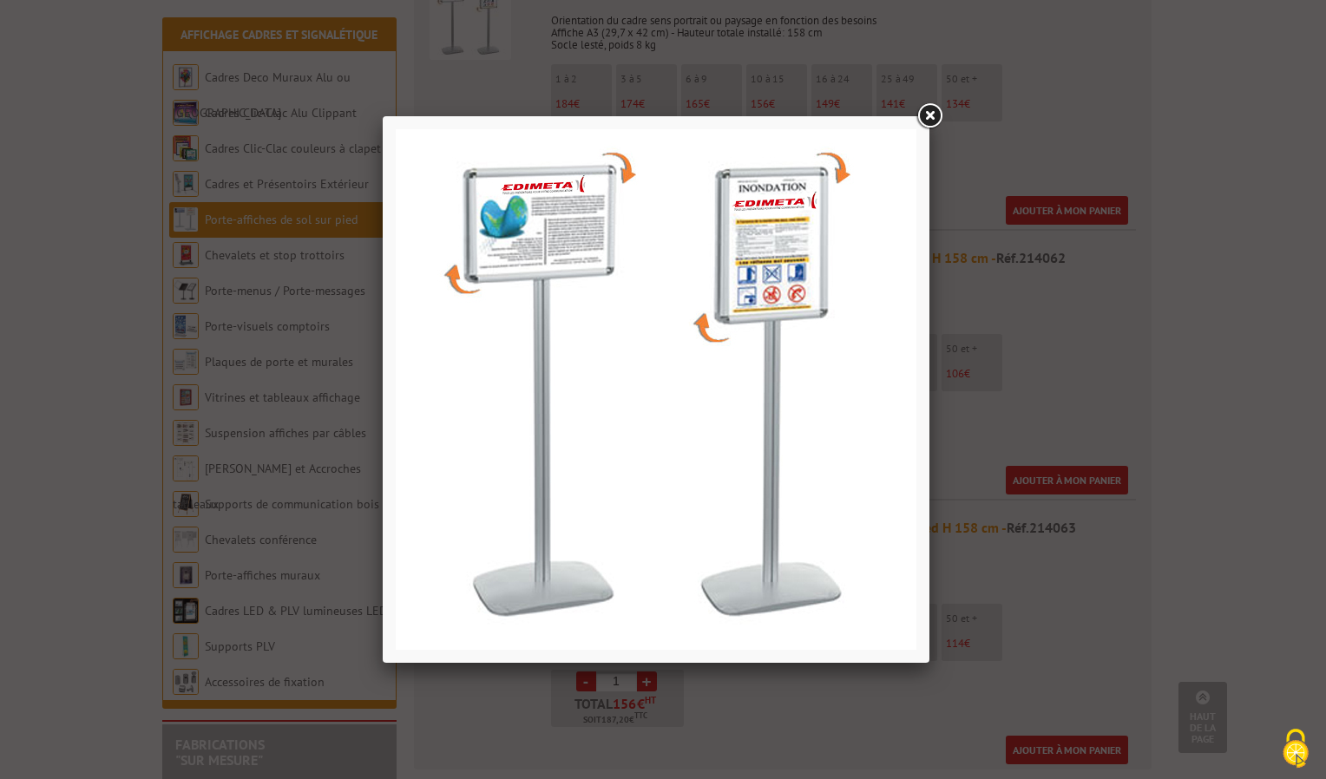
click at [306, 449] on div at bounding box center [663, 389] width 1326 height 779
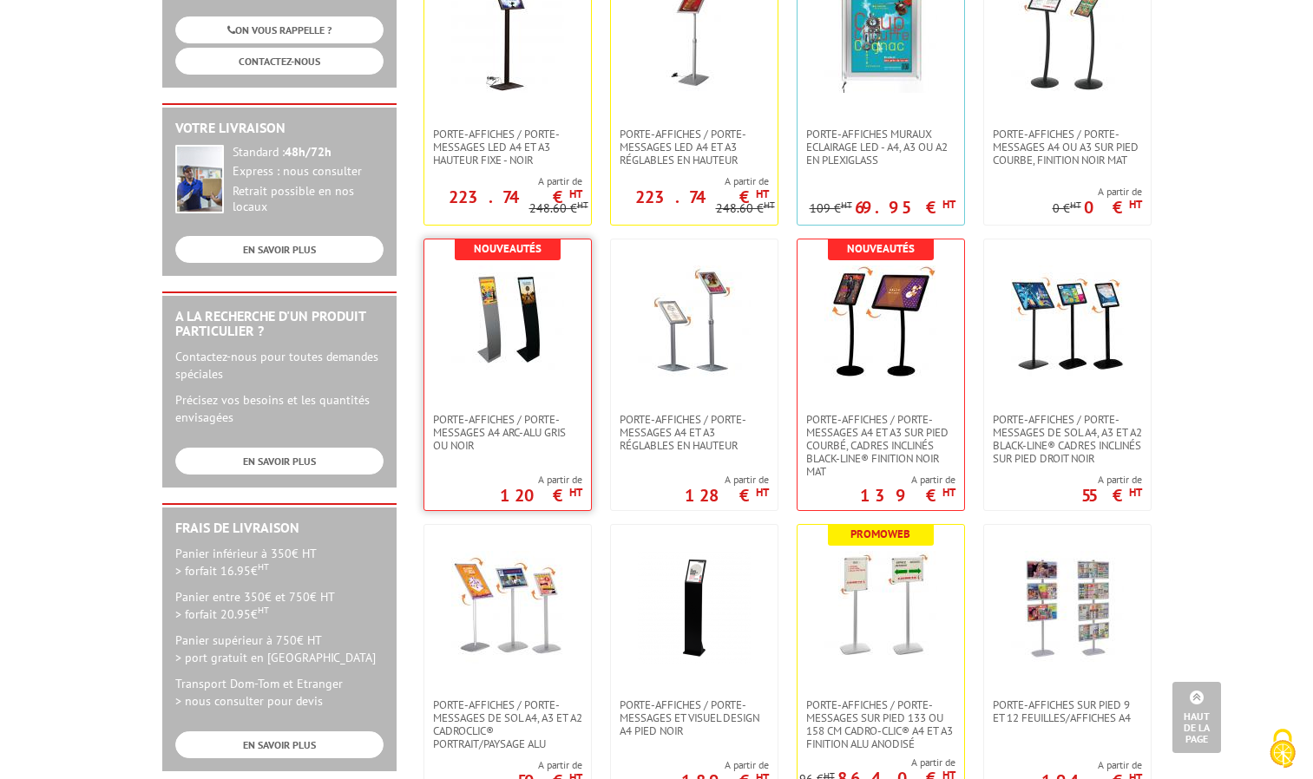
scroll to position [87, 0]
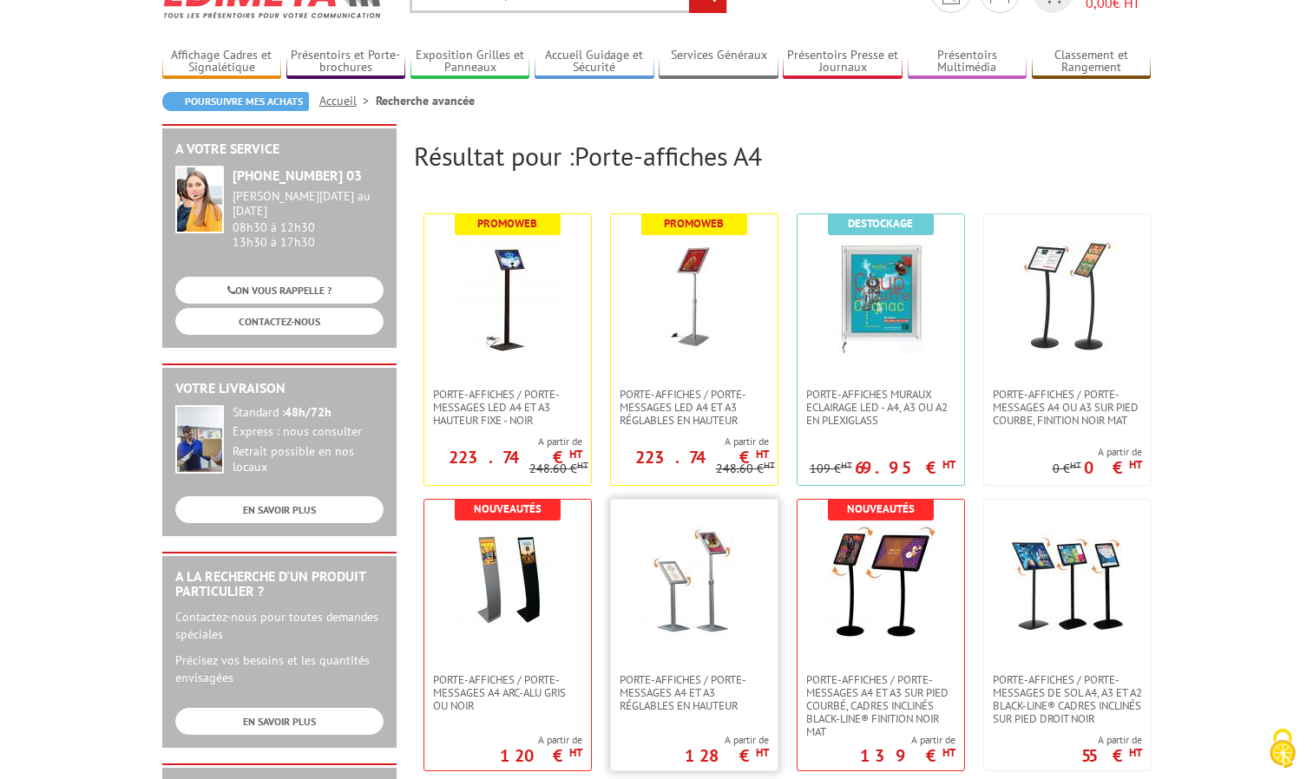
click at [701, 581] on img at bounding box center [694, 582] width 113 height 113
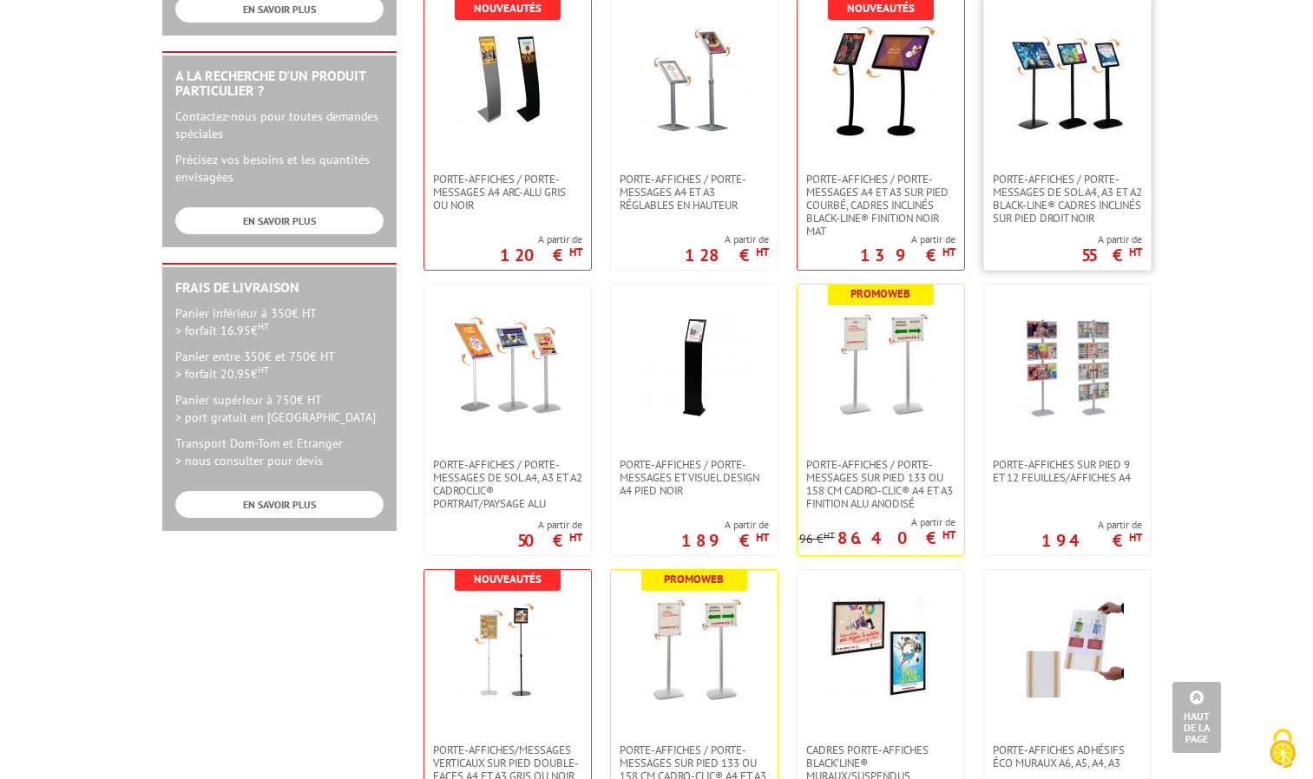
scroll to position [607, 0]
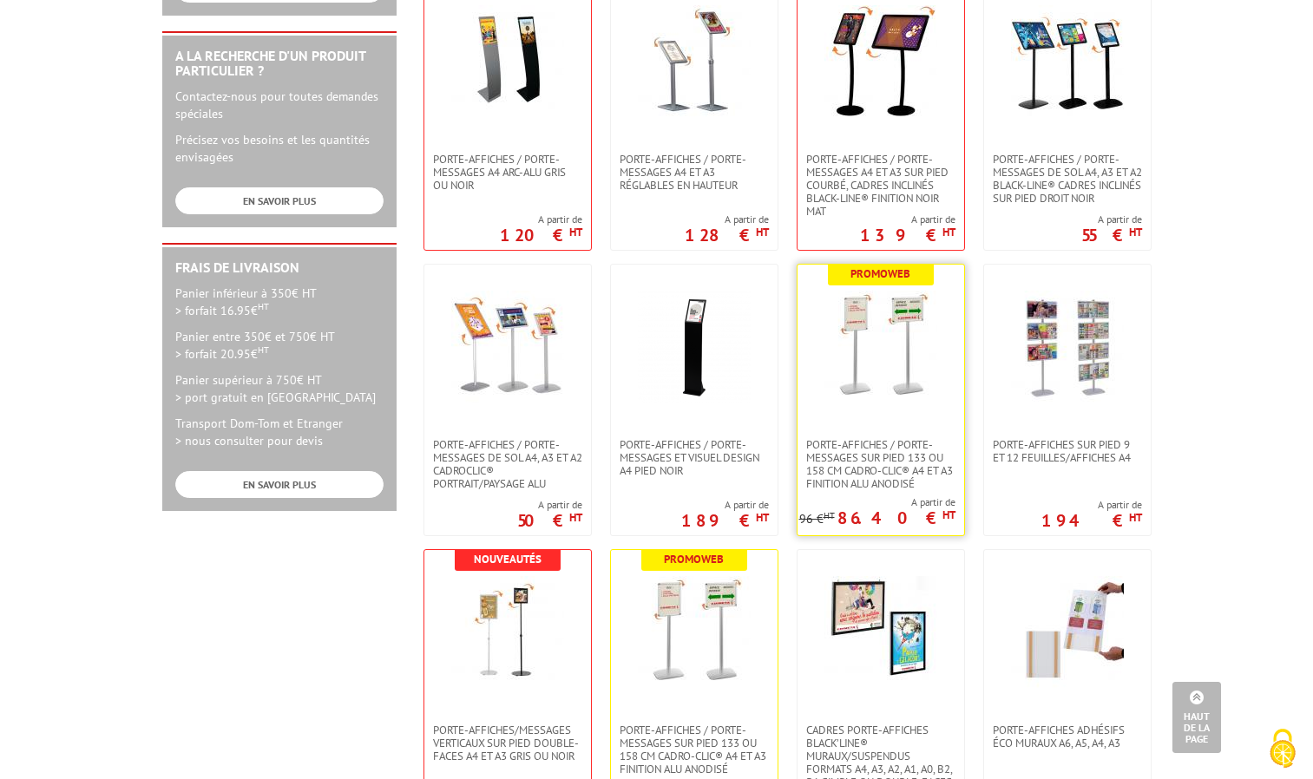
click at [940, 507] on span "A partir de" at bounding box center [877, 502] width 156 height 14
click at [812, 455] on span "Porte-affiches / Porte-messages sur pied 133 ou 158 cm Cadro-Clic® A4 et A3 fin…" at bounding box center [880, 464] width 149 height 52
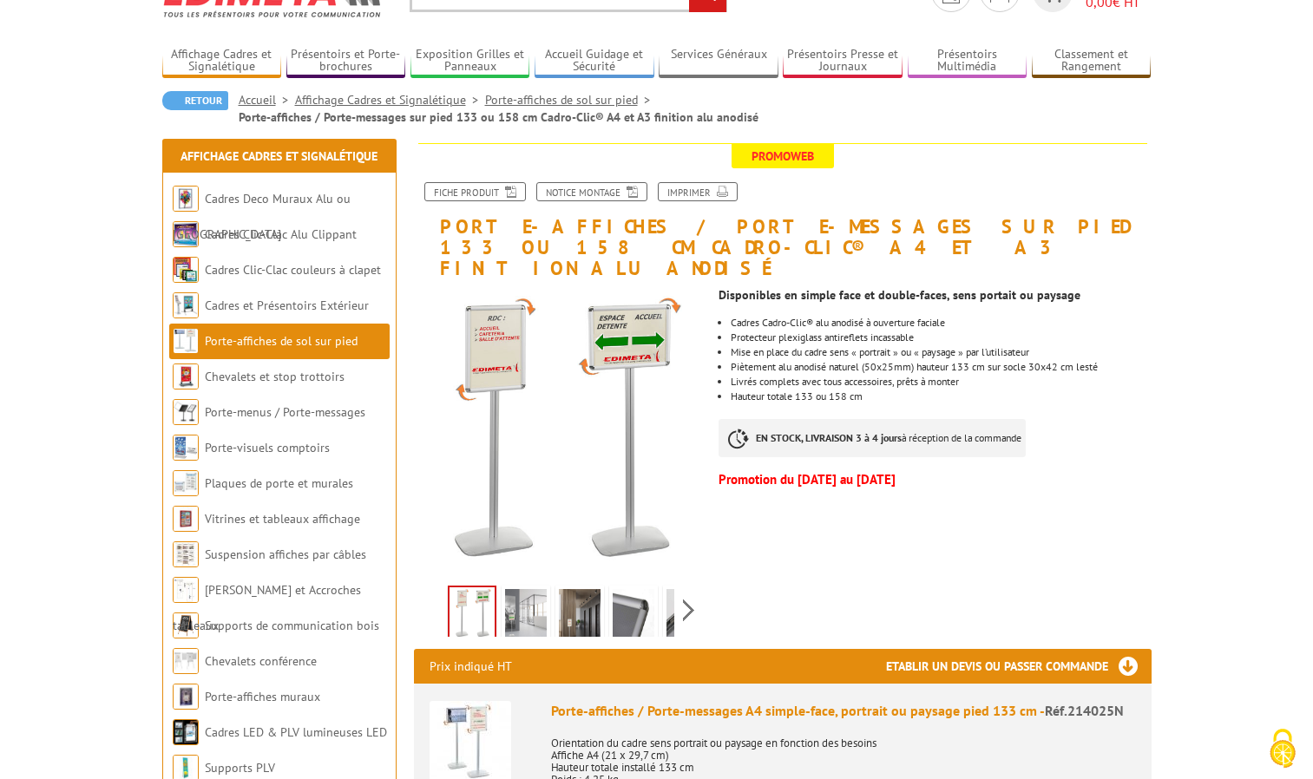
scroll to position [347, 0]
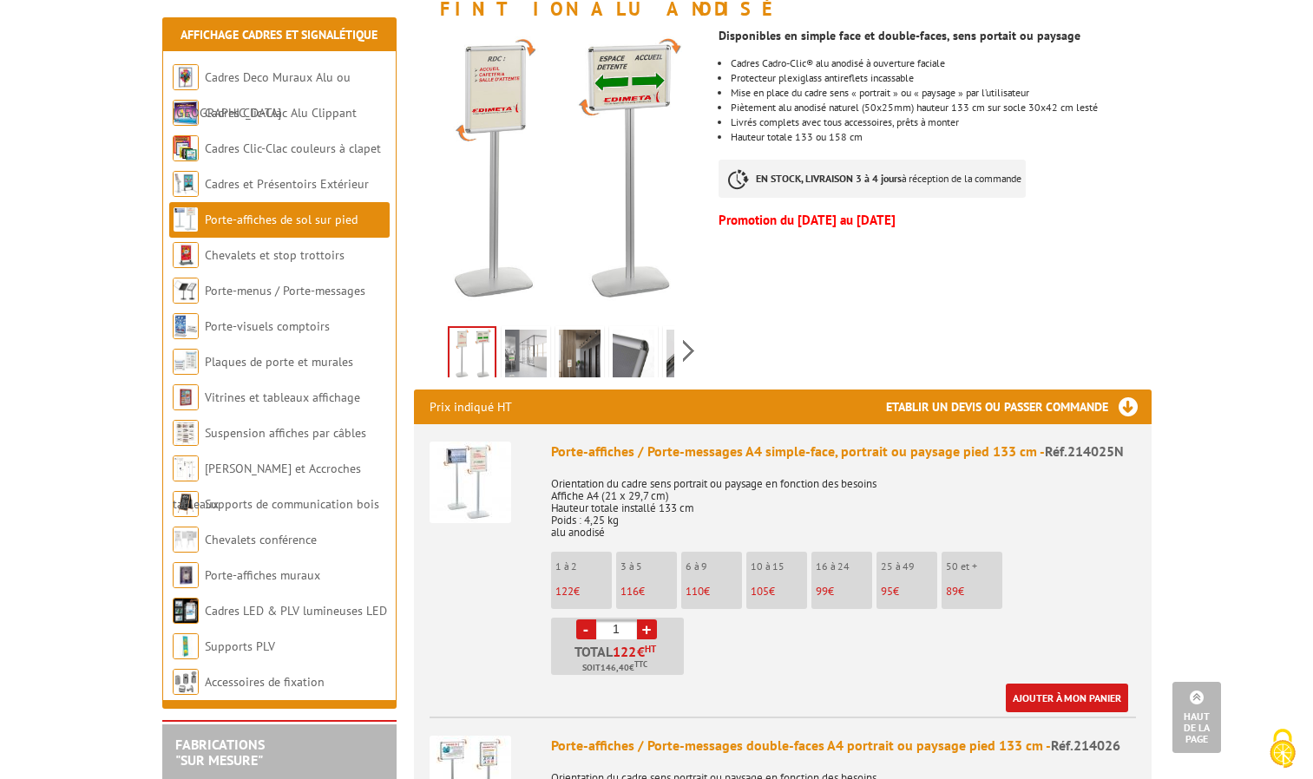
click at [542, 330] on img at bounding box center [526, 357] width 42 height 54
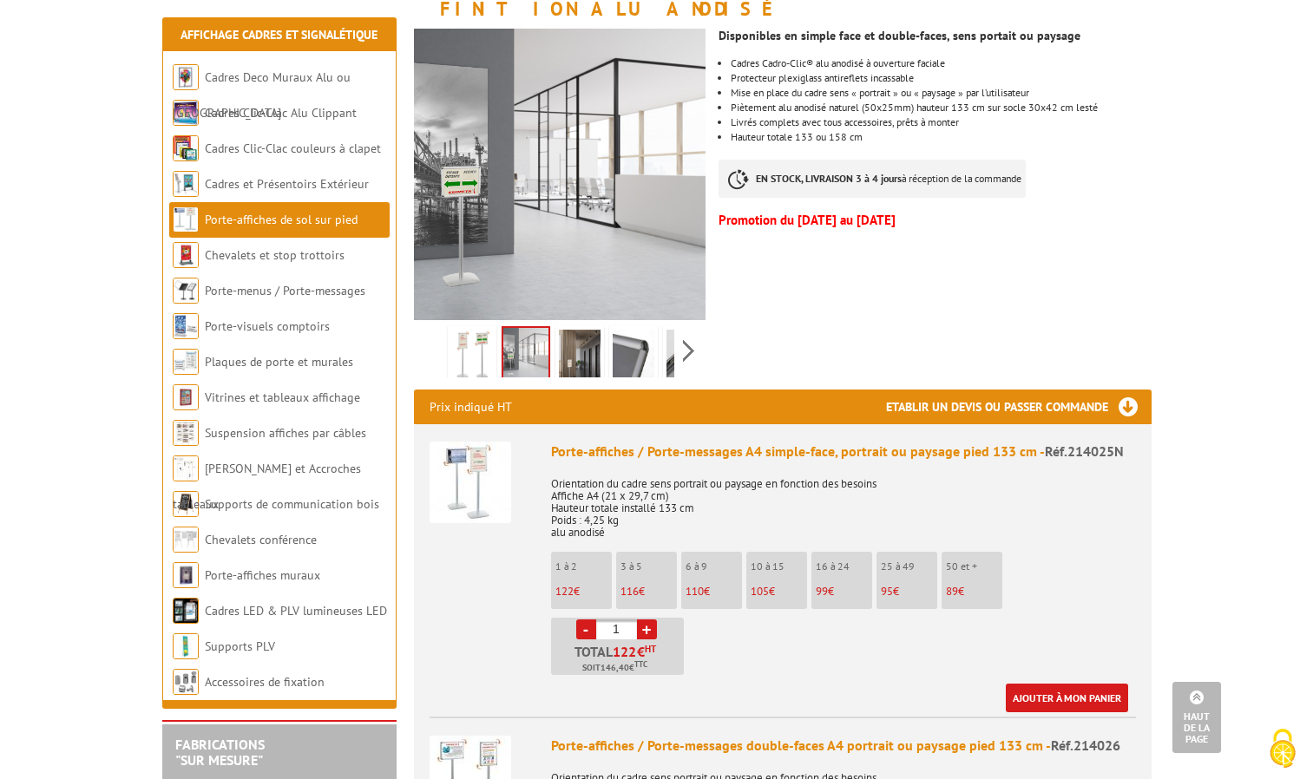
click at [619, 340] on img at bounding box center [633, 357] width 42 height 54
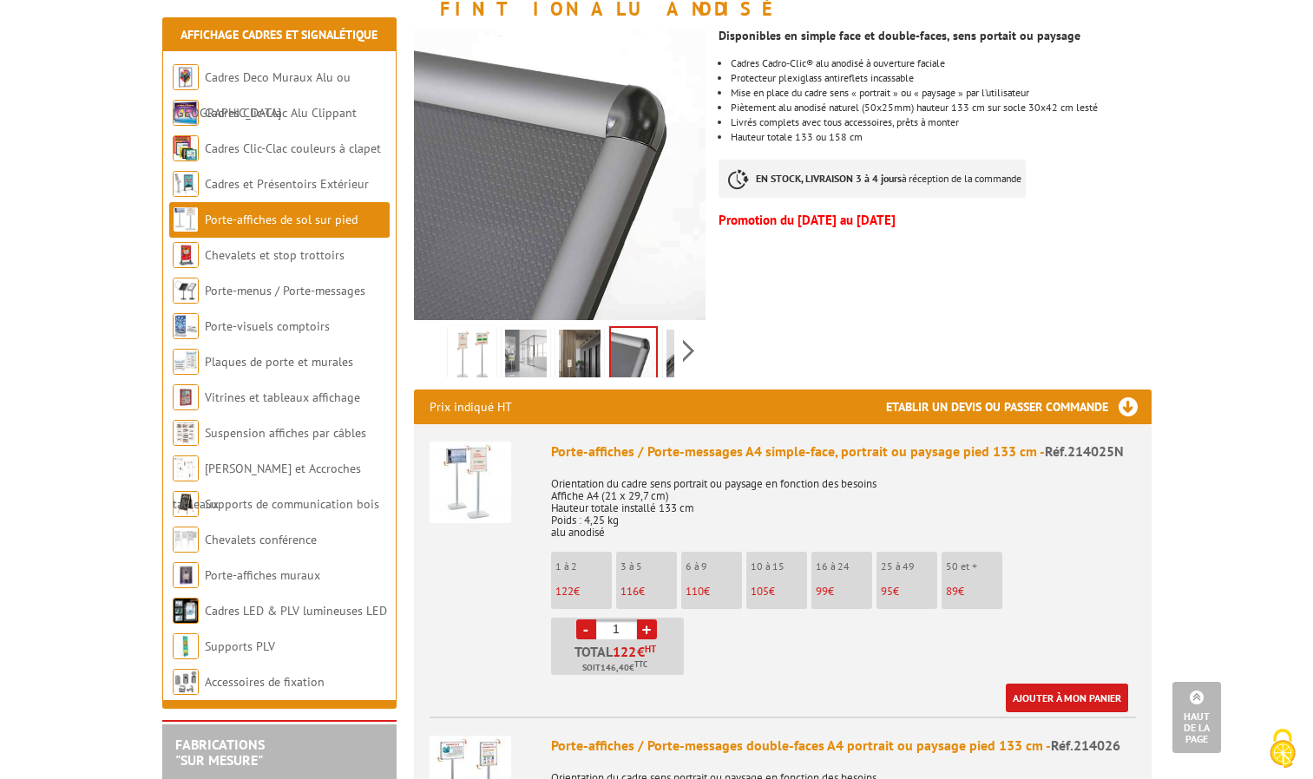
click at [527, 334] on img at bounding box center [526, 357] width 42 height 54
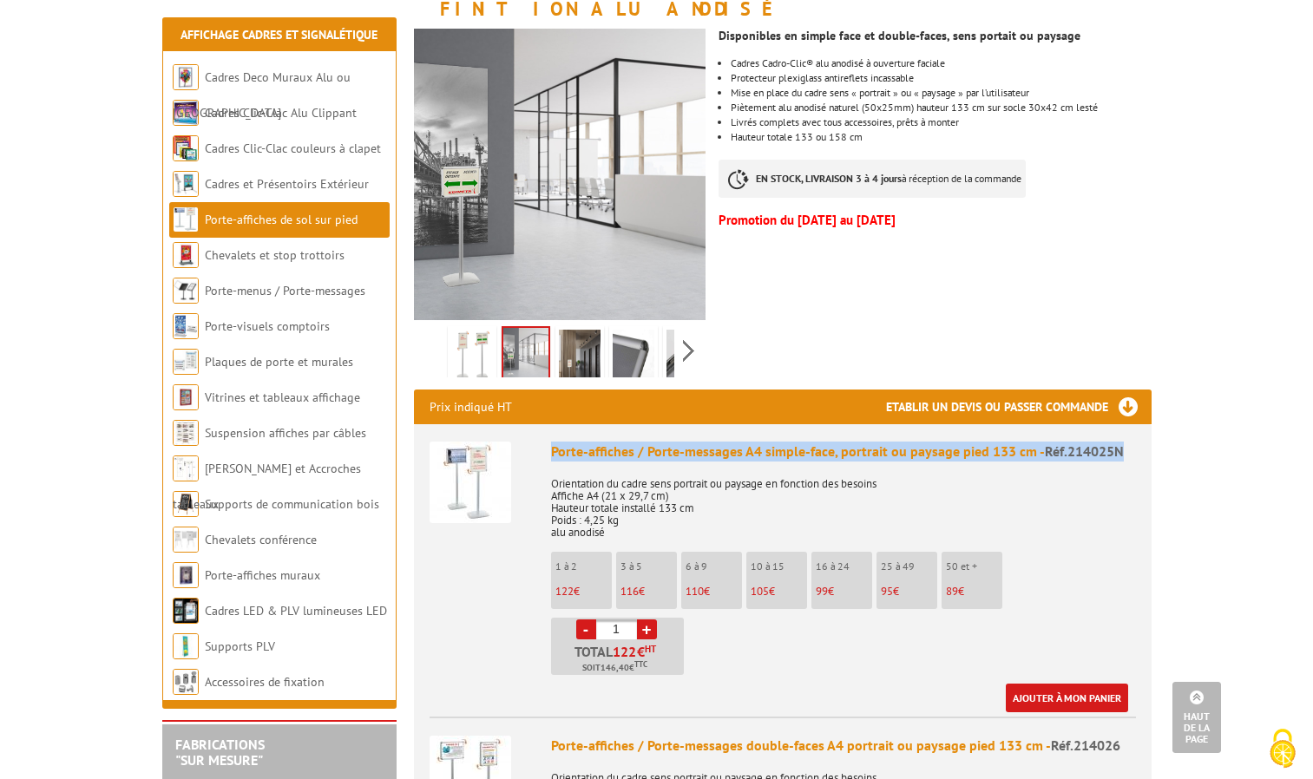
drag, startPoint x: 1129, startPoint y: 432, endPoint x: 540, endPoint y: 420, distance: 589.2
click at [540, 424] on li "Porte-affiches / Porte-messages A4 simple-face, portrait ou paysage pied 133 cm…" at bounding box center [782, 568] width 706 height 288
drag, startPoint x: 540, startPoint y: 420, endPoint x: 593, endPoint y: 426, distance: 54.1
copy div "Porte-affiches / Porte-messages A4 simple-face, portrait ou paysage pied 133 cm…"
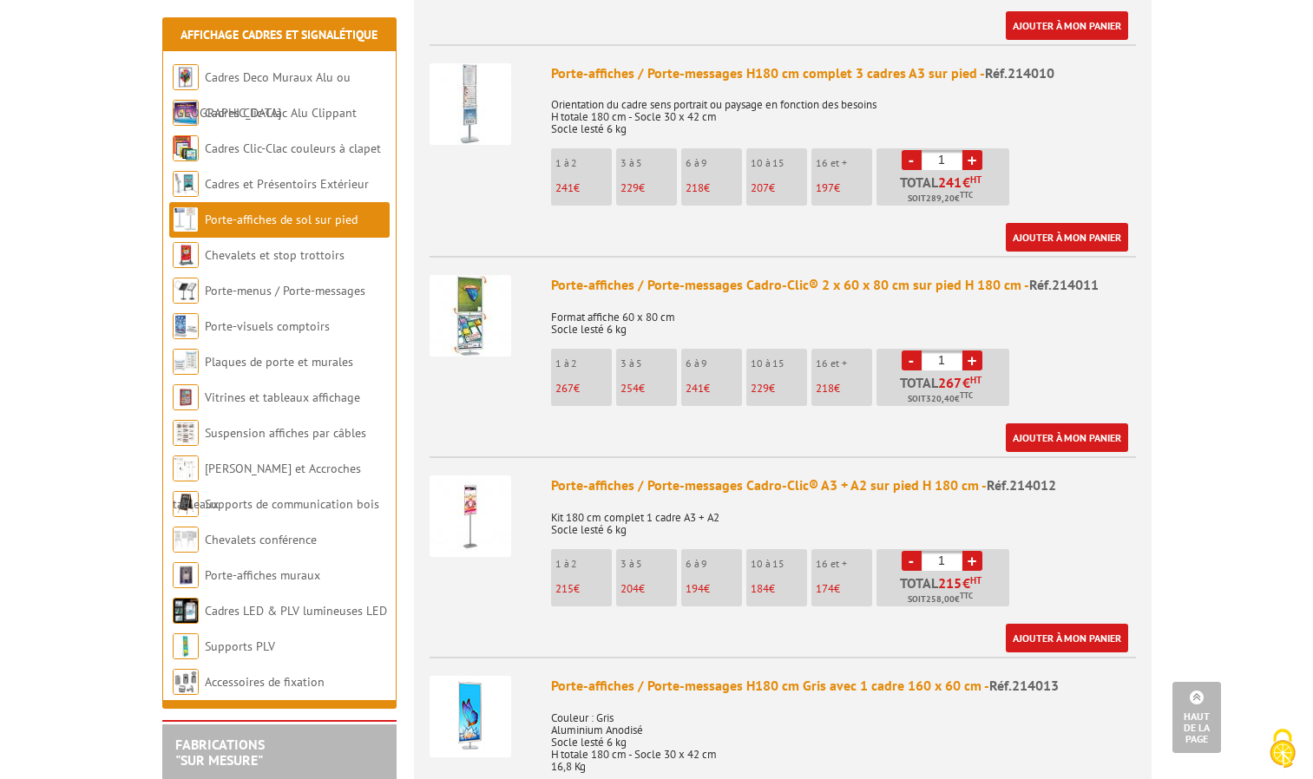
scroll to position [1562, 0]
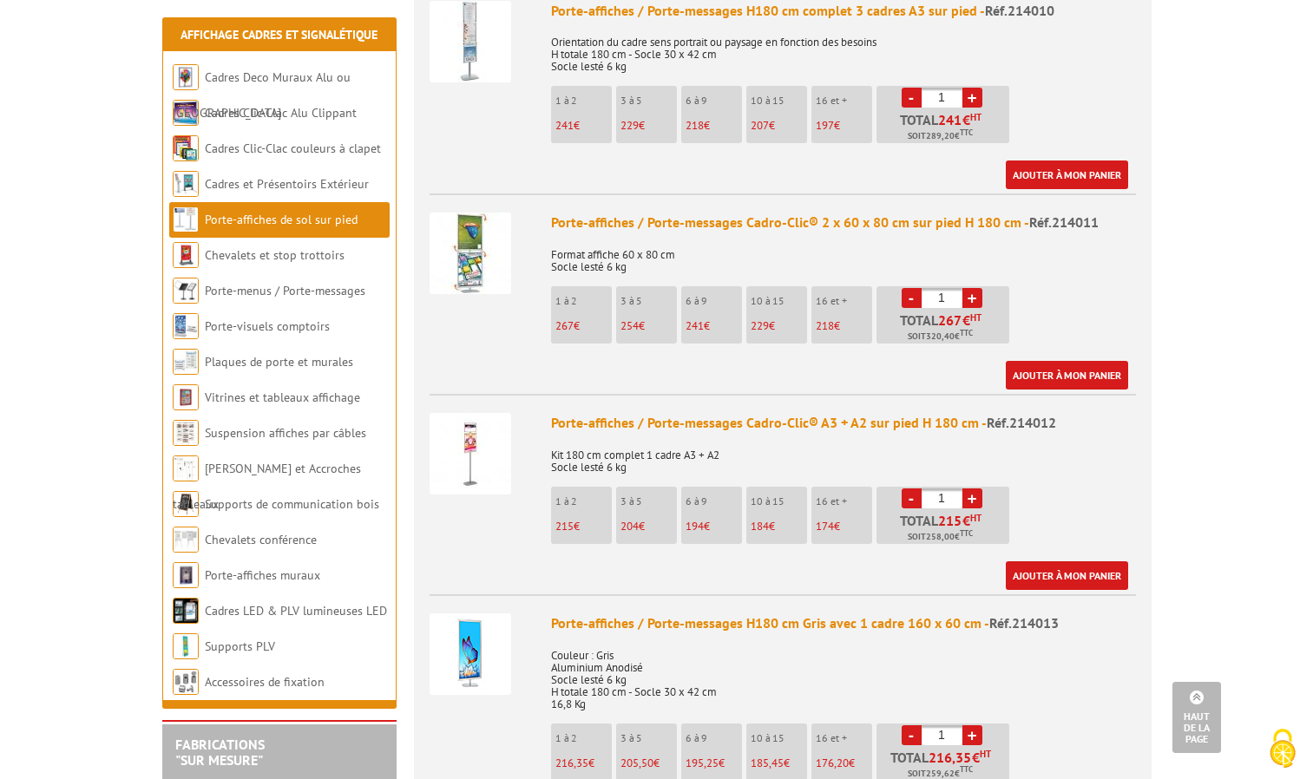
click at [324, 218] on link "Porte-affiches de sol sur pied" at bounding box center [281, 220] width 153 height 16
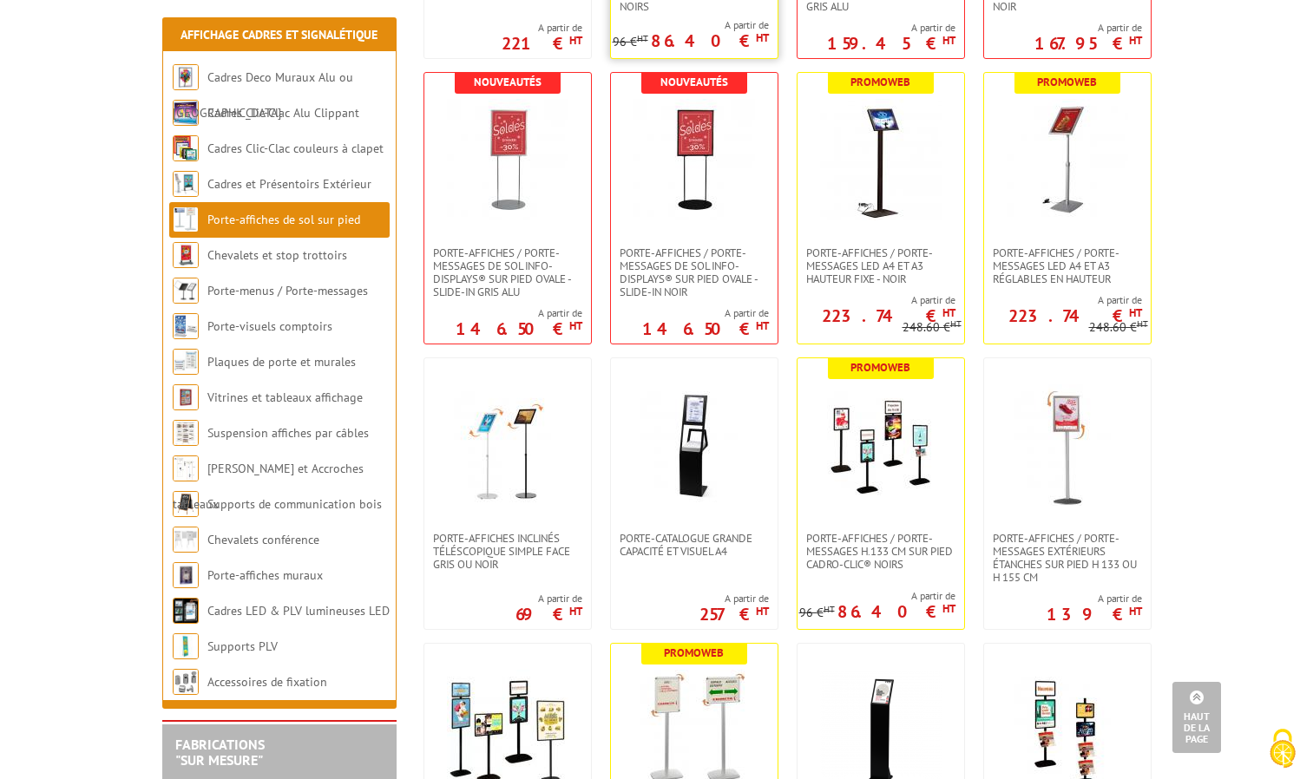
scroll to position [174, 0]
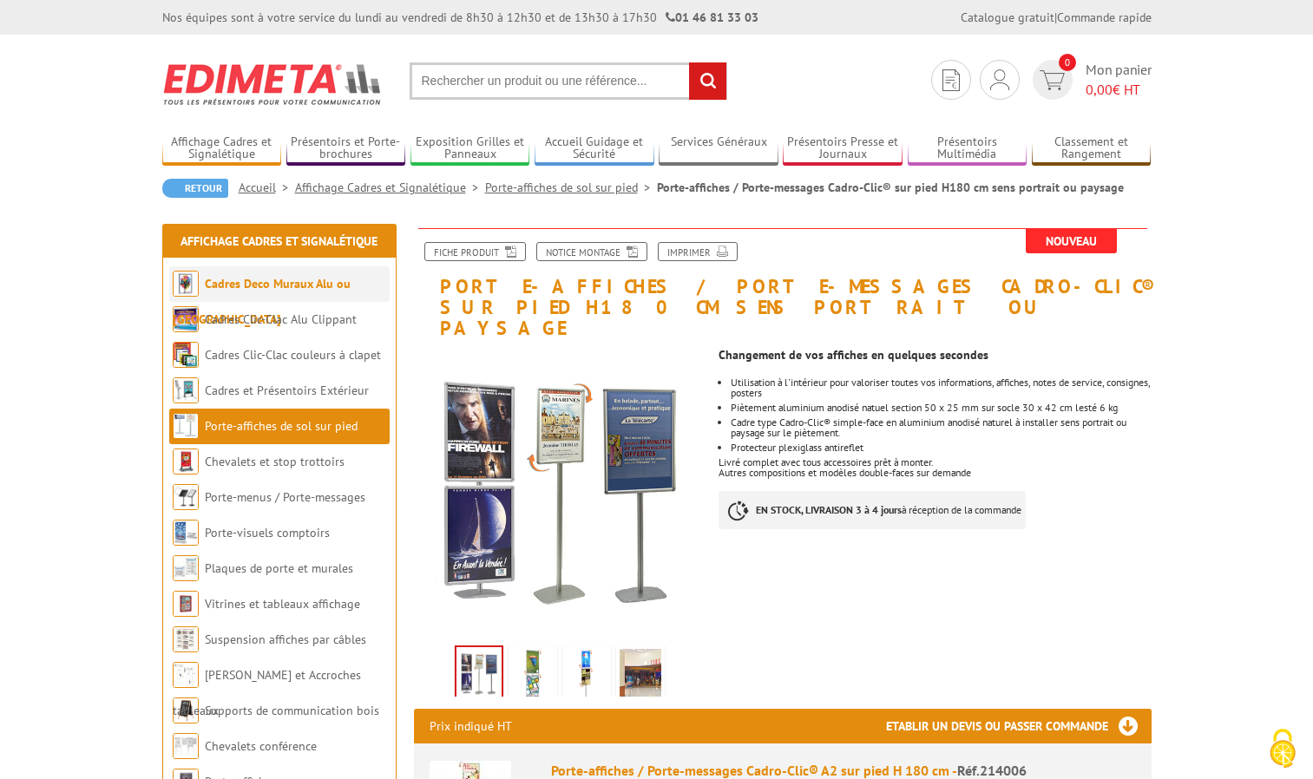
click at [306, 291] on li "Cadres Deco Muraux Alu ou [GEOGRAPHIC_DATA]" at bounding box center [279, 284] width 220 height 36
click at [305, 415] on li "Porte-affiches de sol sur pied" at bounding box center [279, 427] width 220 height 36
click at [254, 424] on link "Porte-affiches de sol sur pied" at bounding box center [281, 426] width 153 height 16
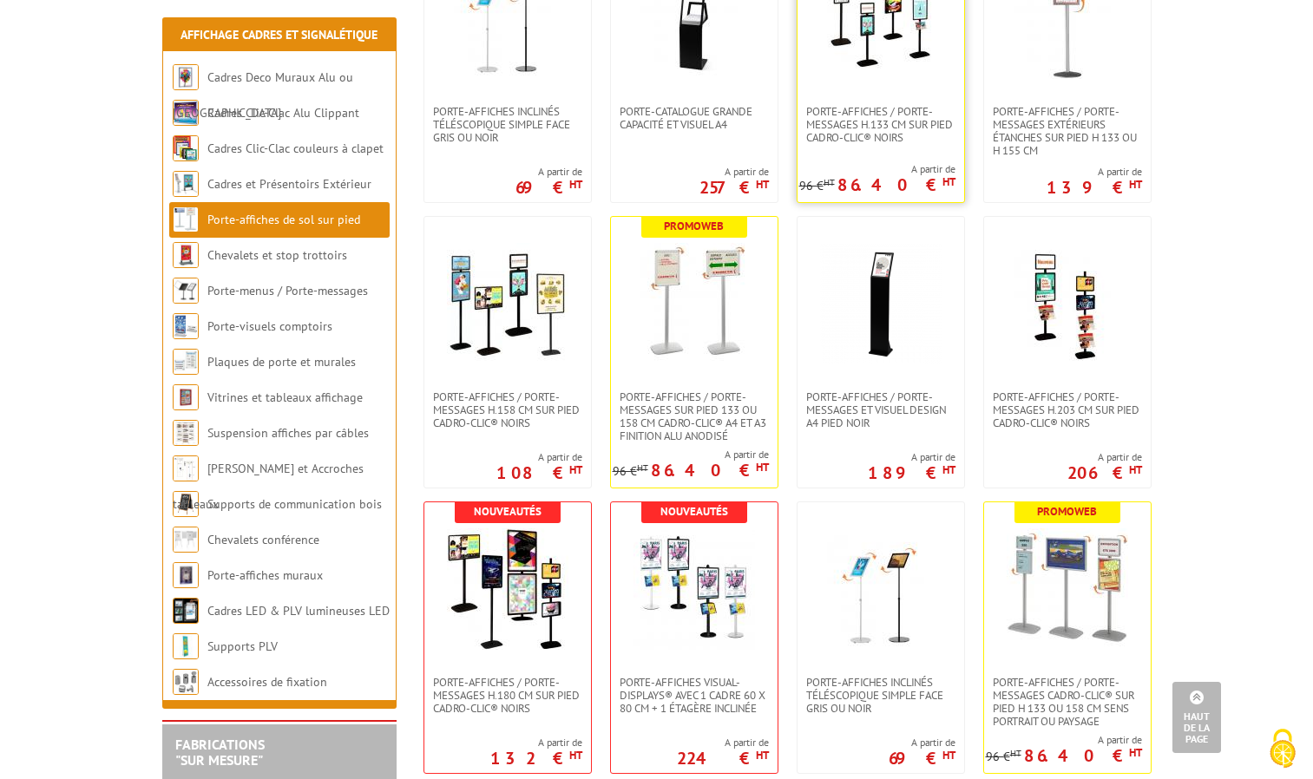
scroll to position [1128, 0]
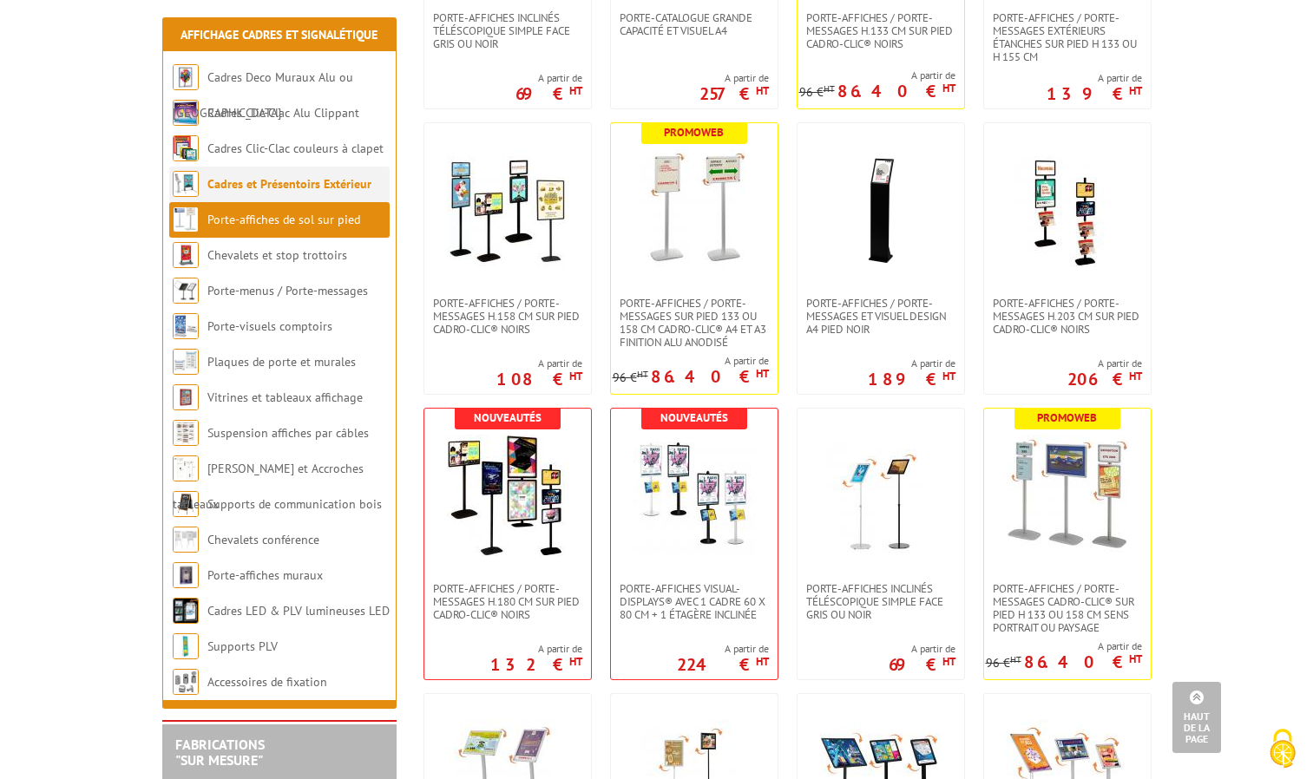
click at [270, 187] on link "Cadres et Présentoirs Extérieur" at bounding box center [289, 184] width 164 height 16
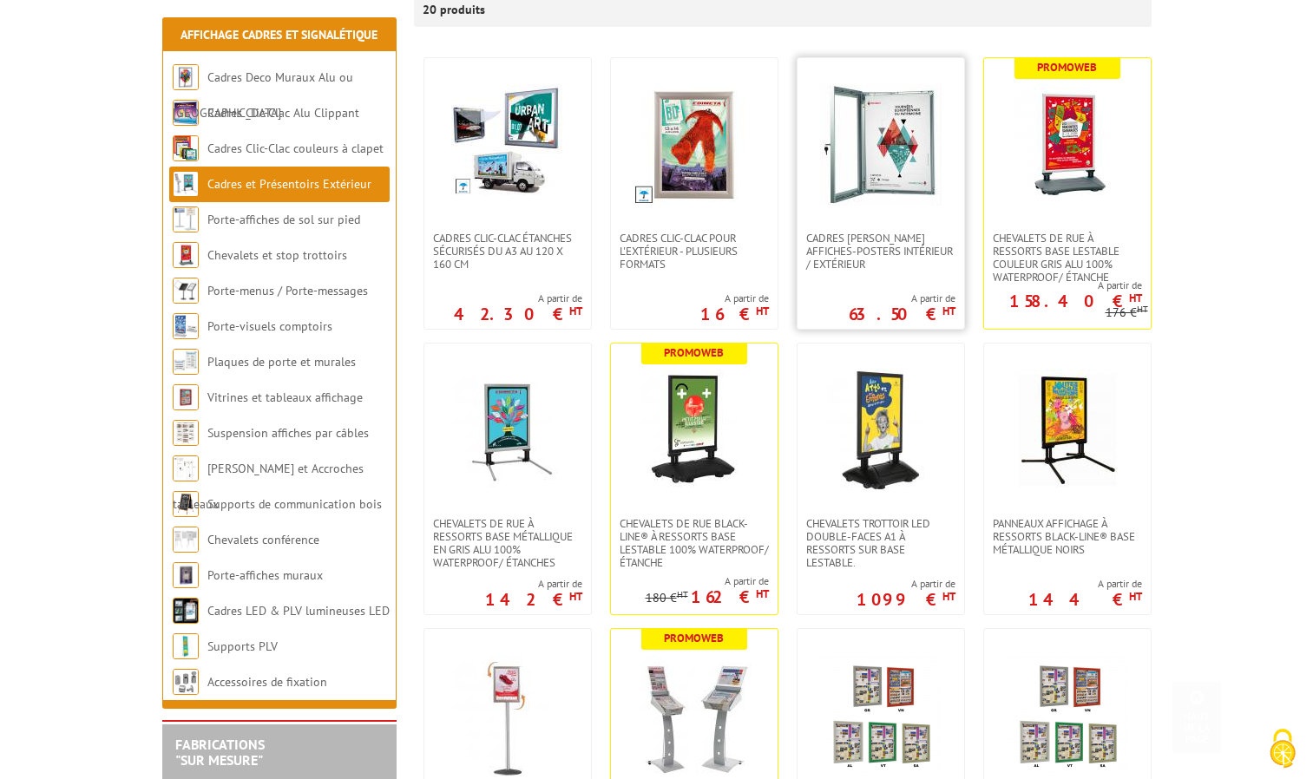
scroll to position [347, 0]
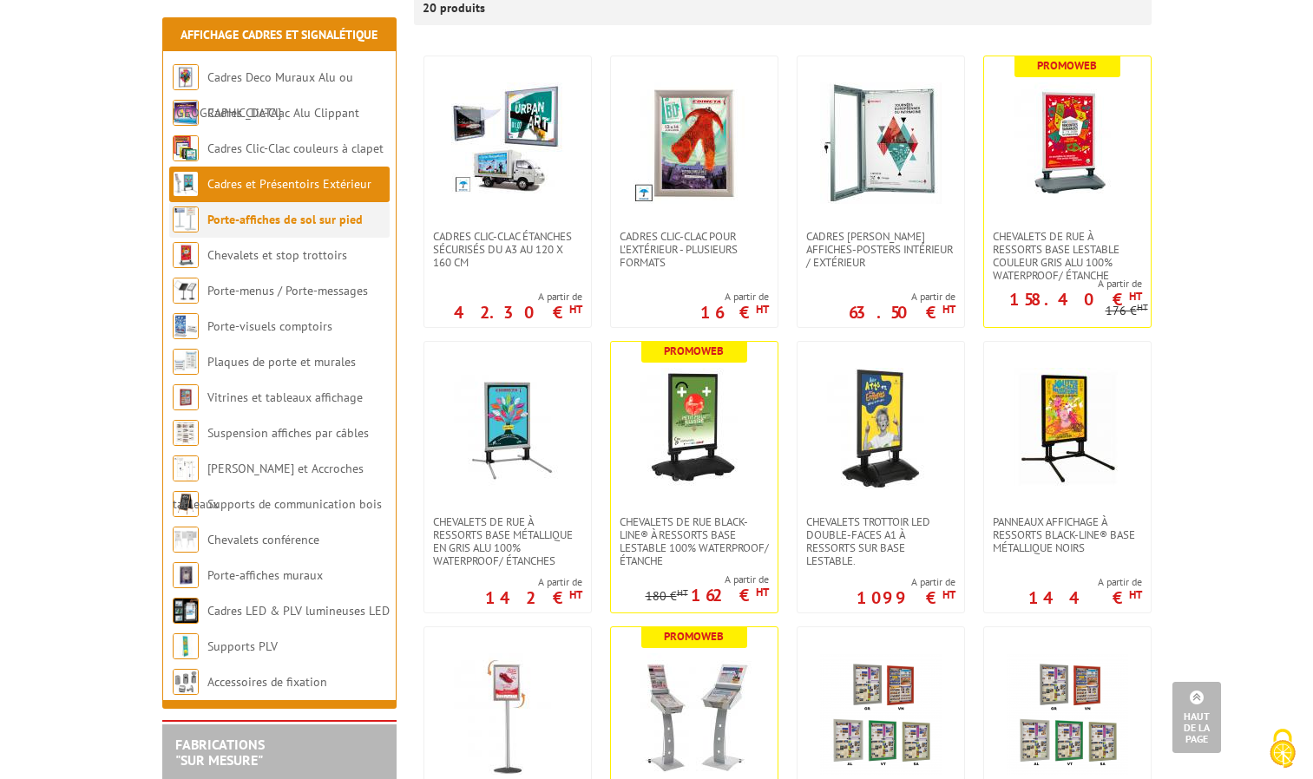
click at [265, 223] on link "Porte-affiches de sol sur pied" at bounding box center [284, 220] width 155 height 16
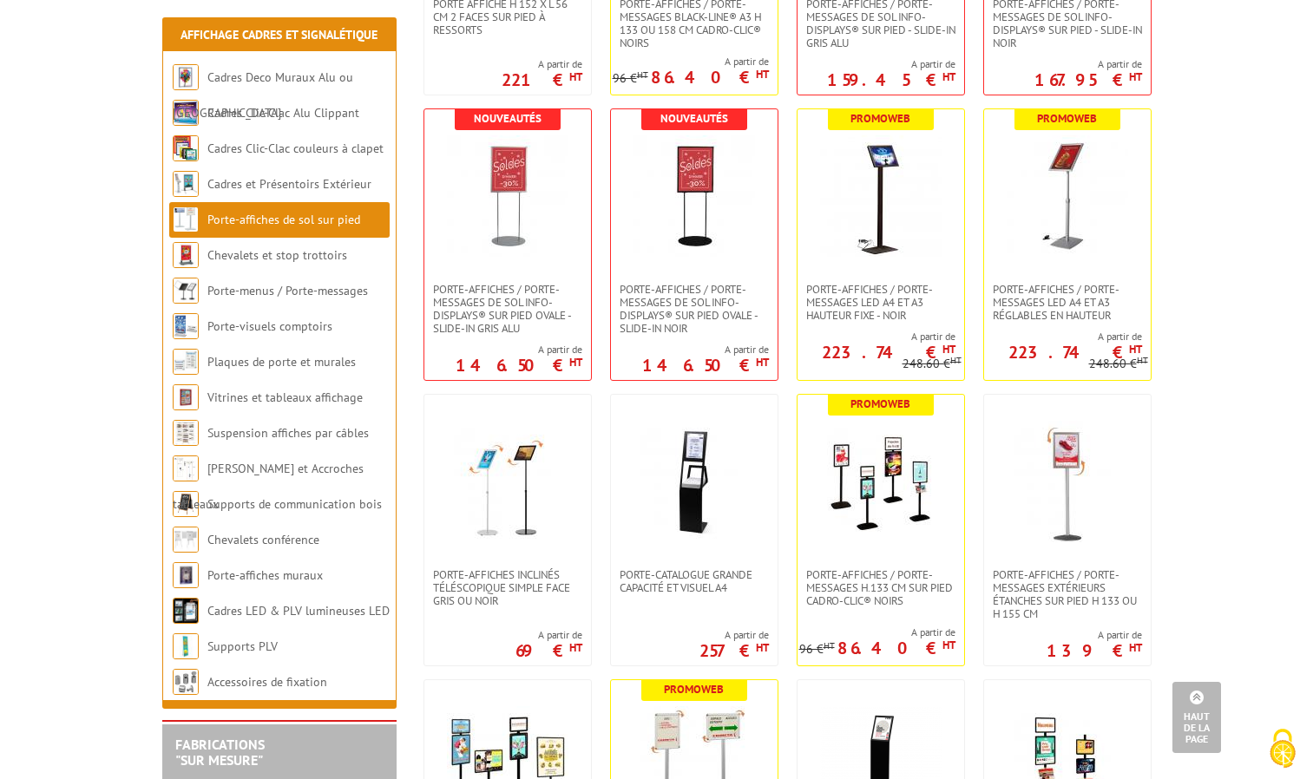
scroll to position [781, 0]
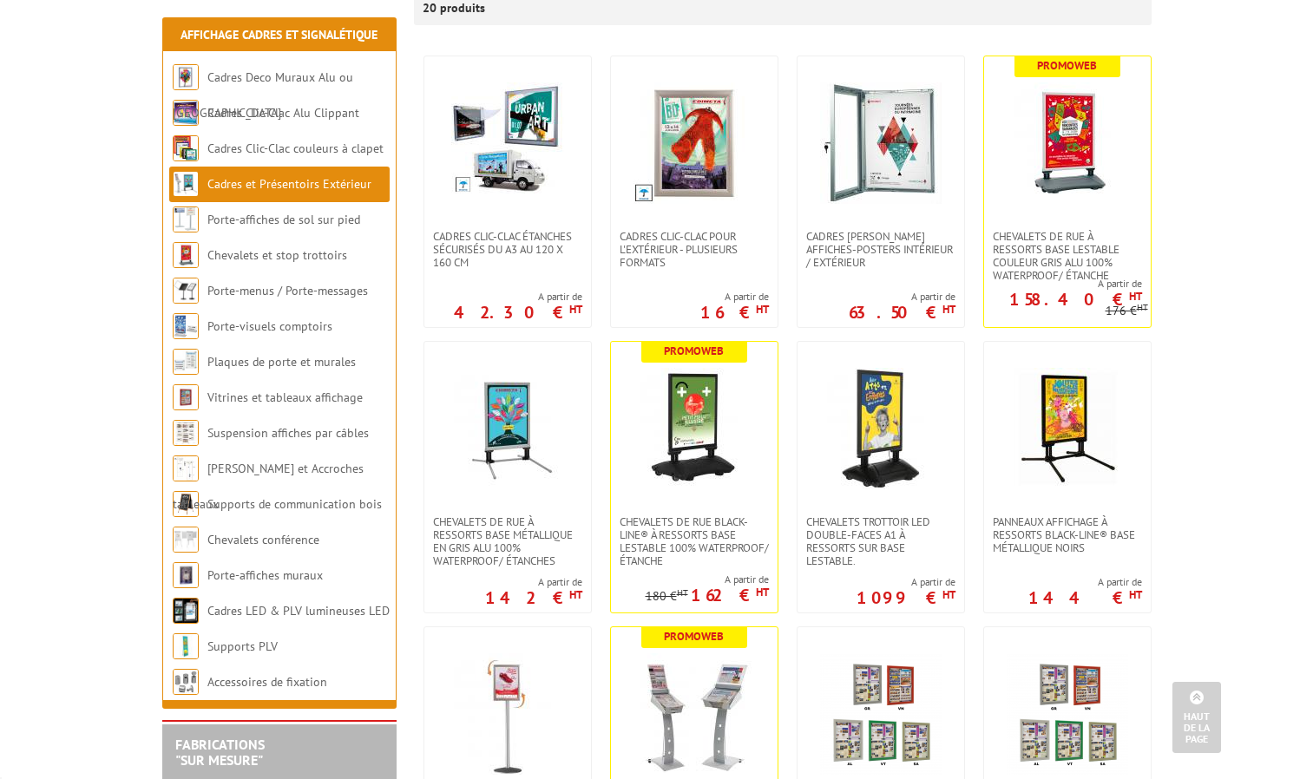
scroll to position [347, 0]
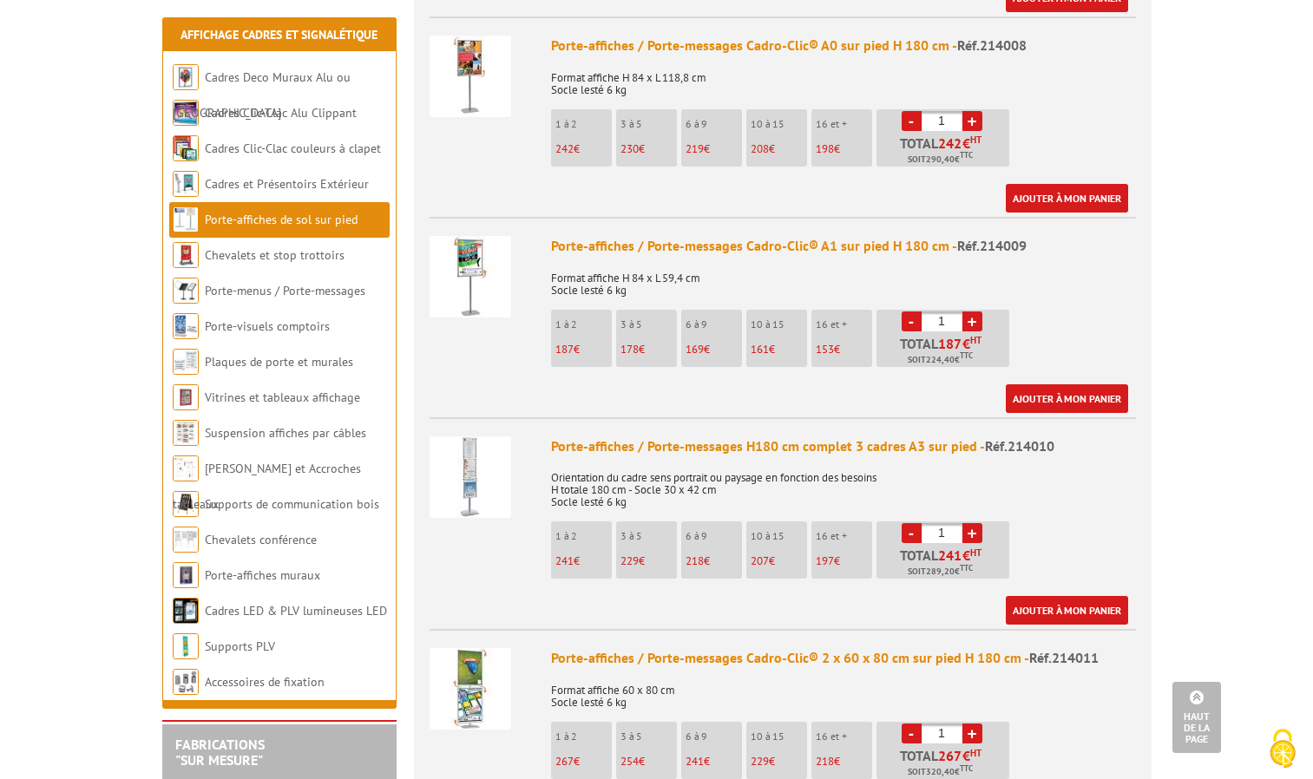
scroll to position [1128, 0]
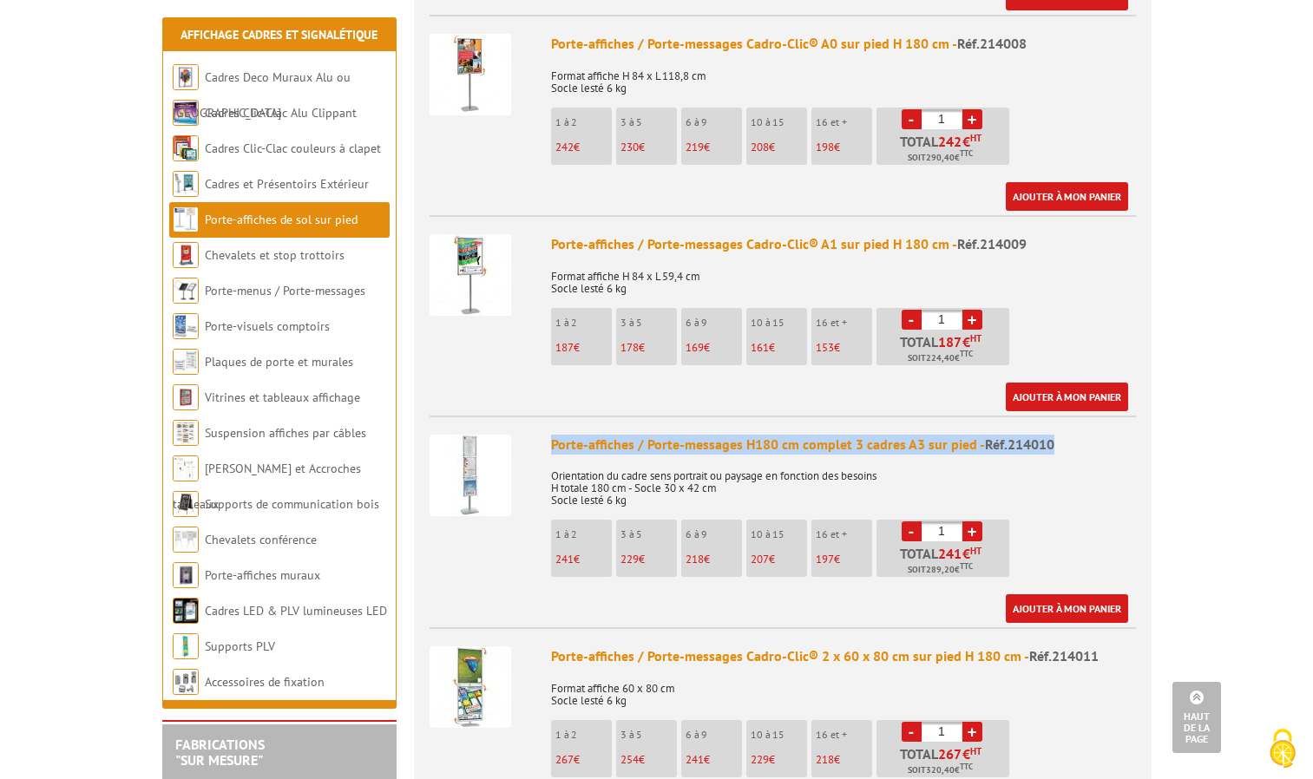
drag, startPoint x: 1062, startPoint y: 423, endPoint x: 537, endPoint y: 411, distance: 525.0
click at [537, 416] on li "Porte-affiches / Porte-messages H180 cm complet 3 cadres A3 sur pied - Réf.2140…" at bounding box center [782, 520] width 706 height 208
drag, startPoint x: 537, startPoint y: 411, endPoint x: 594, endPoint y: 412, distance: 57.3
copy li "Porte-affiches / Porte-messages H180 cm complet 3 cadres A3 sur pied - Réf.2140…"
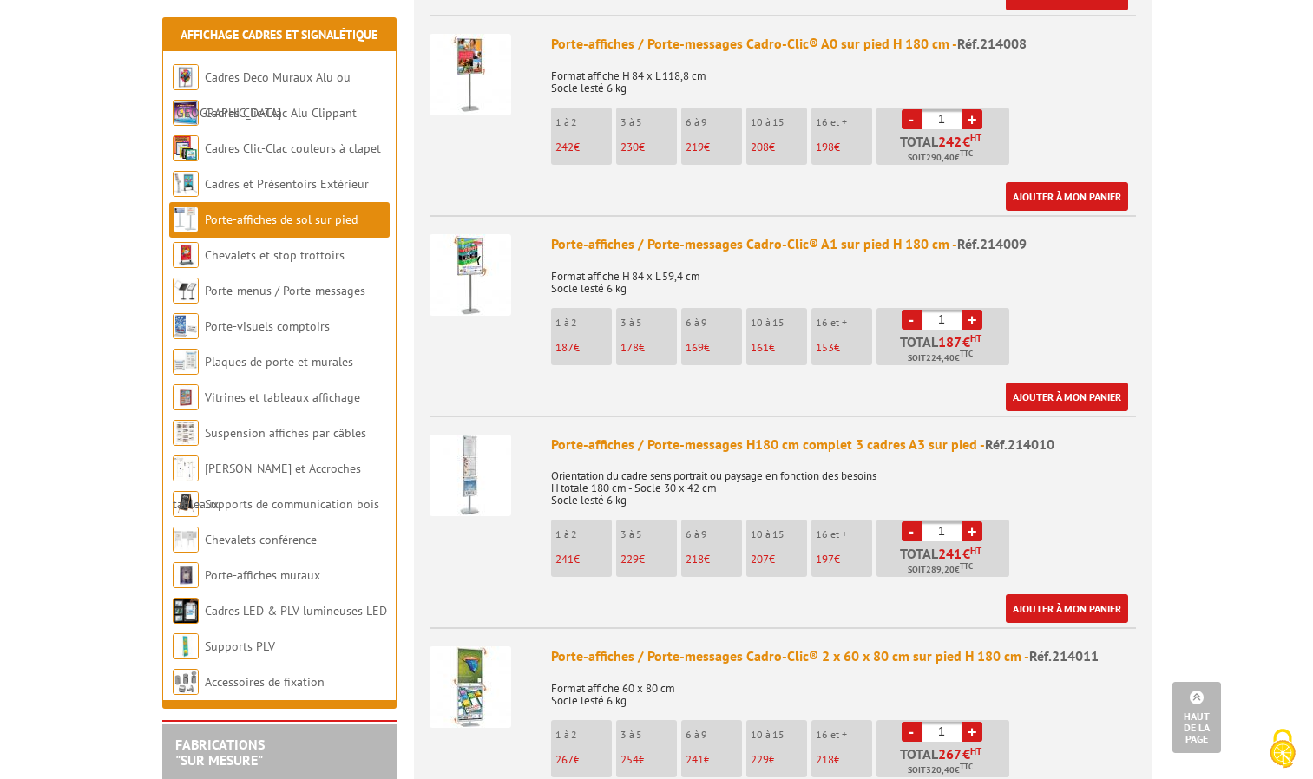
click at [665, 467] on p "Orientation du cadre sens portrait ou paysage en fonction des besoins H totale …" at bounding box center [843, 482] width 585 height 49
